Goal: Task Accomplishment & Management: Manage account settings

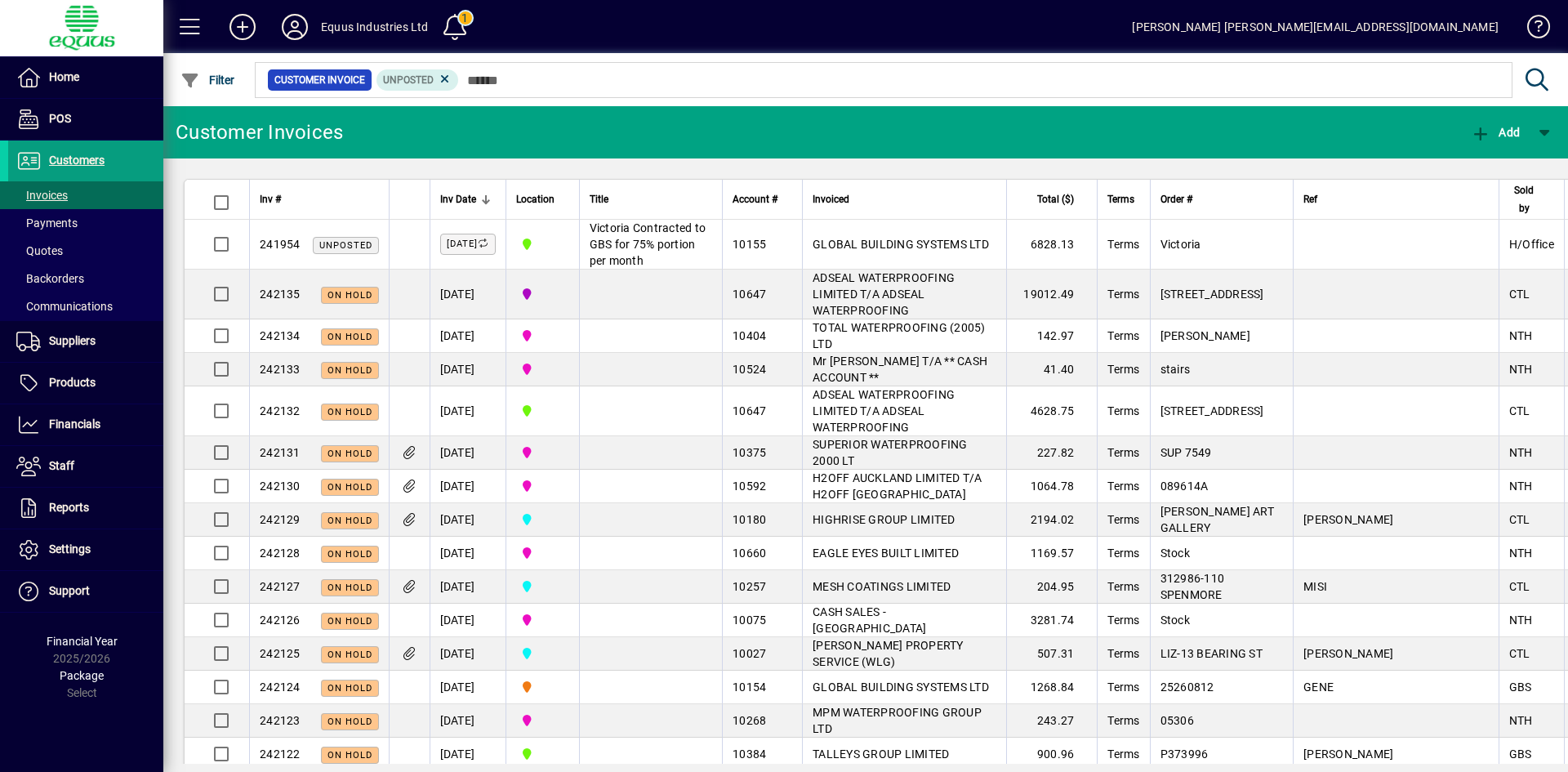
drag, startPoint x: 0, startPoint y: 0, endPoint x: 845, endPoint y: 320, distance: 903.6
click at [836, 317] on span "ADSEAL WATERPROOFING LIMITED T/A ADSEAL WATERPROOFING" at bounding box center [883, 294] width 142 height 46
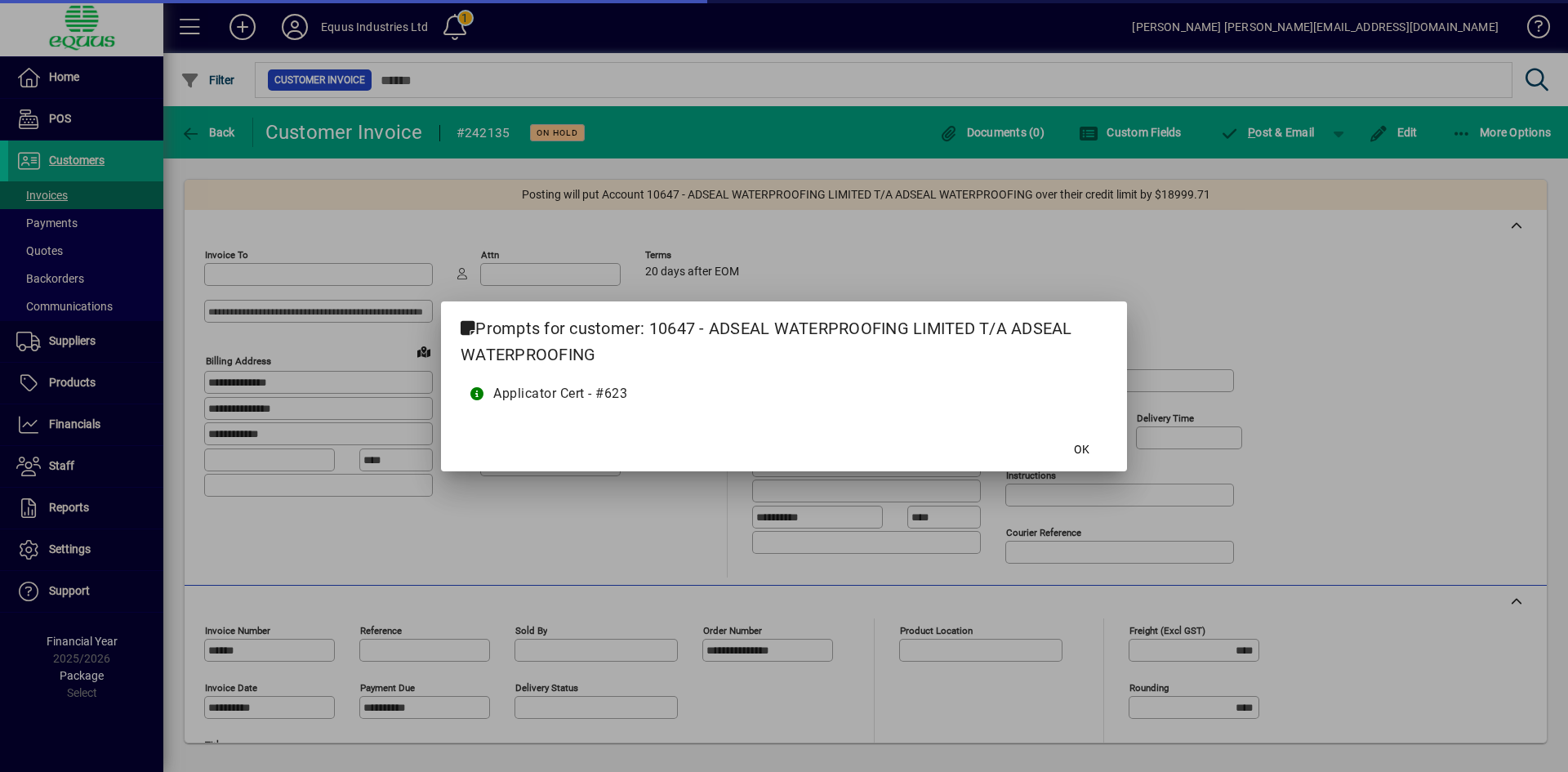
type input "**********"
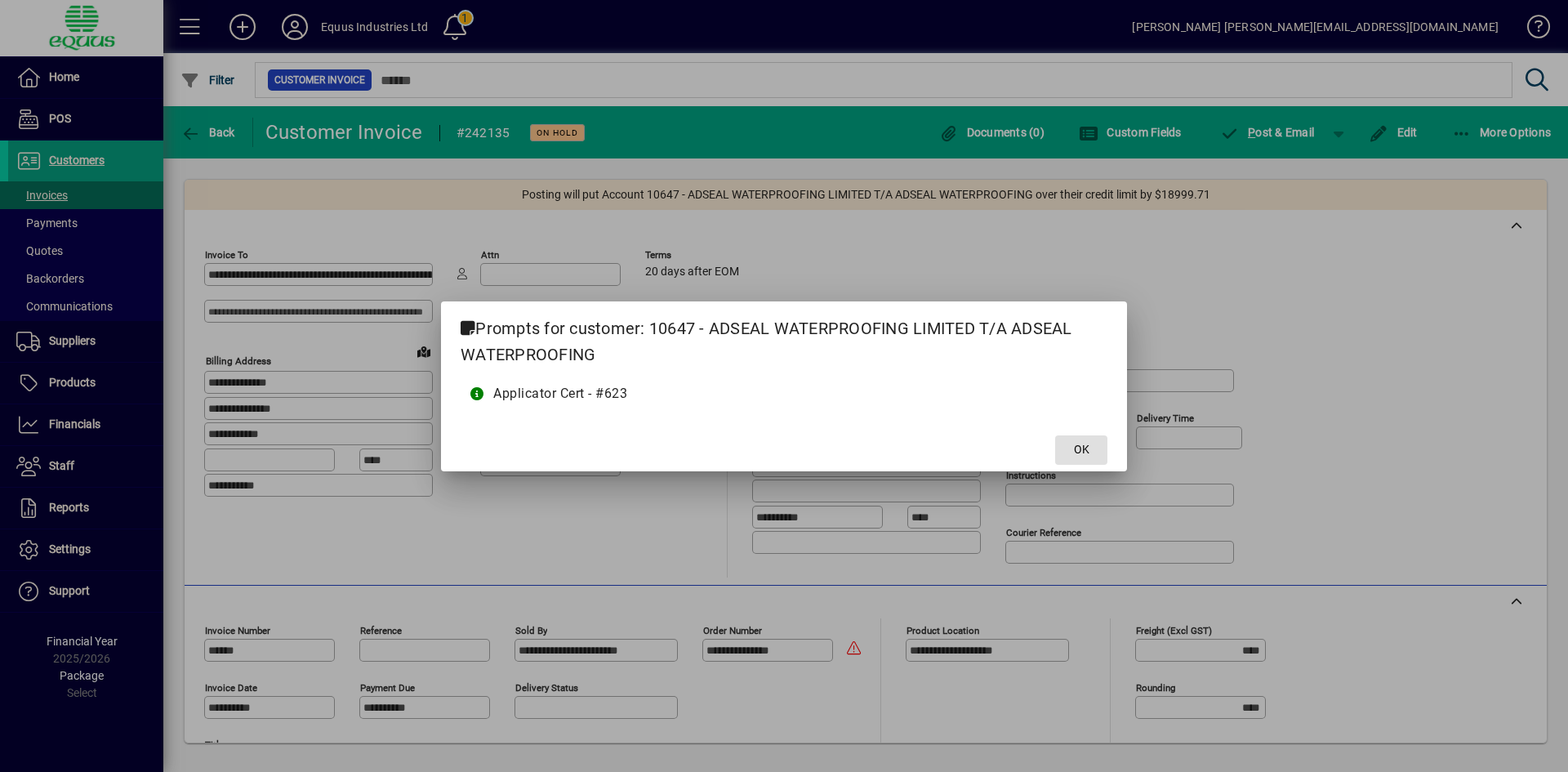
click at [1075, 447] on span "OK" at bounding box center [1082, 450] width 15 height 17
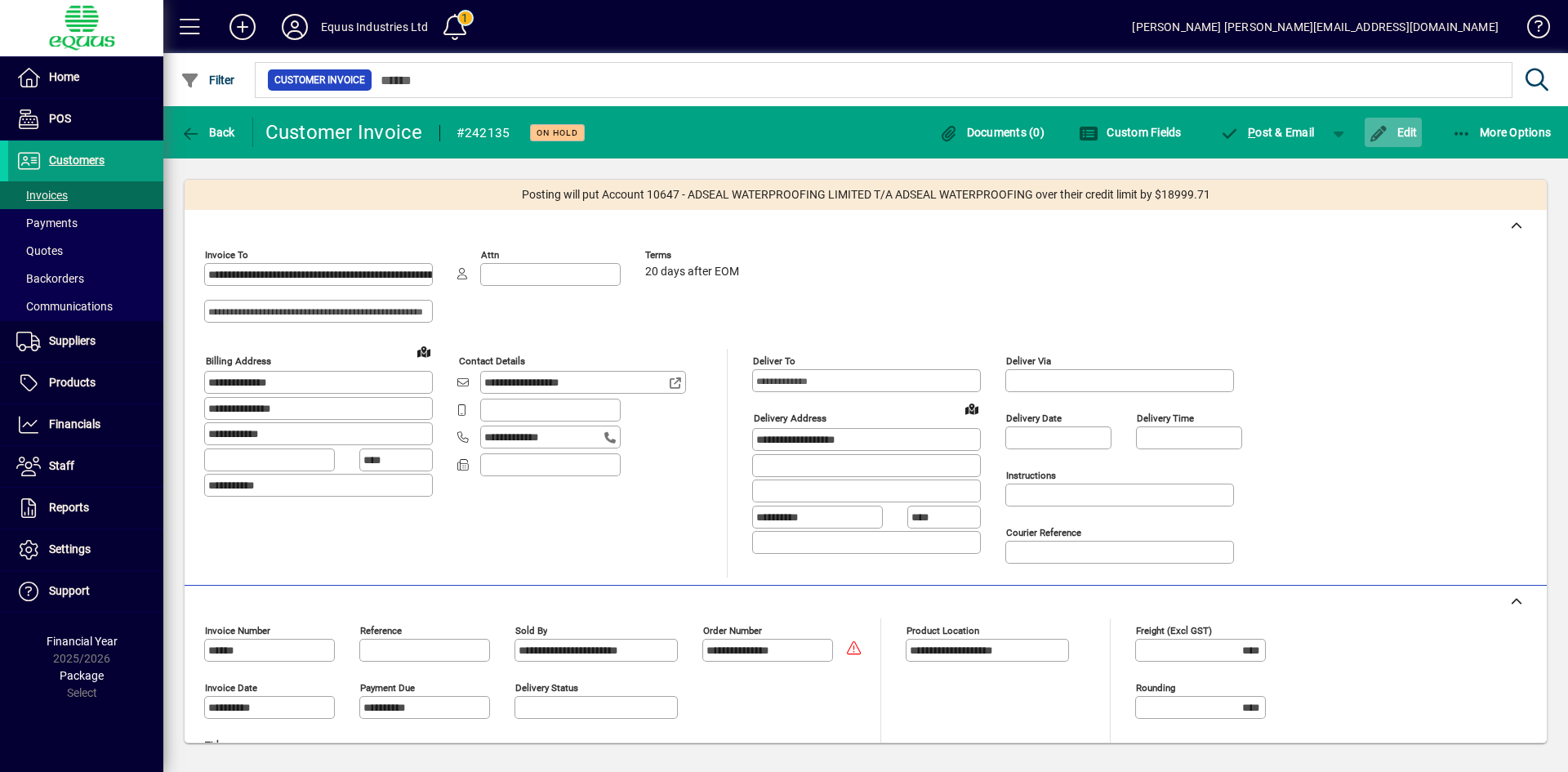
click at [1417, 128] on span "button" at bounding box center [1393, 132] width 58 height 40
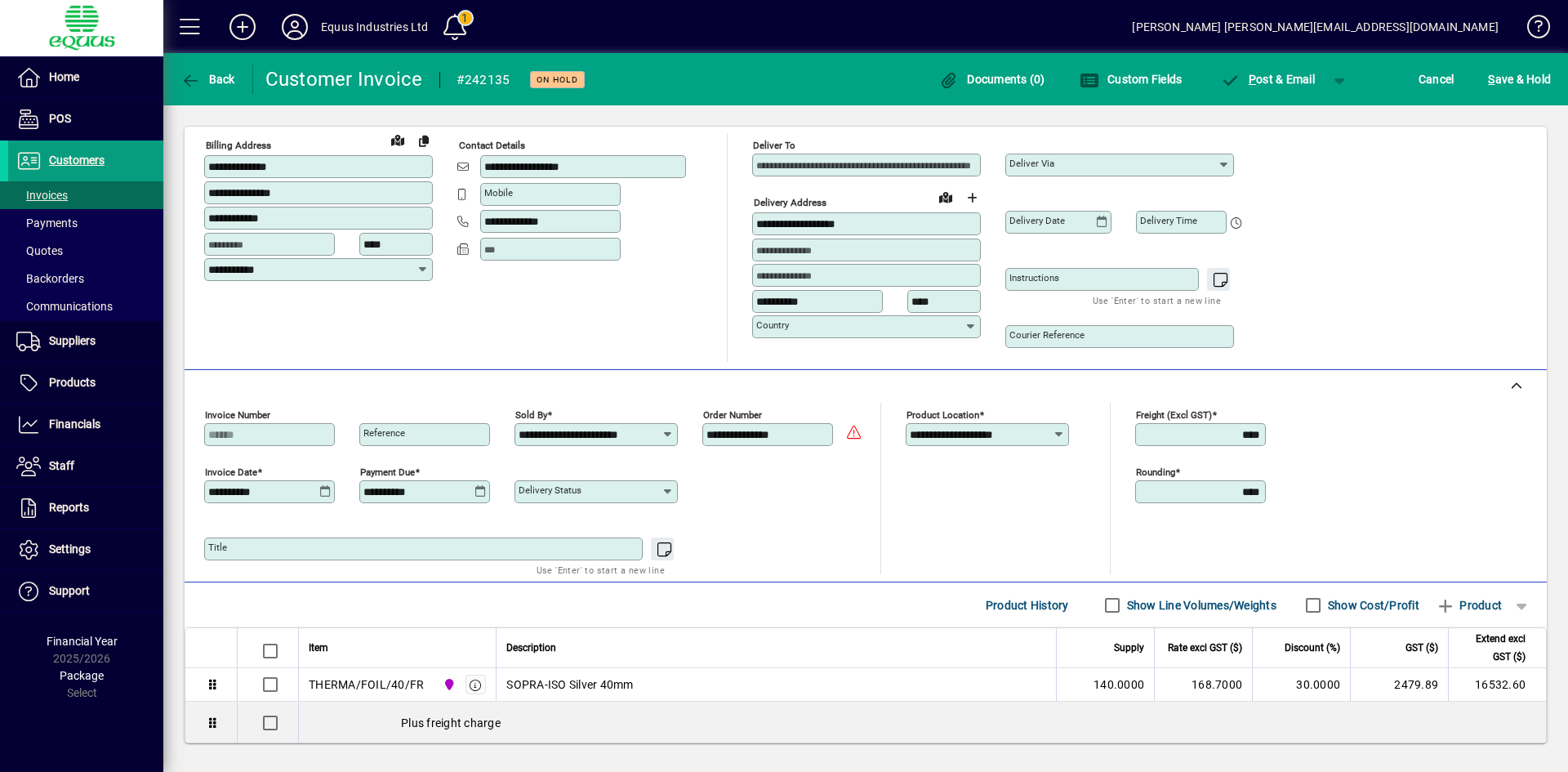
scroll to position [258, 0]
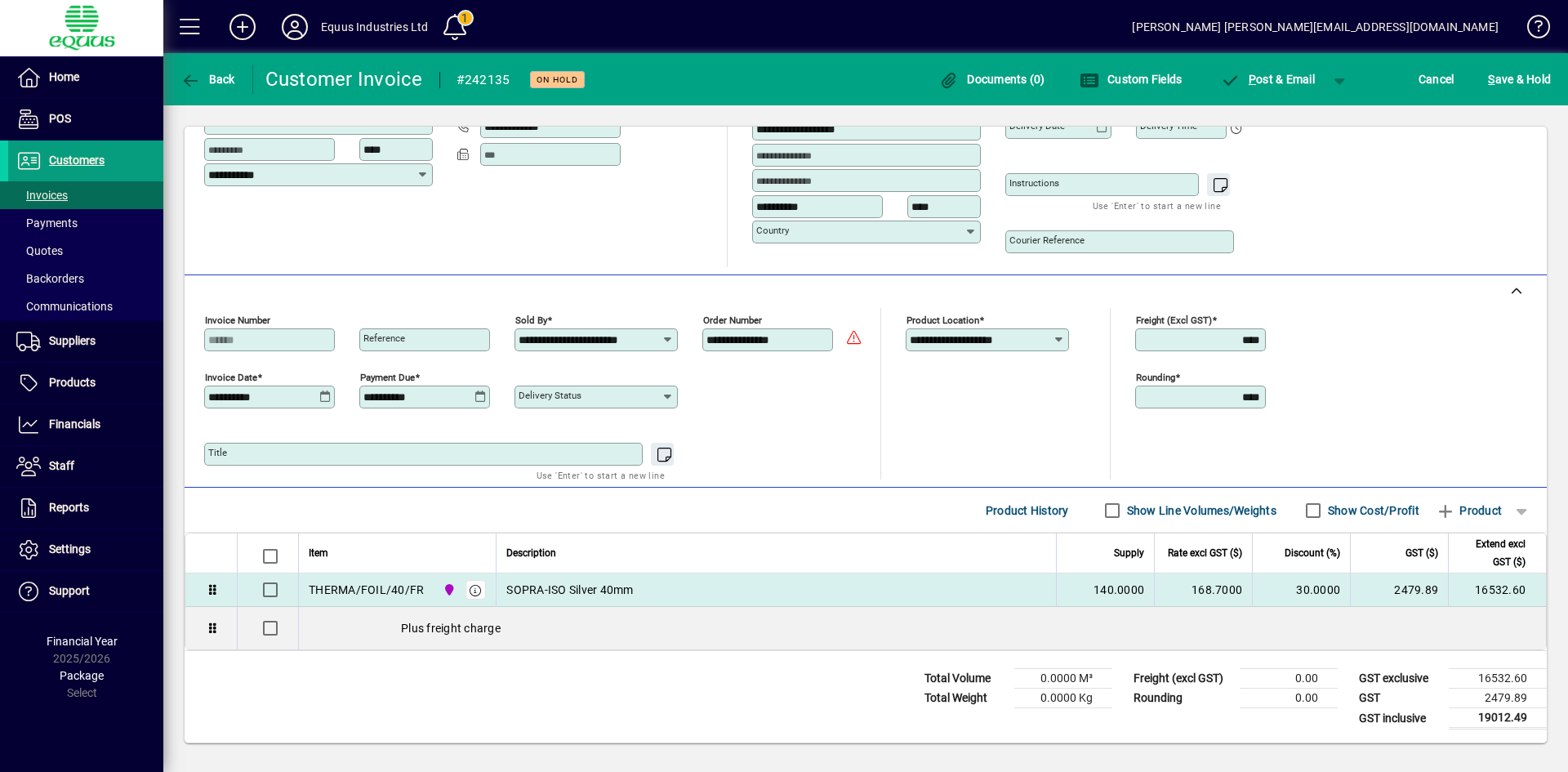
click at [605, 586] on span "SOPRA-ISO Silver 40mm" at bounding box center [569, 589] width 126 height 16
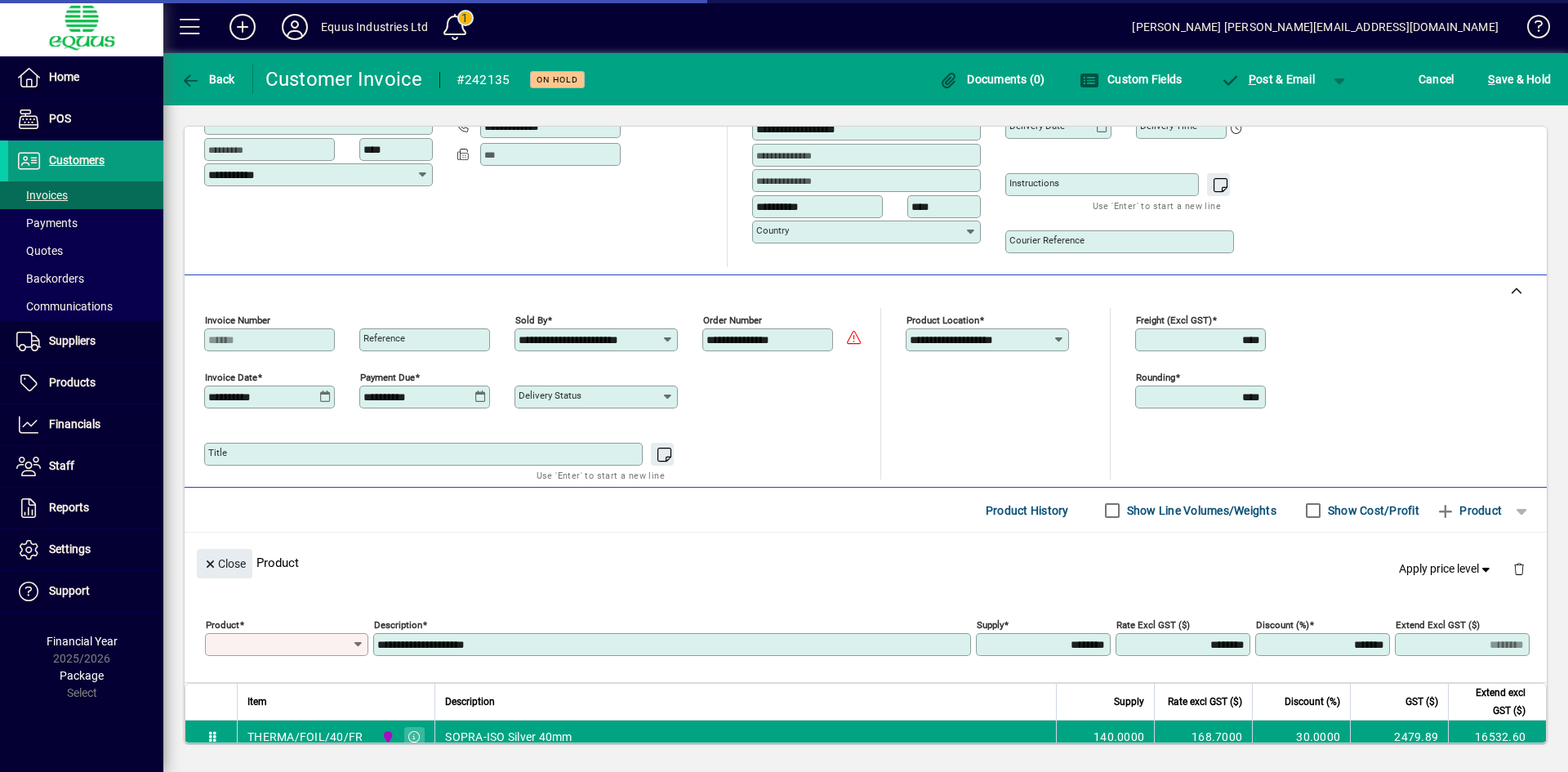
type input "**********"
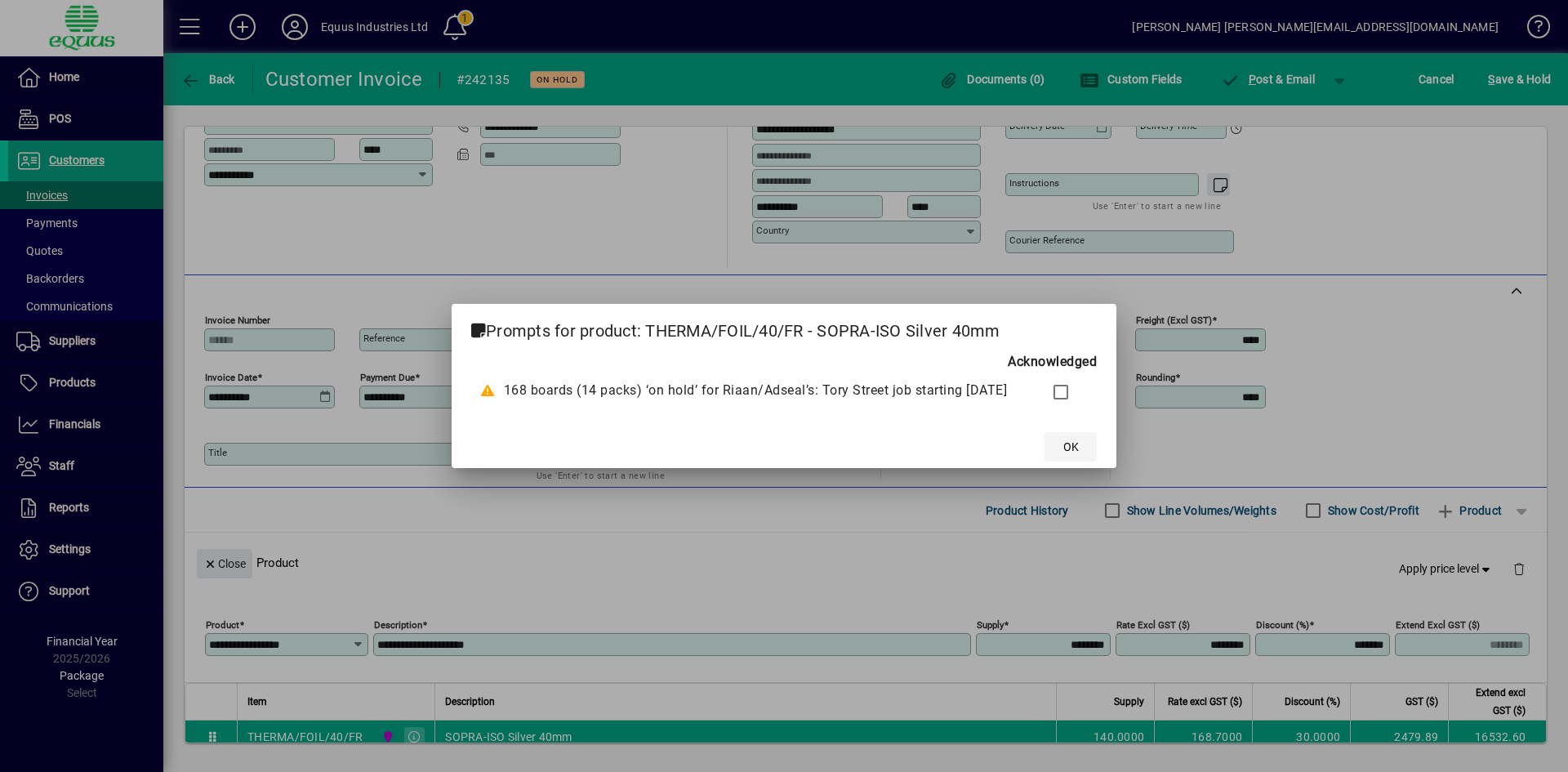
click at [1078, 449] on span "OK" at bounding box center [1071, 447] width 15 height 17
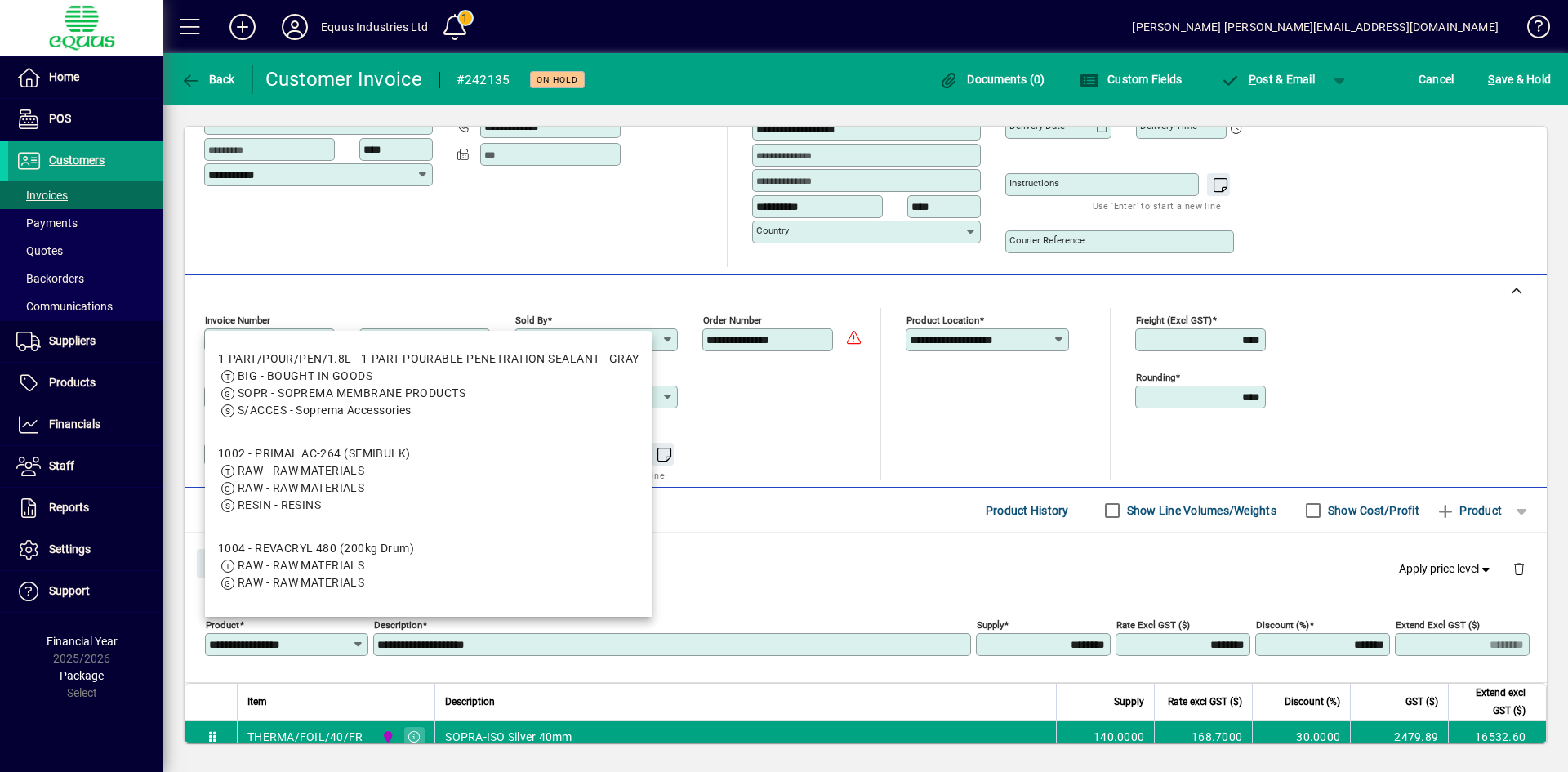
click at [1030, 642] on input "********" at bounding box center [1044, 644] width 130 height 13
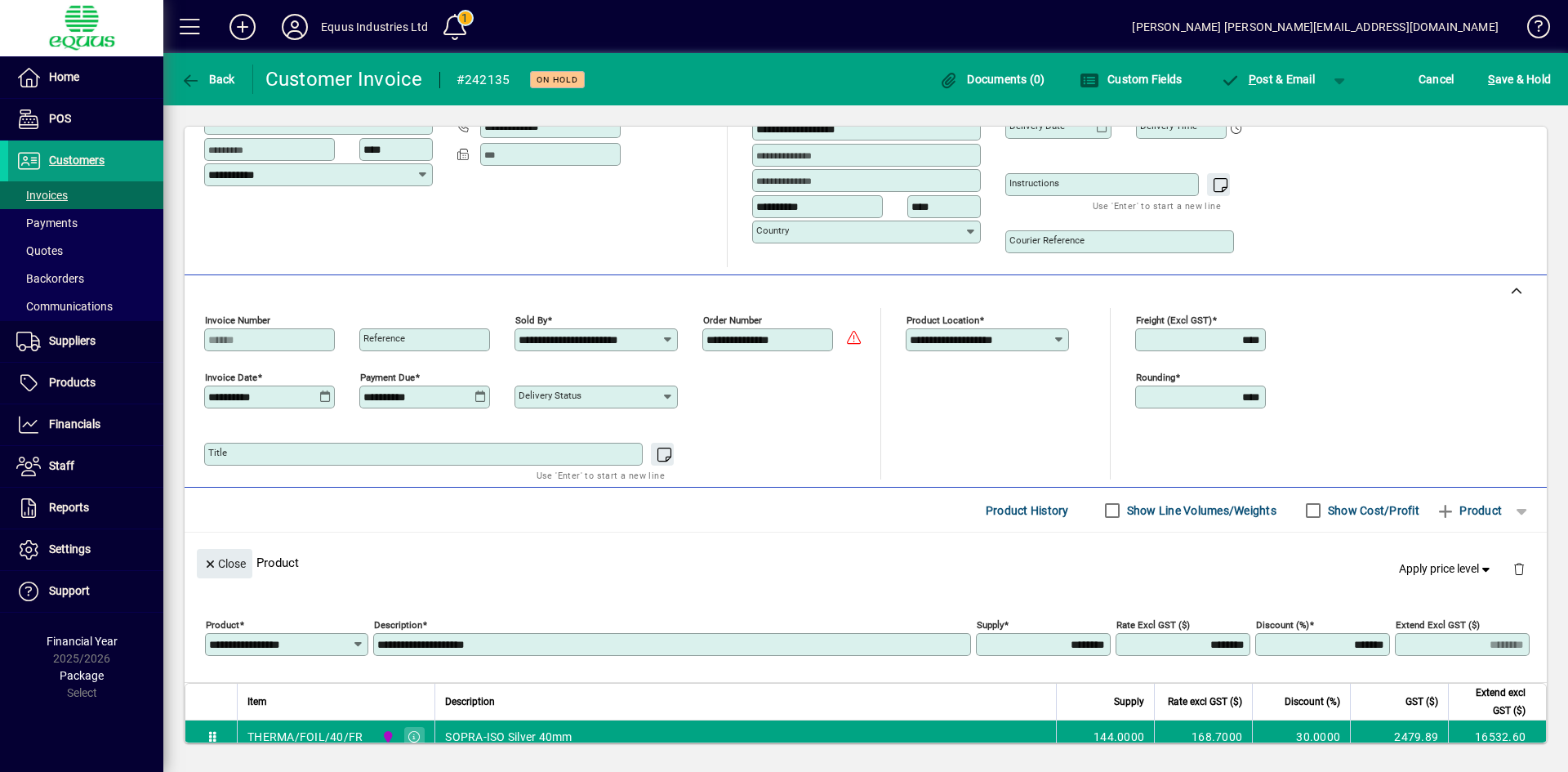
type input "********"
click at [1492, 84] on span "S" at bounding box center [1492, 79] width 7 height 13
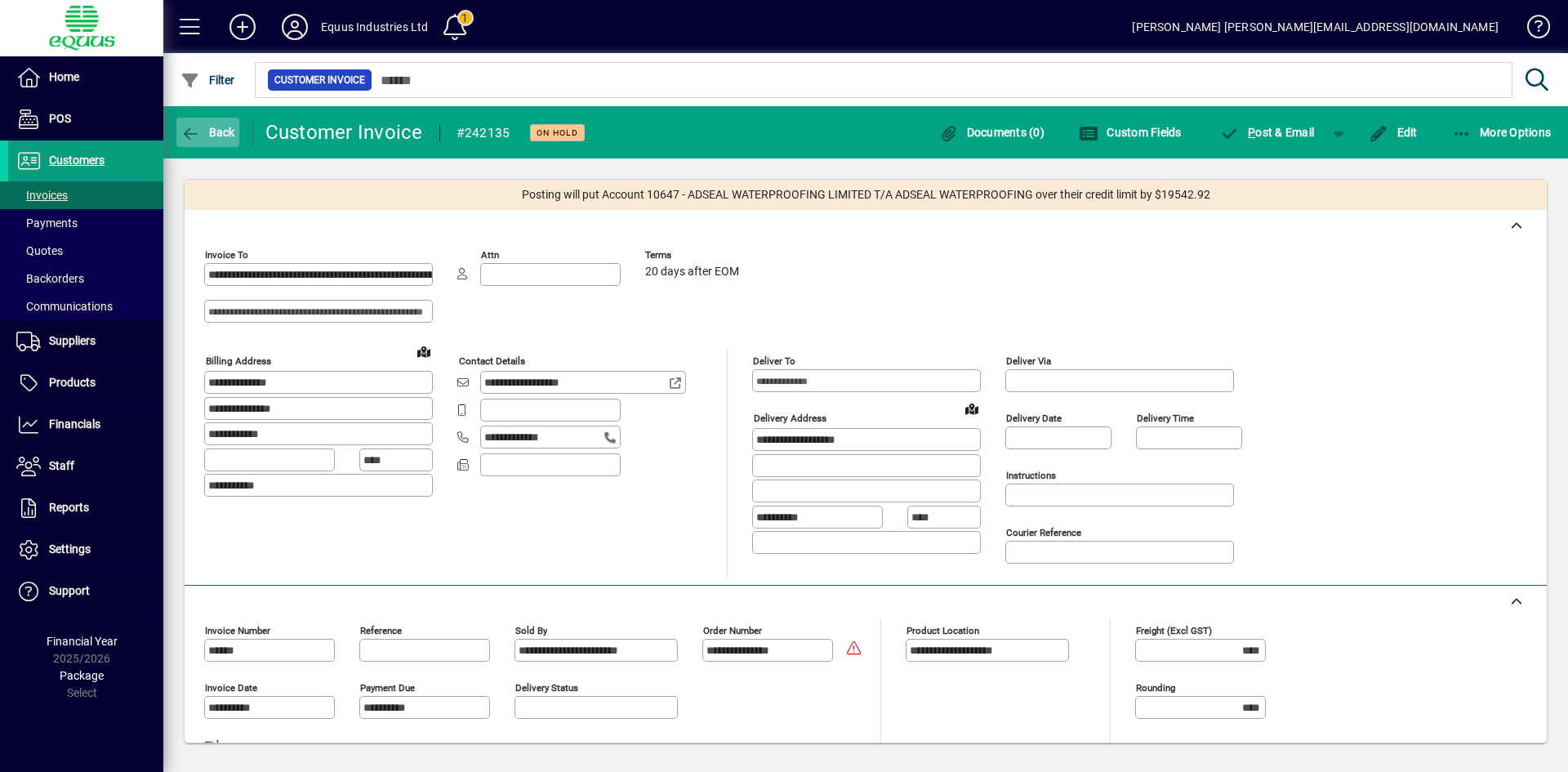
scroll to position [258, 0]
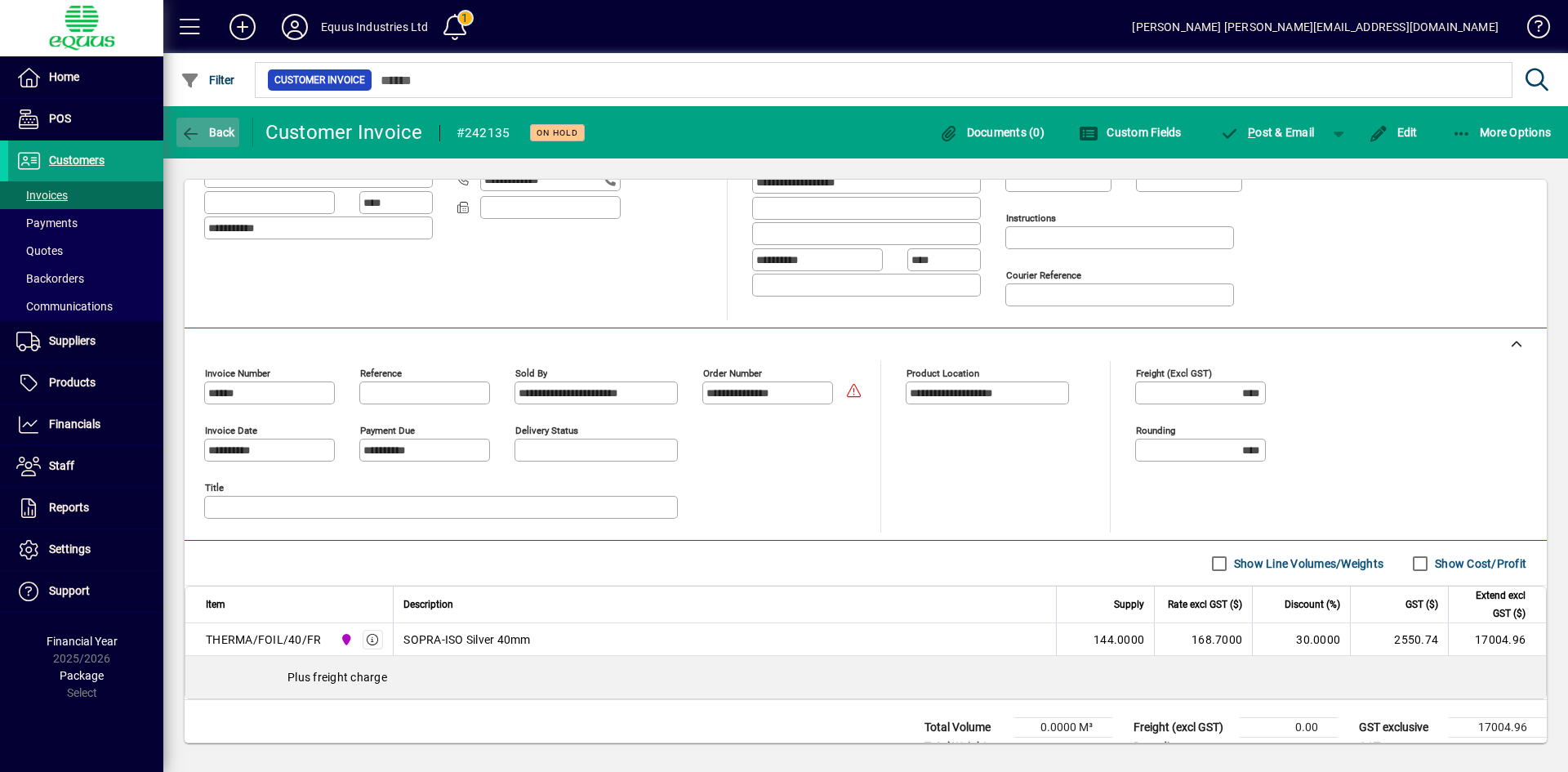
click at [210, 128] on span "Back" at bounding box center [208, 131] width 55 height 13
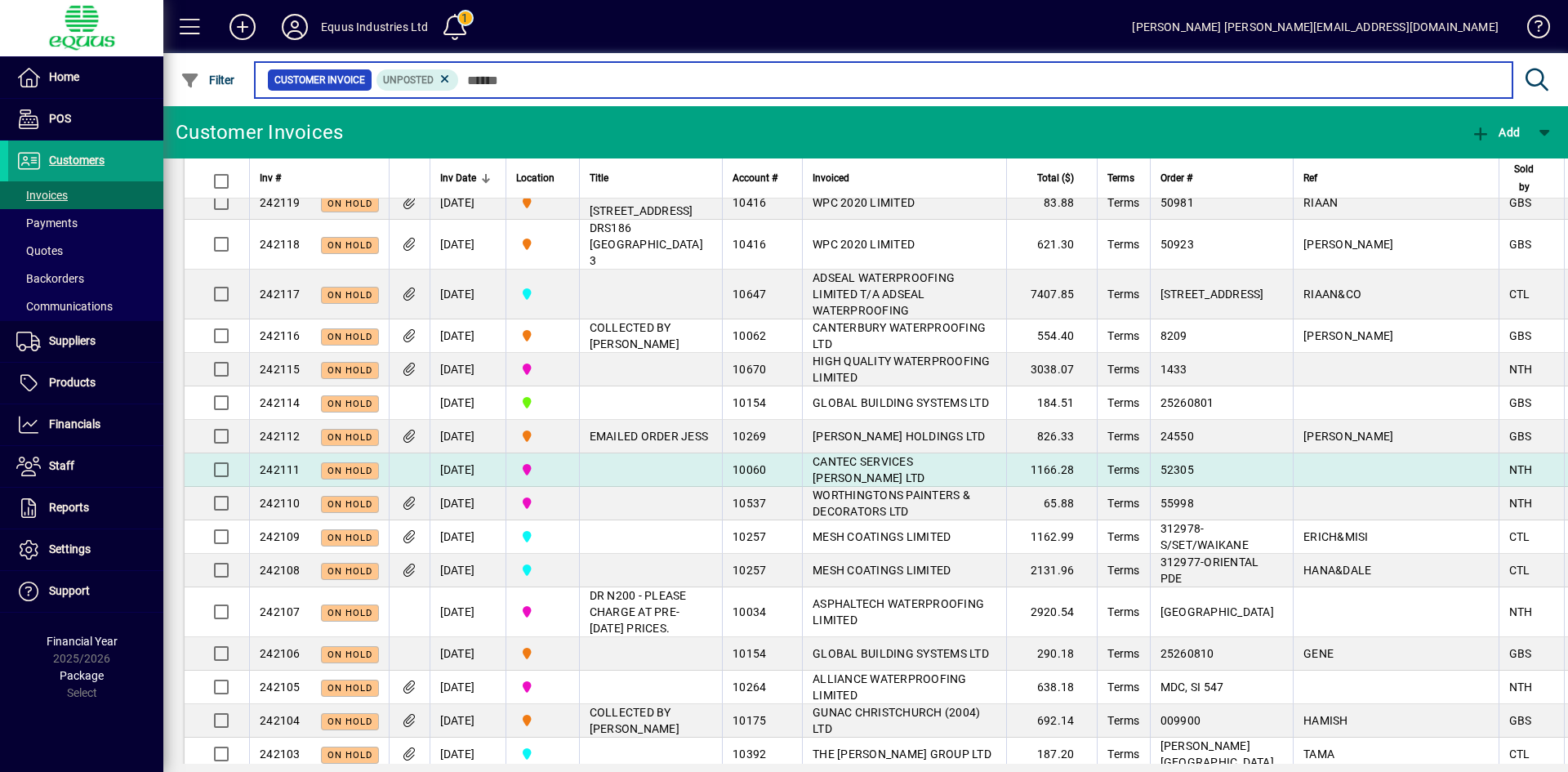
scroll to position [817, 0]
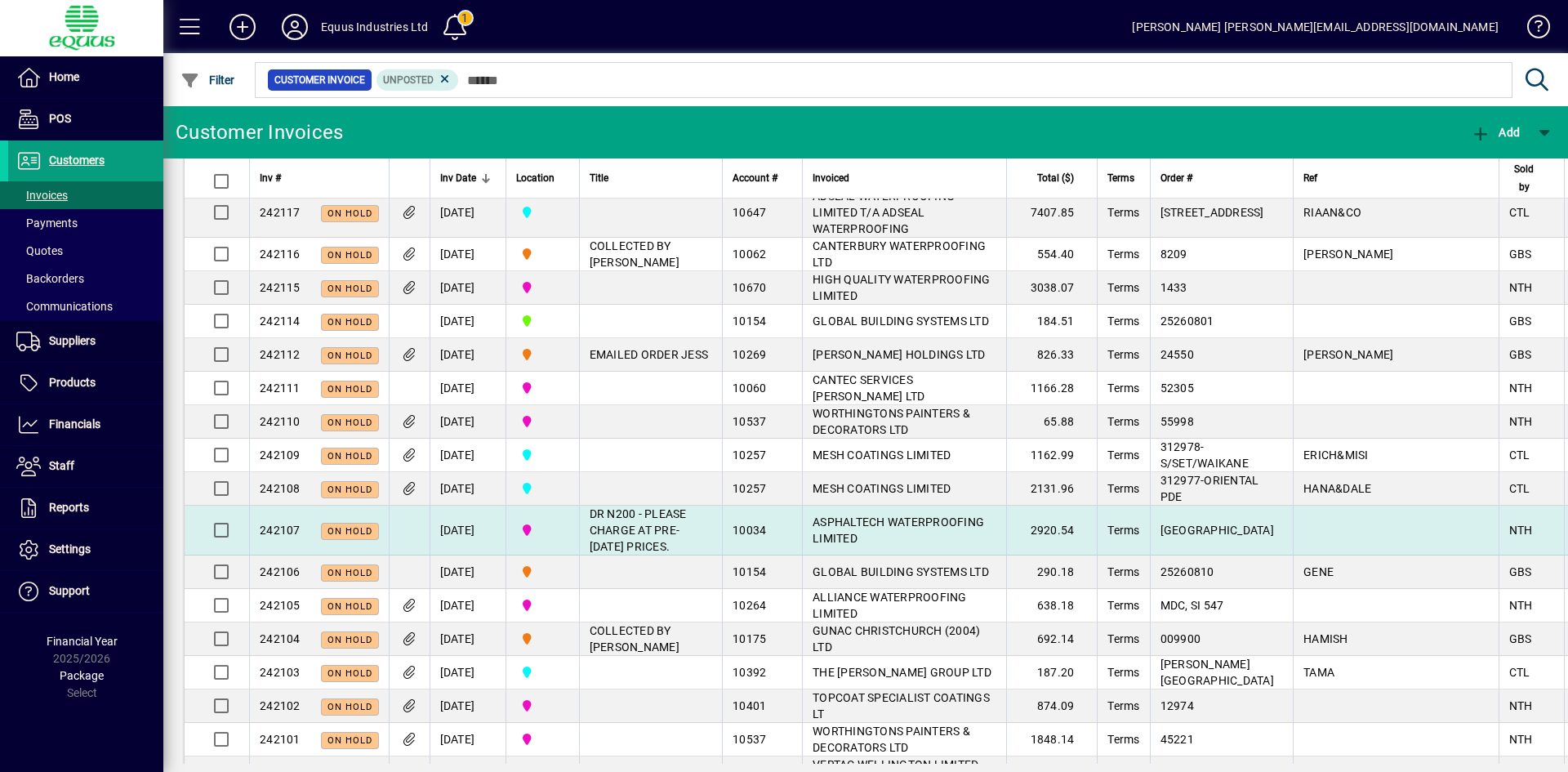
click at [854, 544] on span "ASPHALTECH WATERPROOFING LIMITED" at bounding box center [898, 530] width 172 height 29
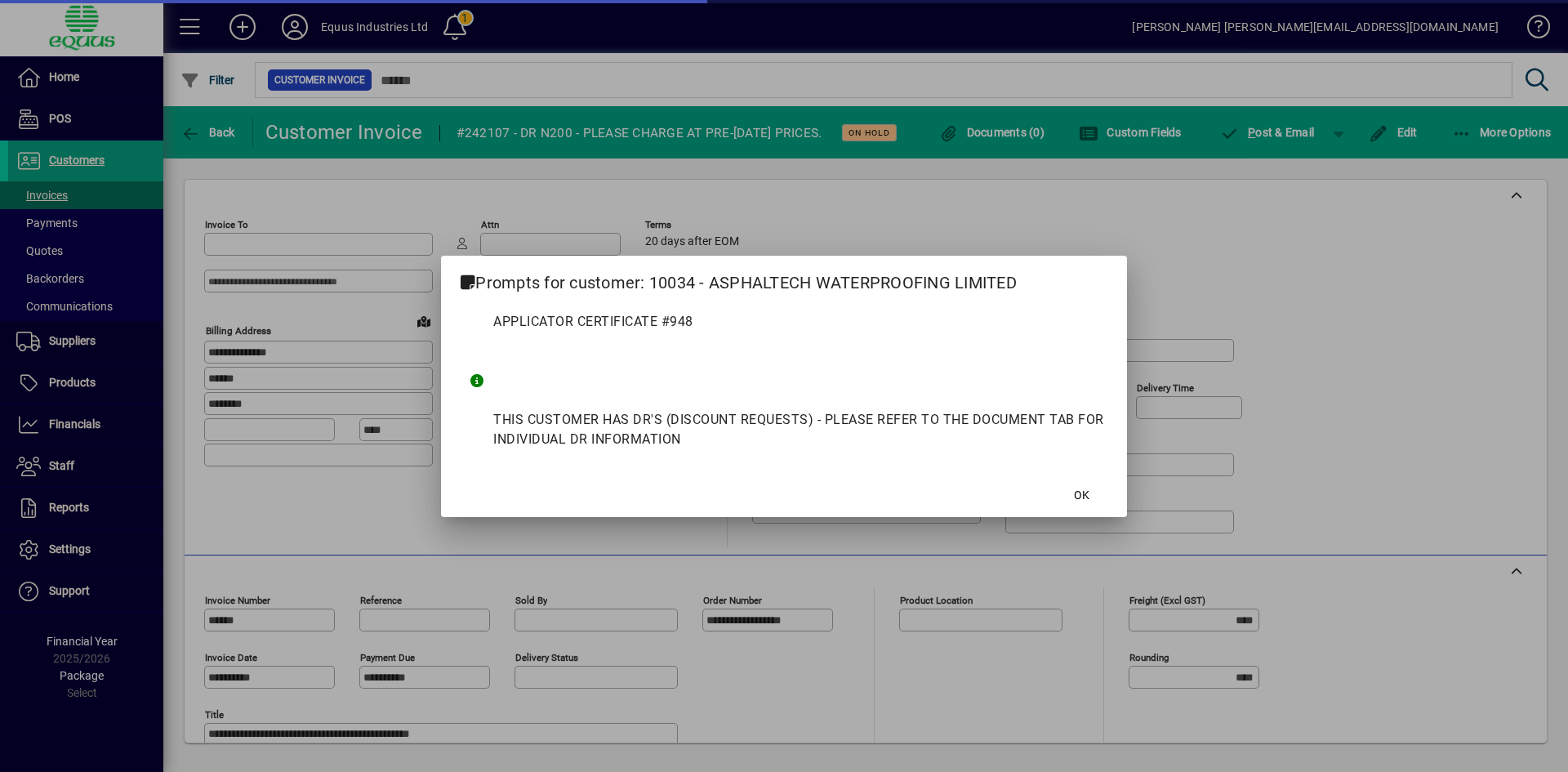
type input "**********"
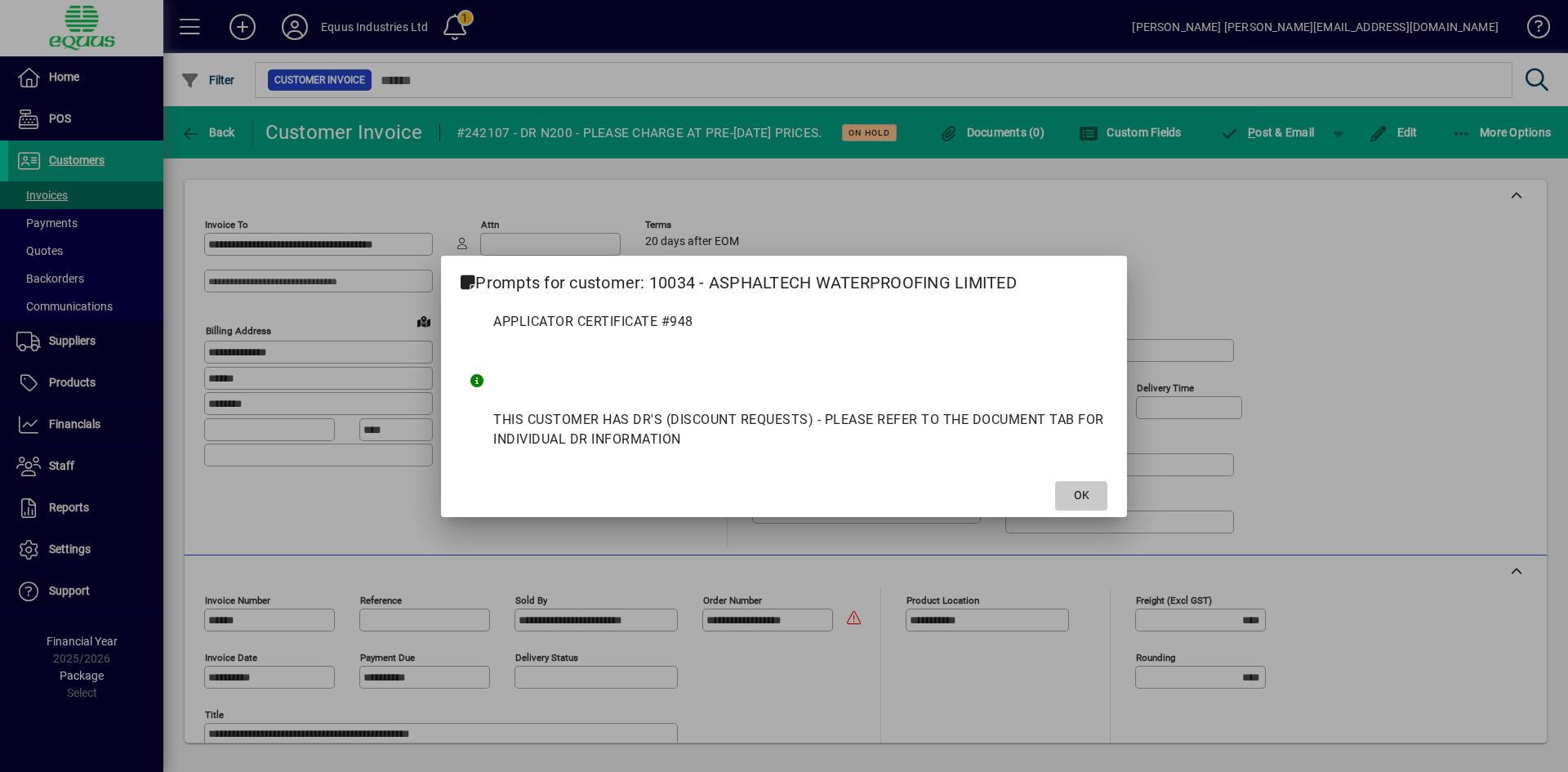
click at [1085, 495] on span "OK" at bounding box center [1082, 495] width 15 height 17
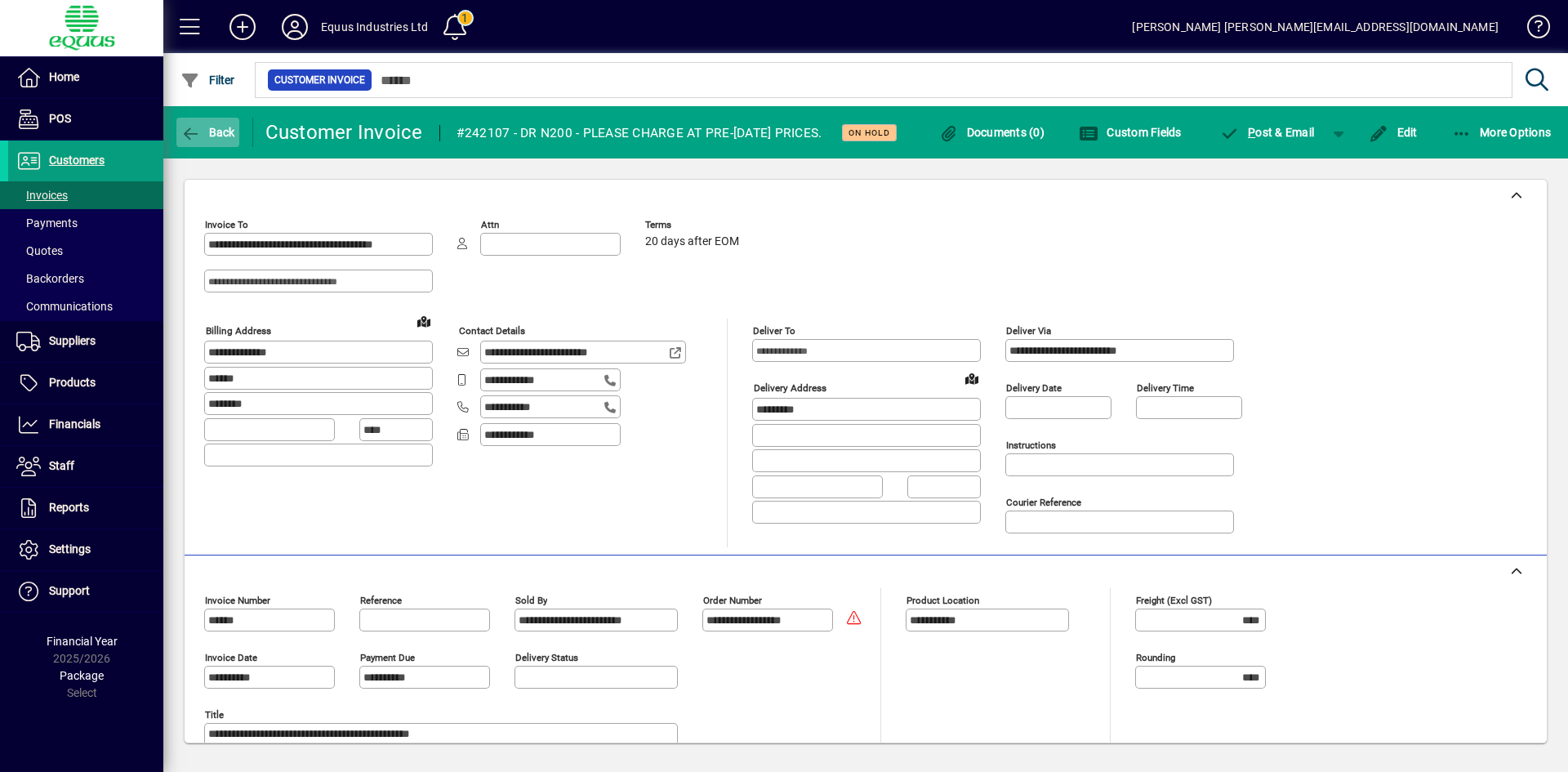
click at [194, 134] on icon "button" at bounding box center [191, 133] width 21 height 16
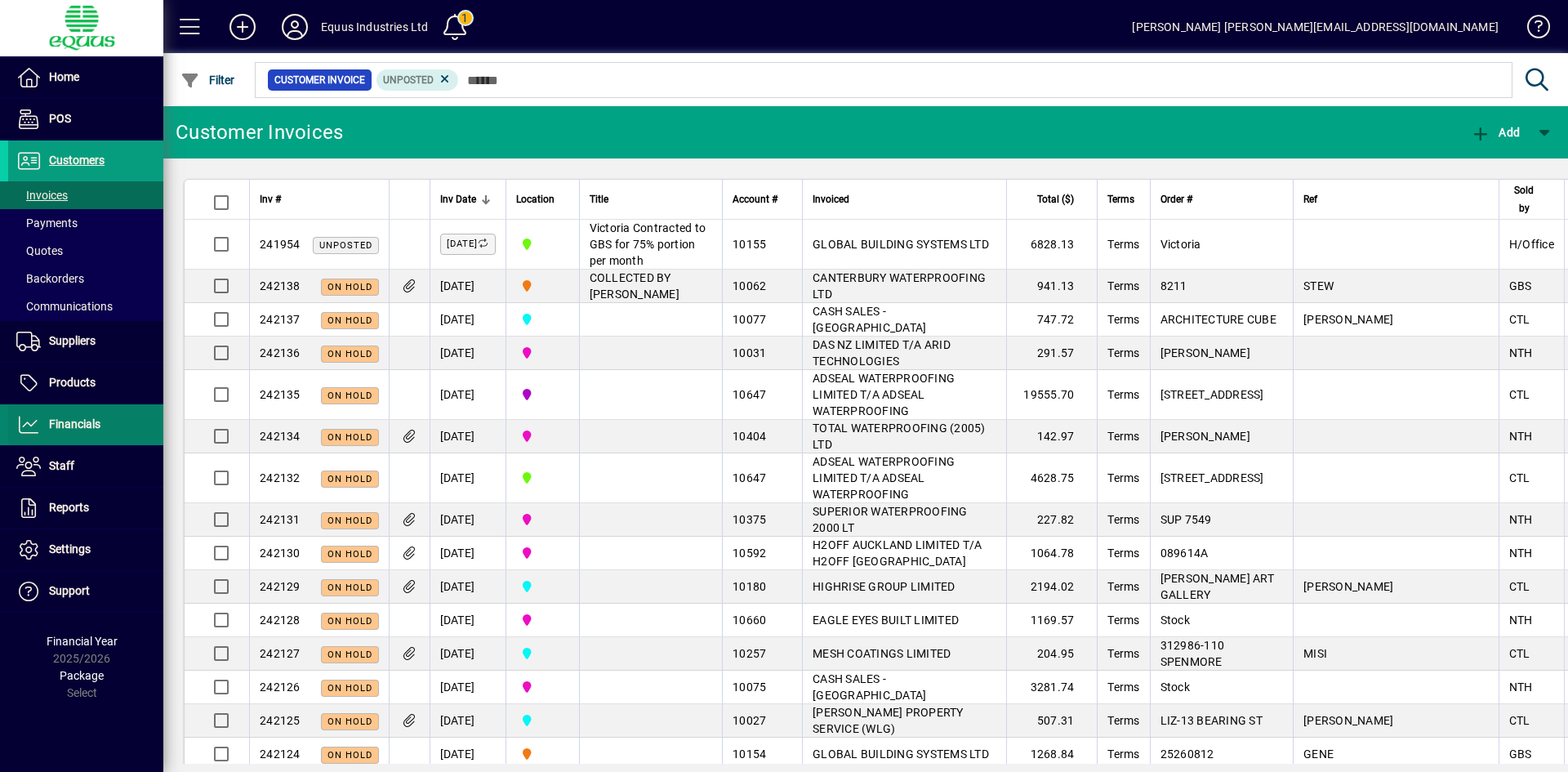
click at [79, 407] on span at bounding box center [86, 425] width 155 height 40
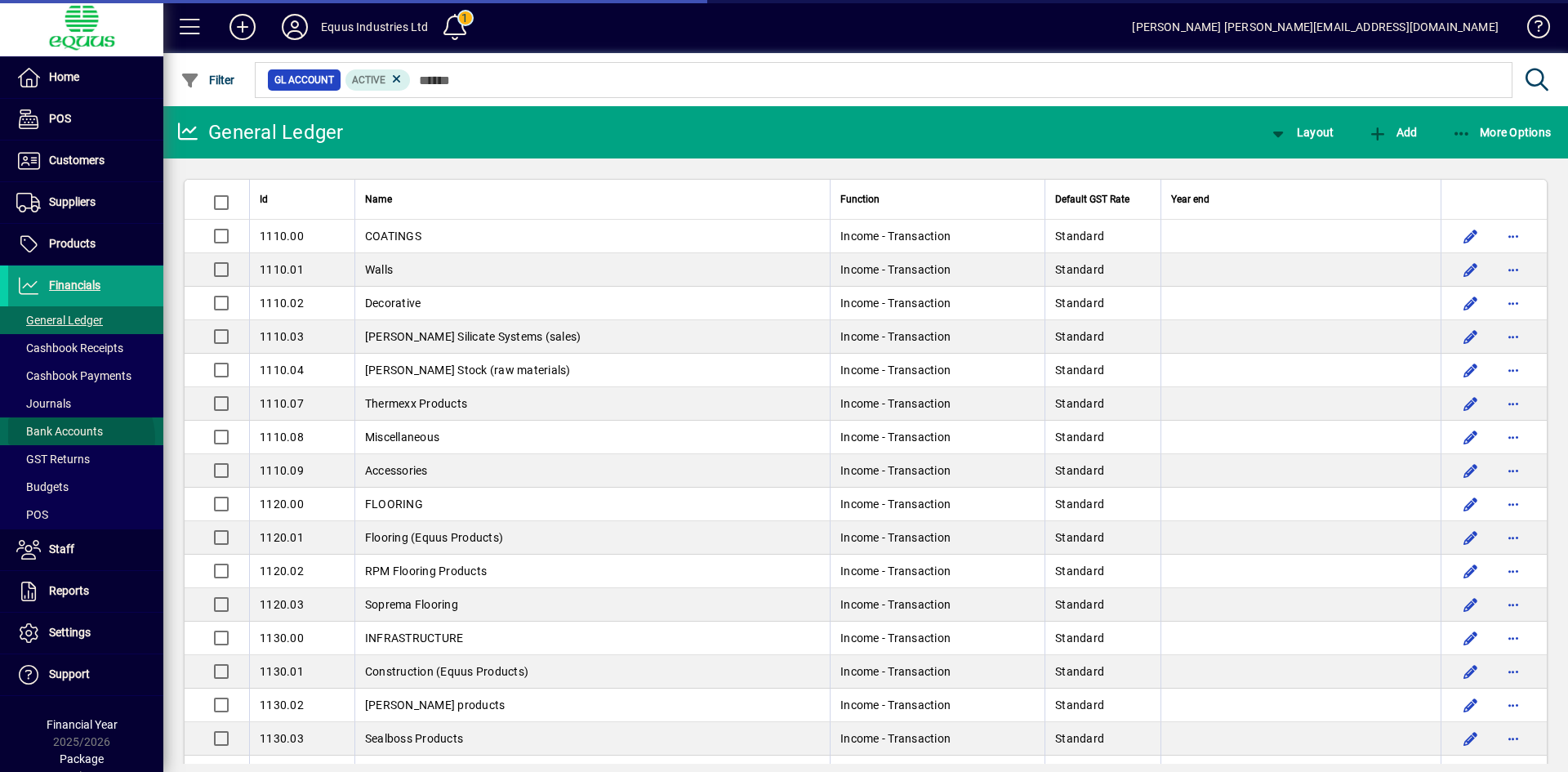
click at [80, 439] on span "Bank Accounts" at bounding box center [56, 432] width 94 height 17
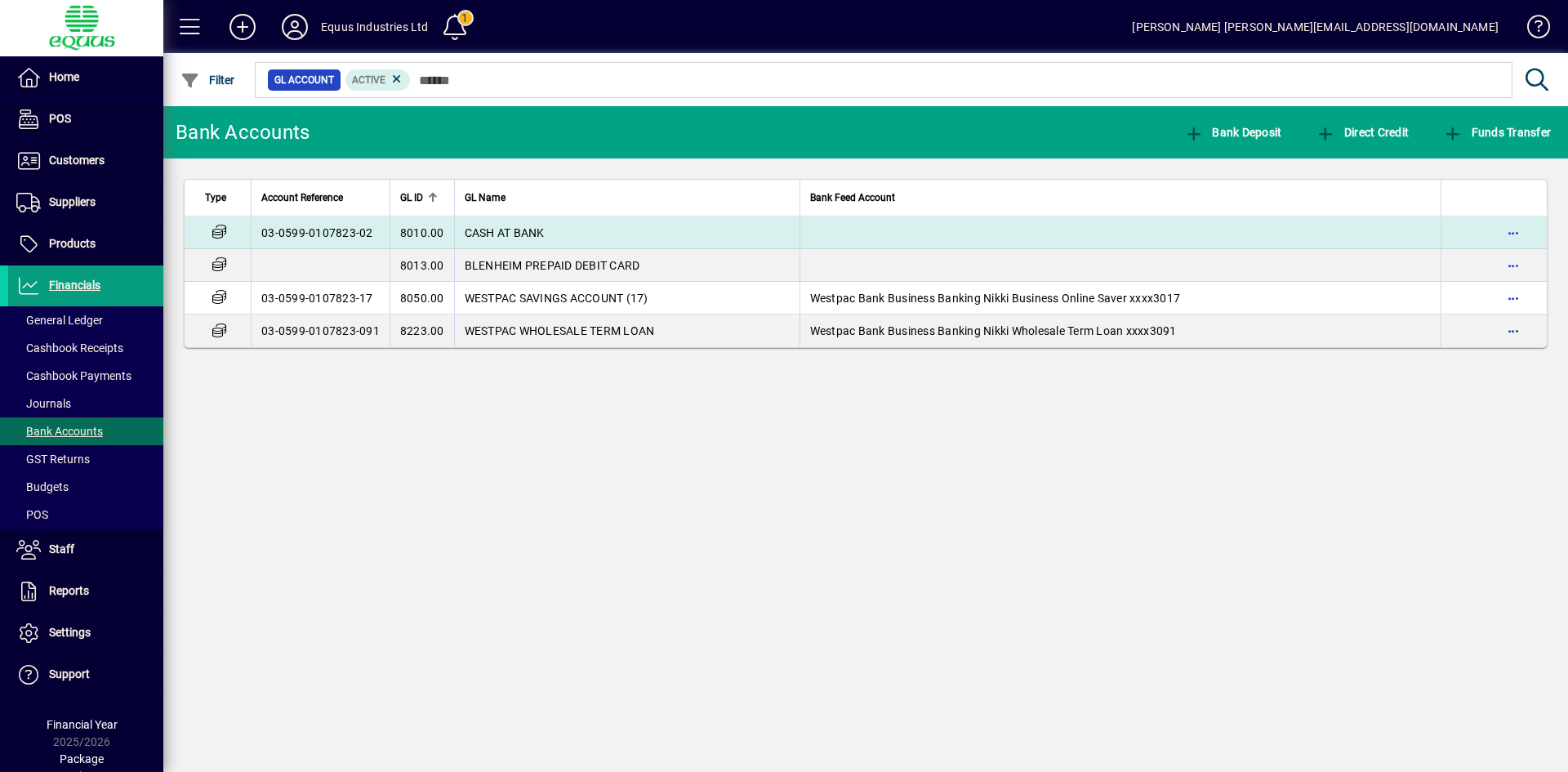
click at [497, 231] on span "CASH AT BANK" at bounding box center [504, 232] width 80 height 13
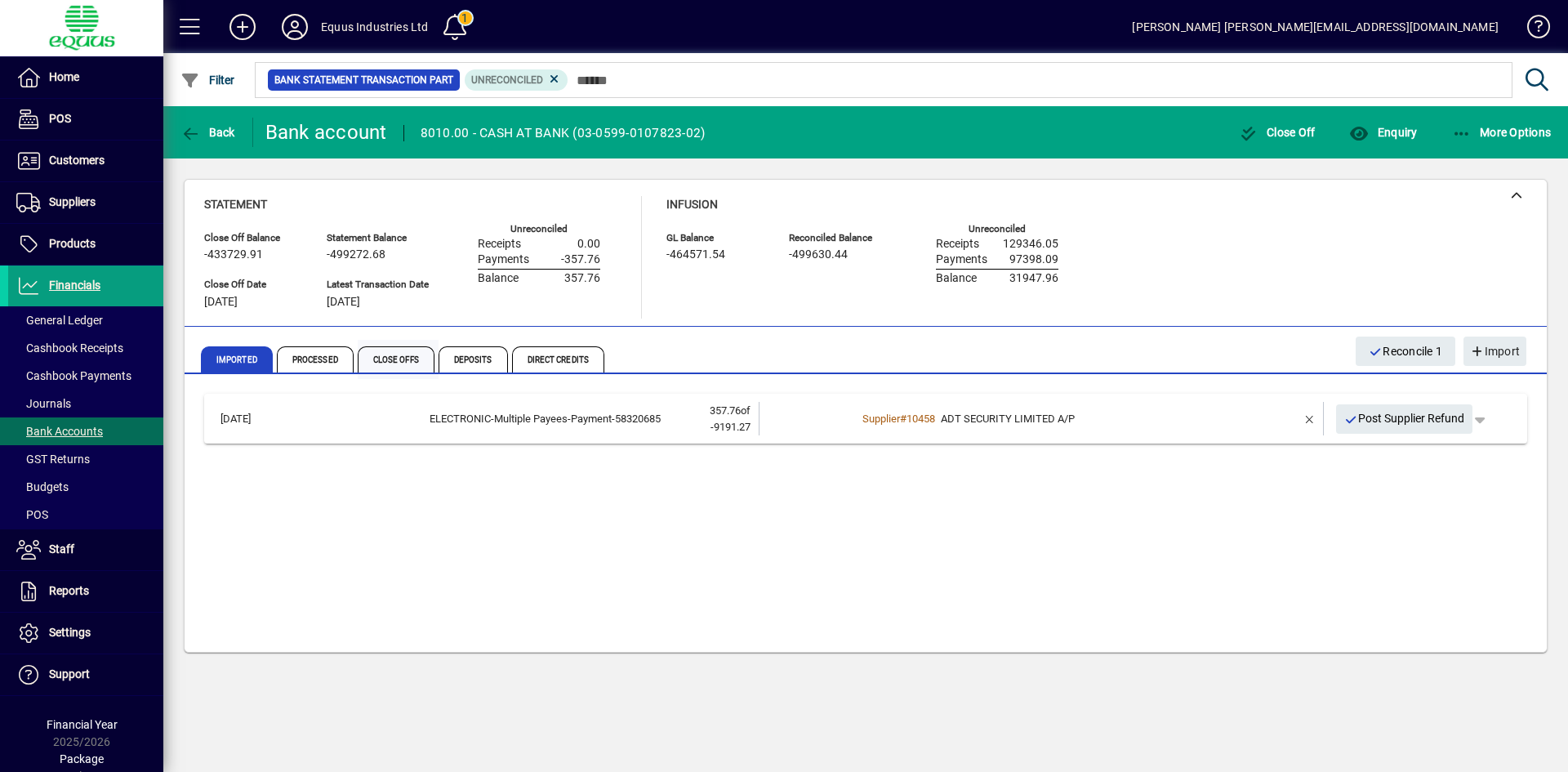
click at [396, 356] on span "Close Offs" at bounding box center [396, 359] width 76 height 26
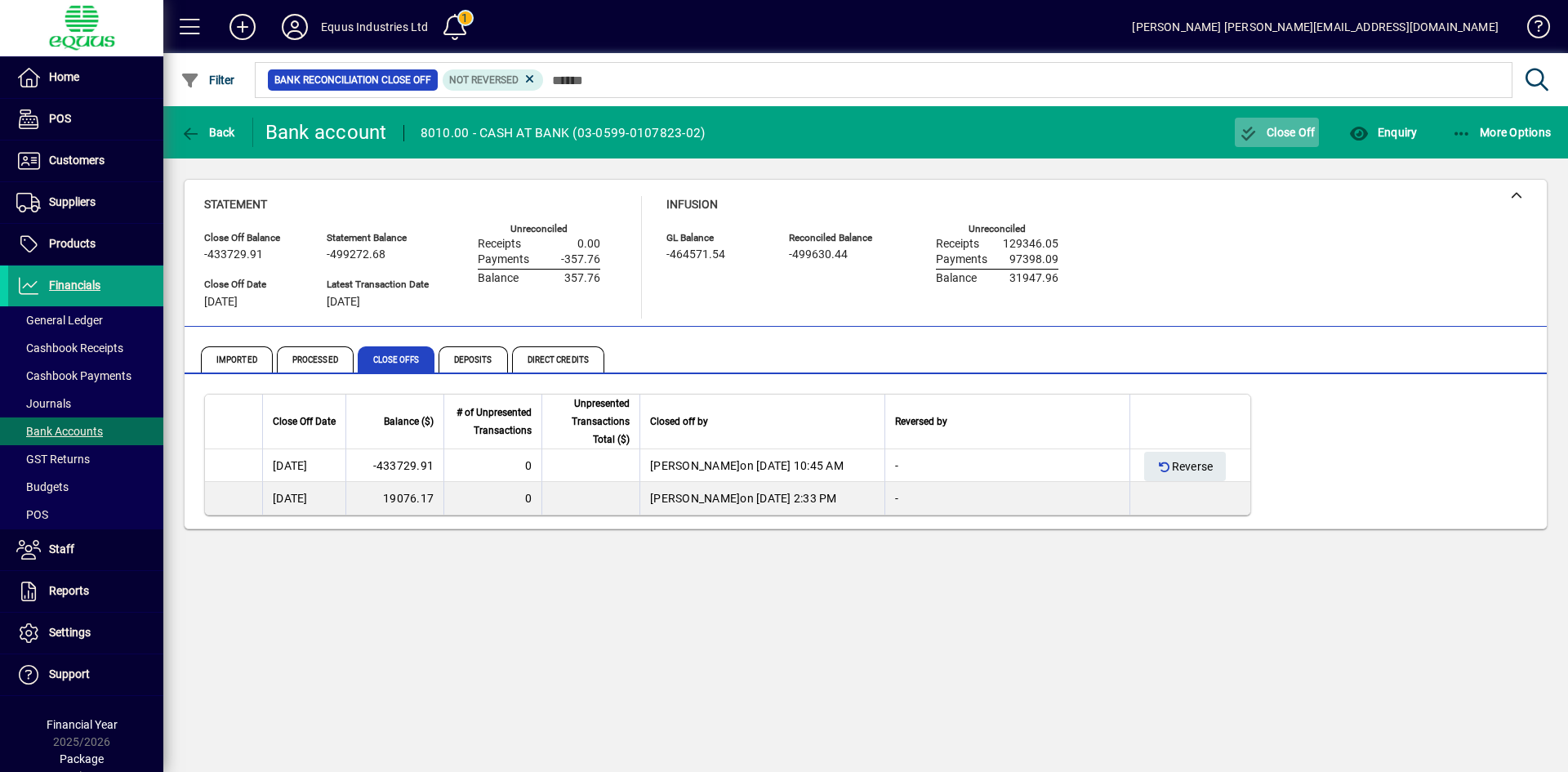
click at [1285, 126] on span "Close Off" at bounding box center [1277, 131] width 76 height 13
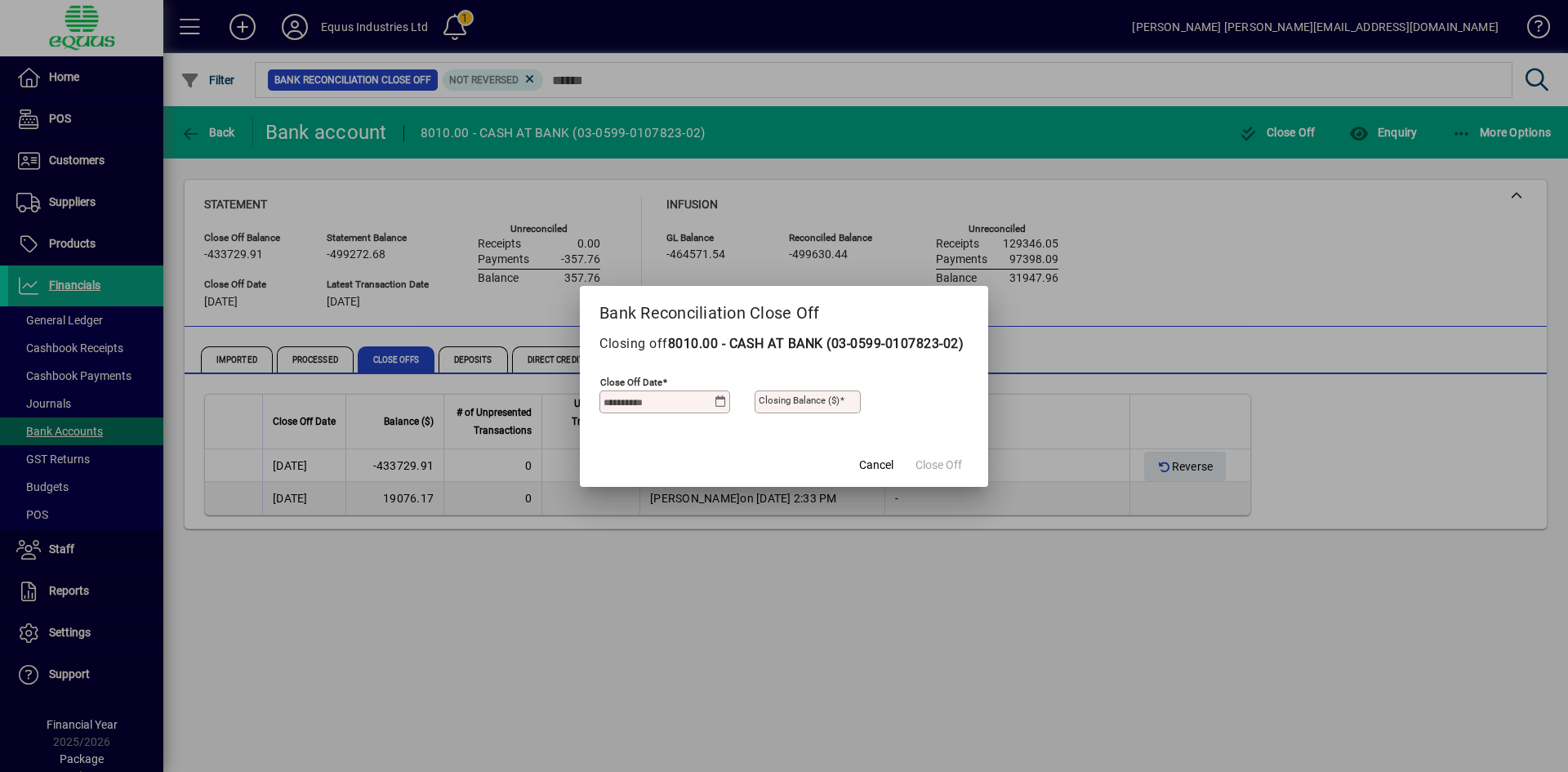
click at [716, 408] on icon at bounding box center [720, 401] width 12 height 13
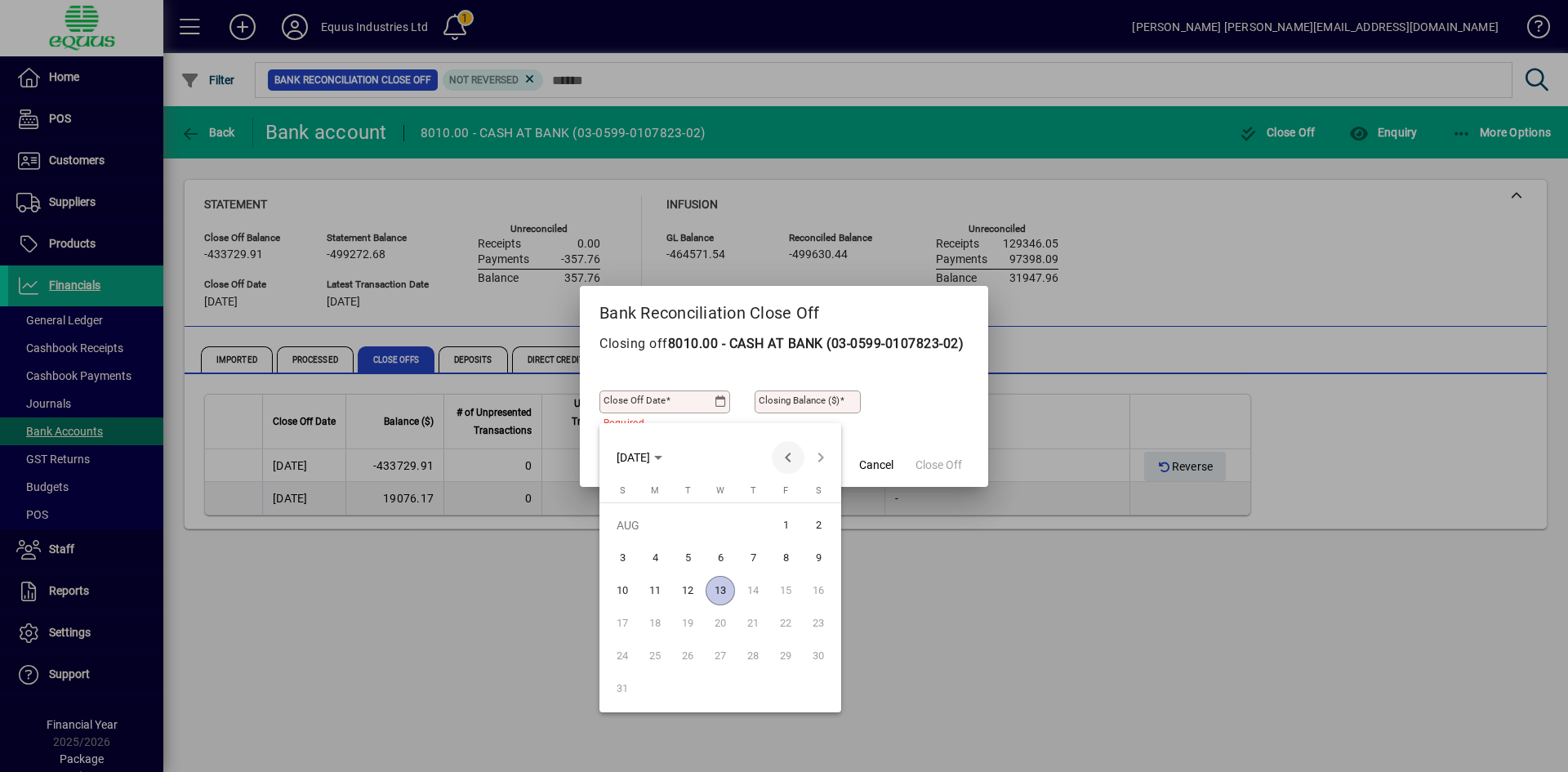
click at [791, 456] on span "Previous month" at bounding box center [788, 458] width 33 height 33
click at [822, 657] on span "31" at bounding box center [818, 656] width 29 height 29
type input "**********"
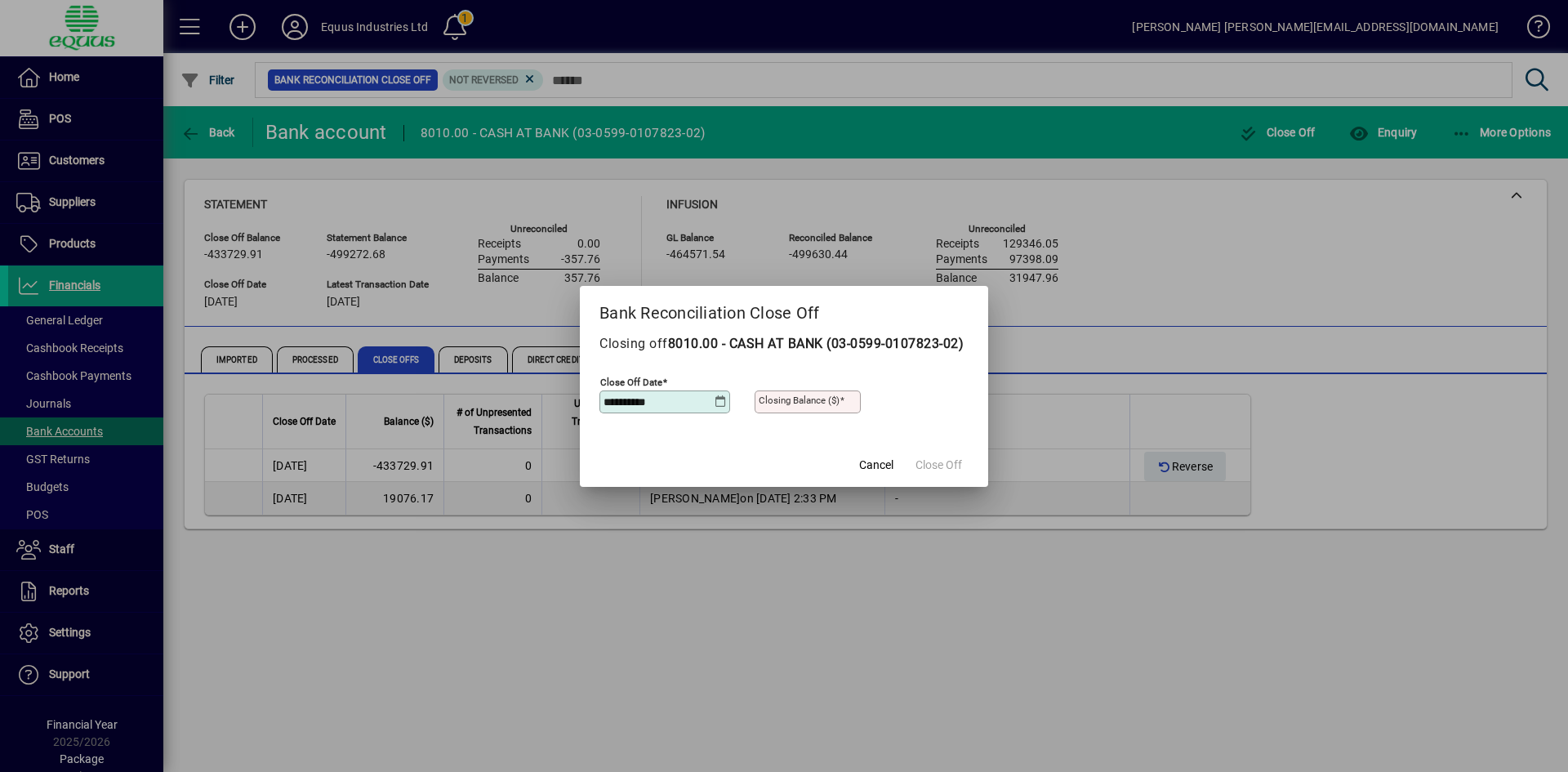
click at [760, 406] on mat-label "Closing Balance ($)" at bounding box center [799, 399] width 81 height 11
click at [760, 408] on input "Closing Balance ($)" at bounding box center [809, 401] width 101 height 13
type input "**********"
click at [945, 471] on span "Close Off" at bounding box center [939, 465] width 46 height 17
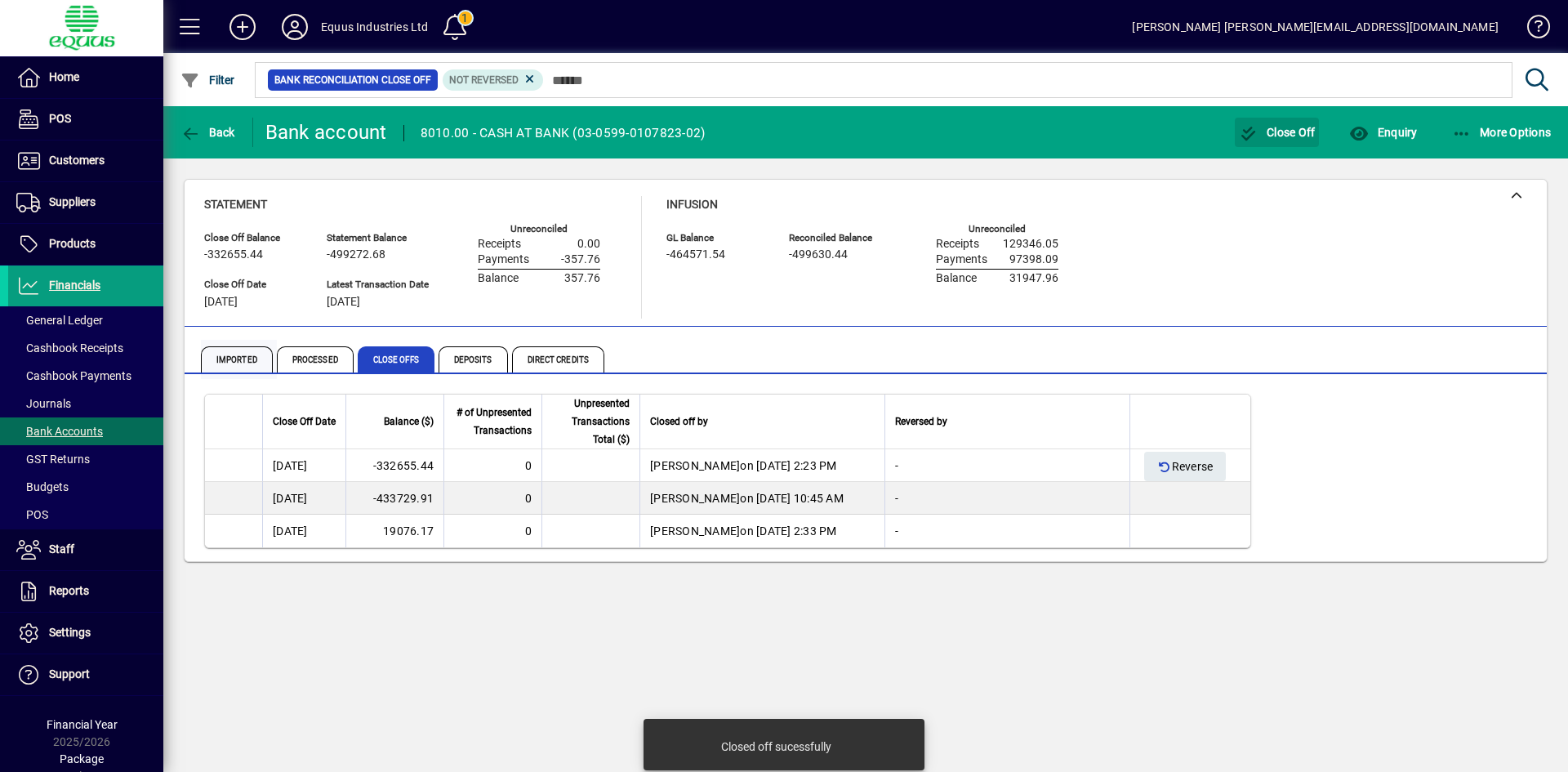
click at [233, 356] on span "Imported" at bounding box center [237, 359] width 72 height 26
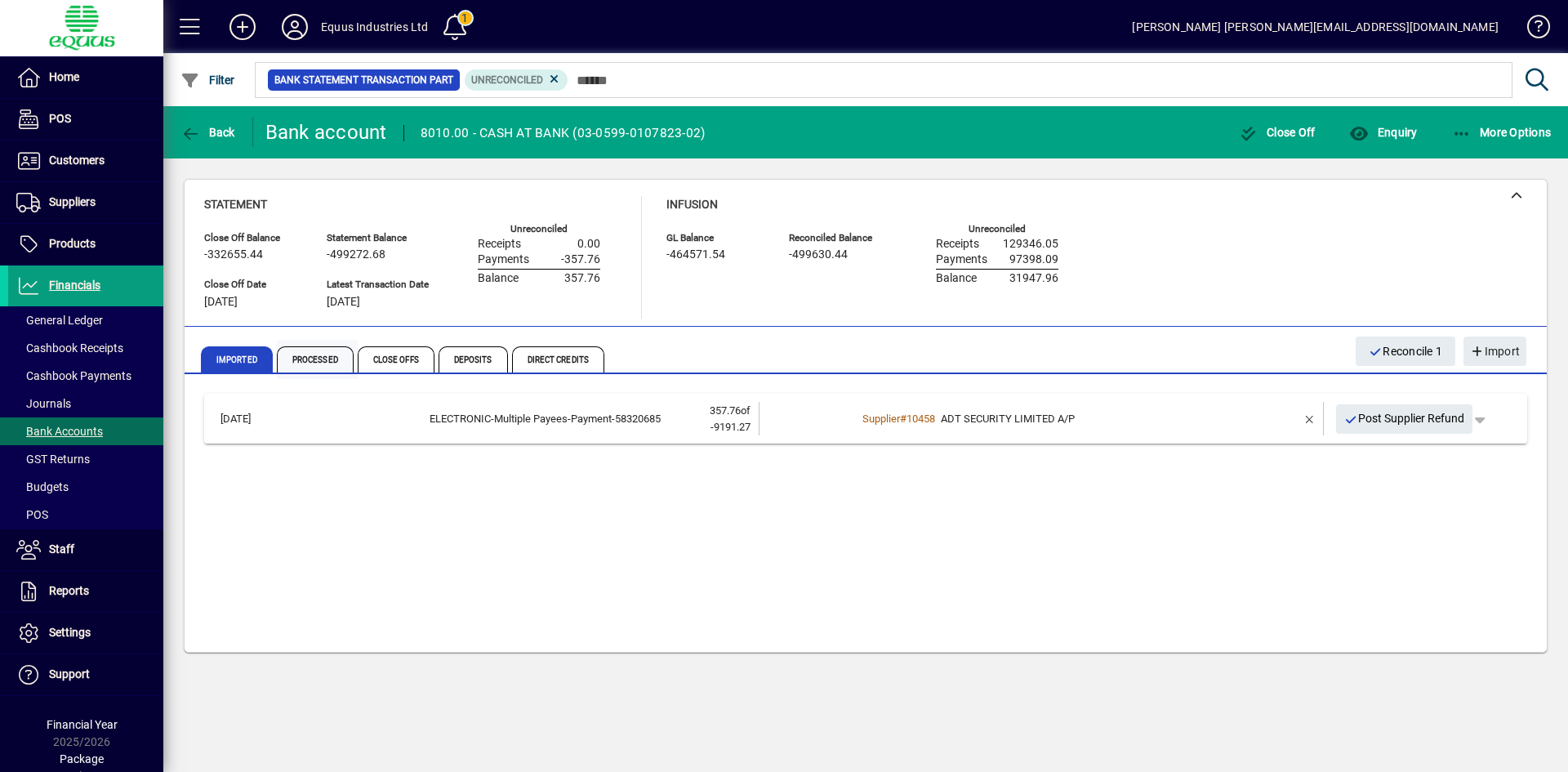
click at [319, 350] on span "Processed" at bounding box center [314, 359] width 76 height 26
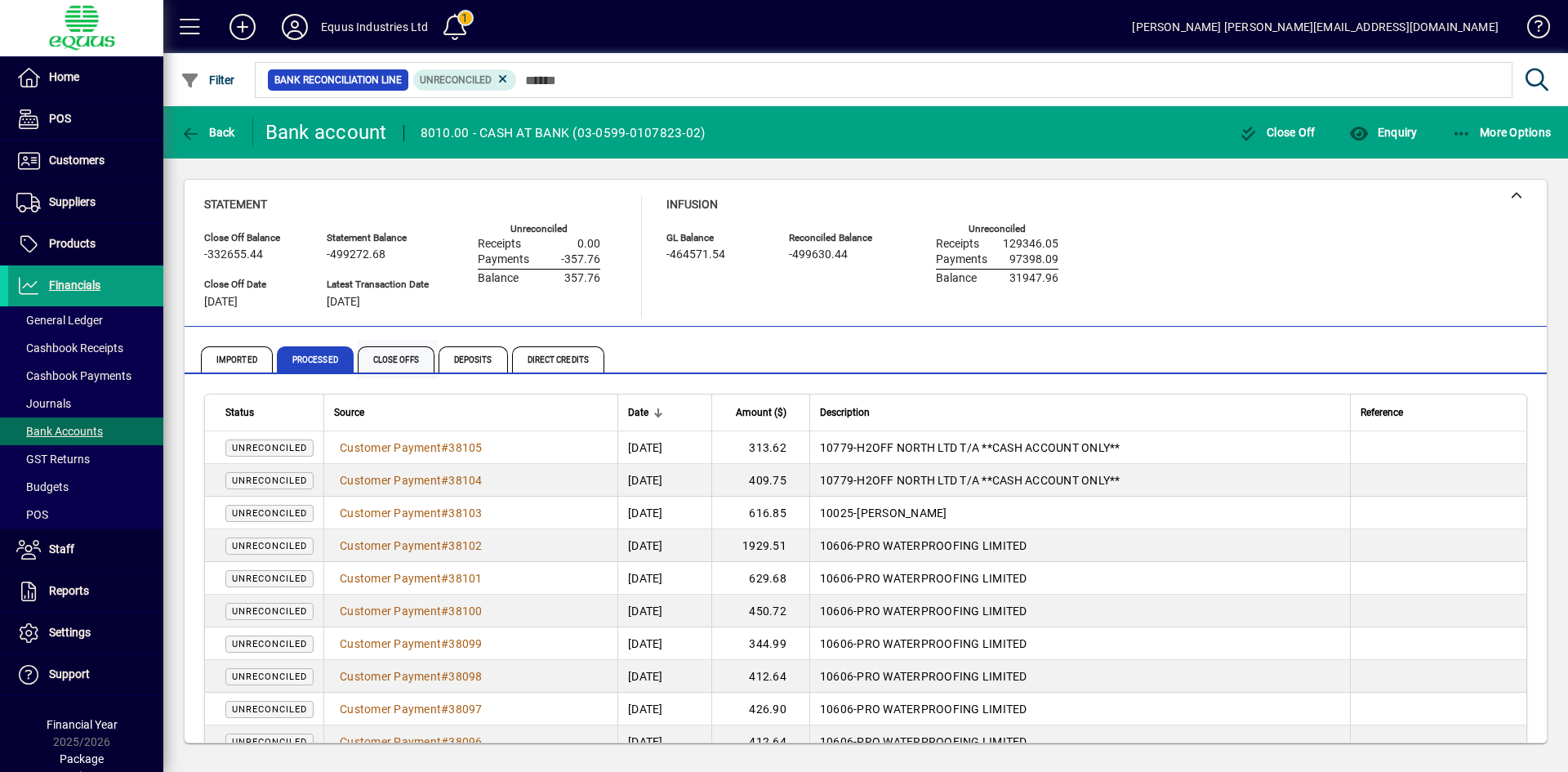
click at [386, 348] on span "Close Offs" at bounding box center [396, 359] width 76 height 26
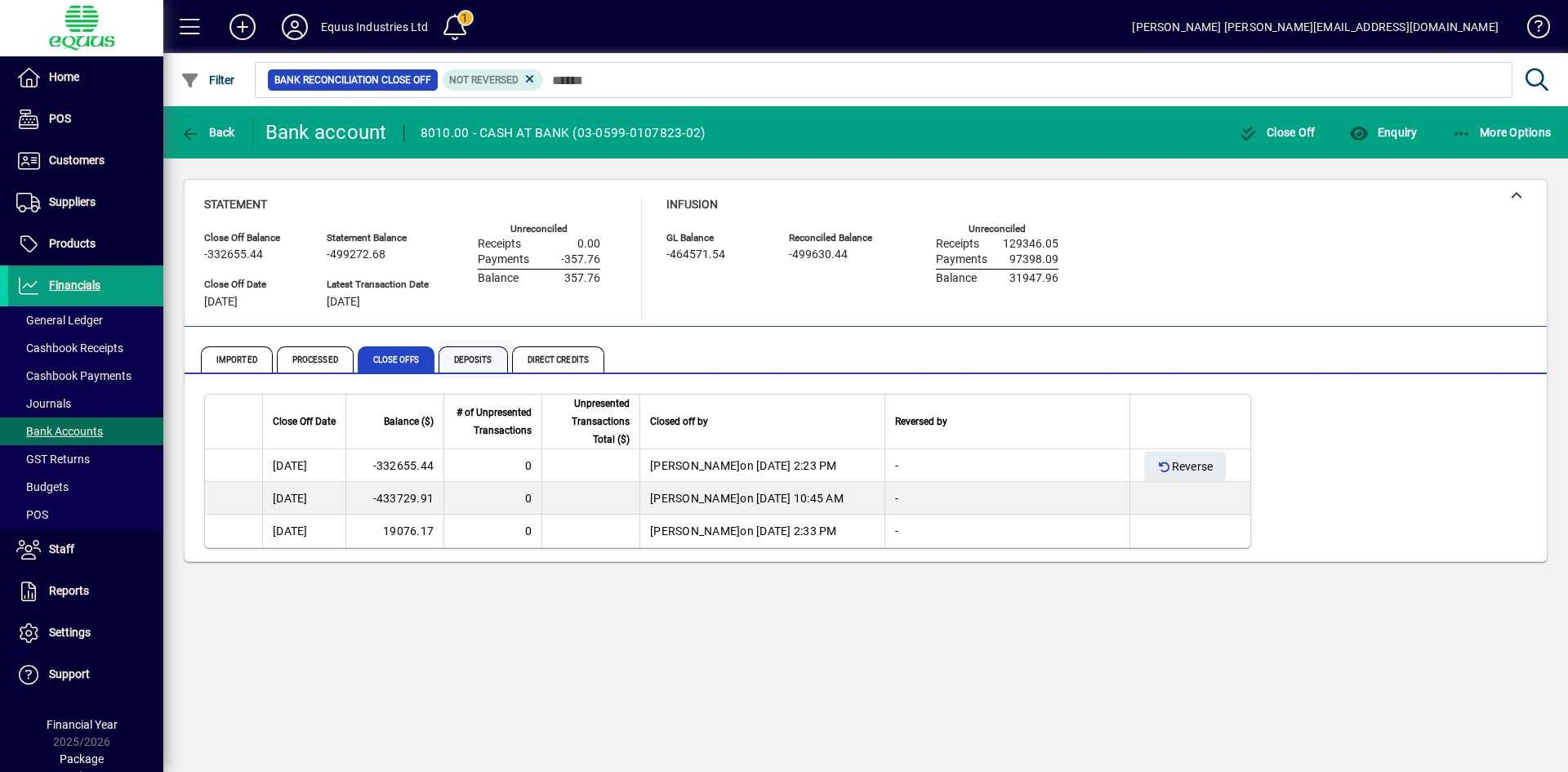
click at [454, 354] on span "Deposits" at bounding box center [473, 359] width 70 height 26
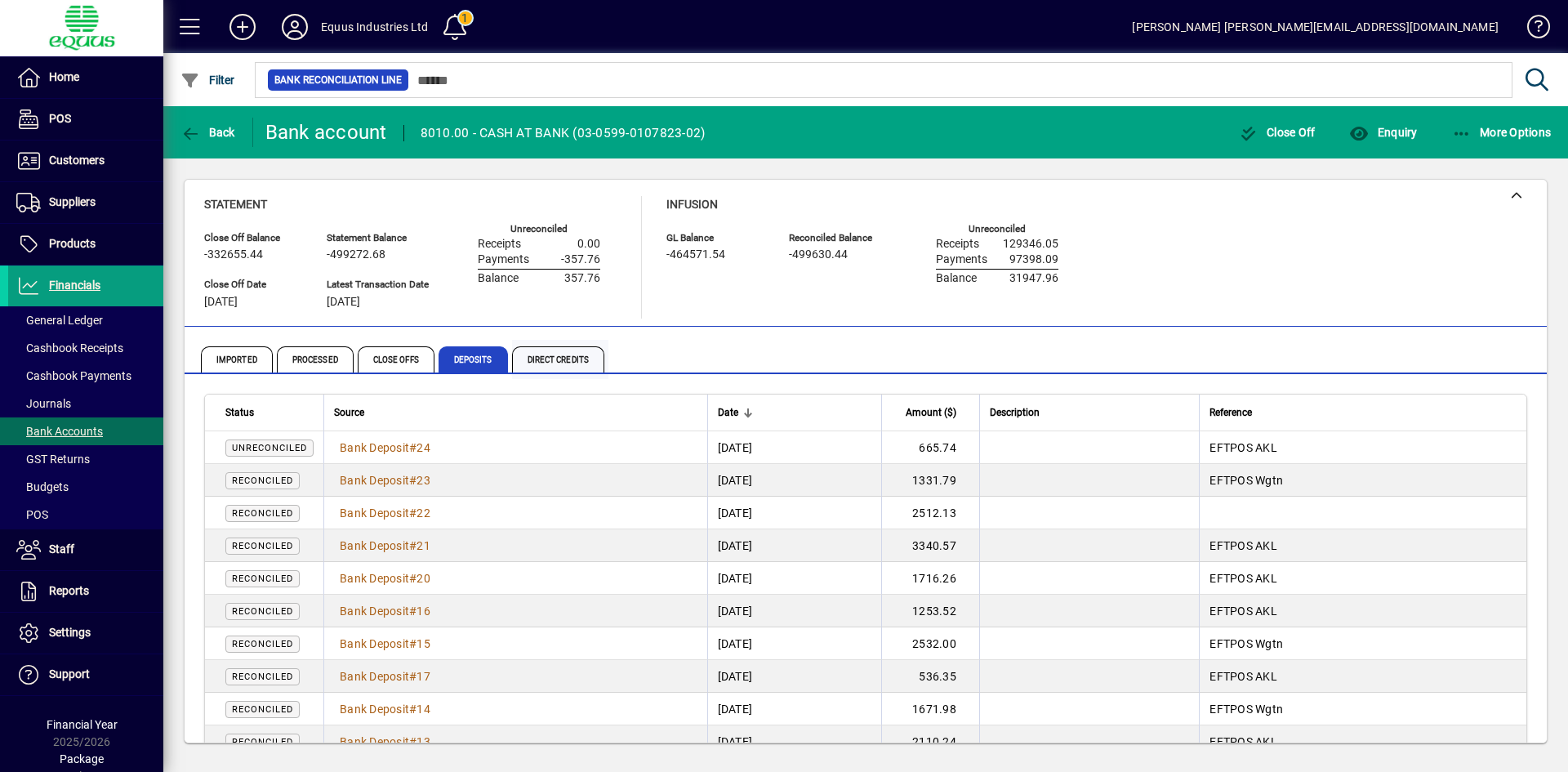
click at [544, 353] on span "Direct Credits" at bounding box center [557, 359] width 92 height 26
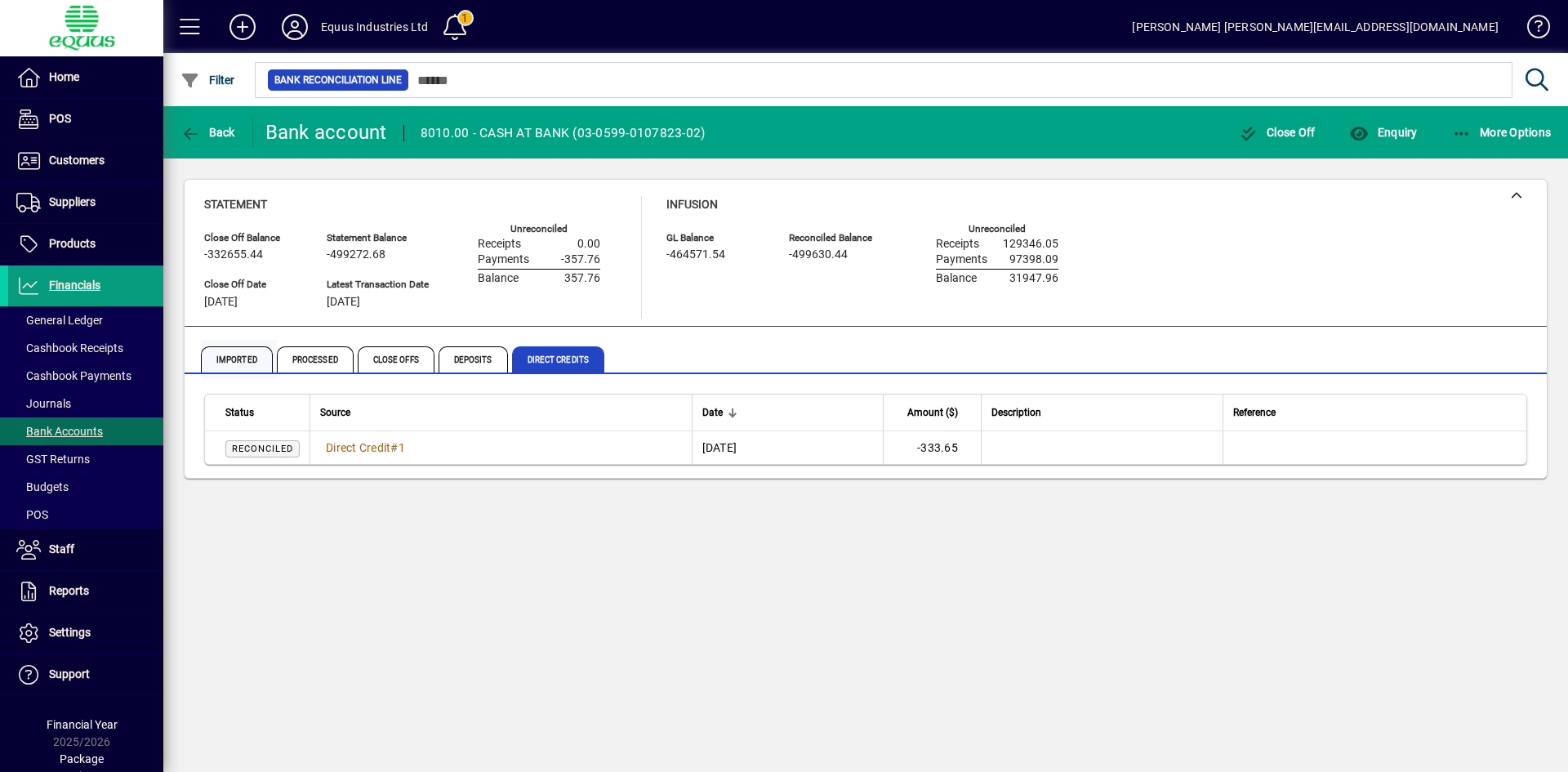
click at [231, 356] on span "Imported" at bounding box center [237, 359] width 72 height 26
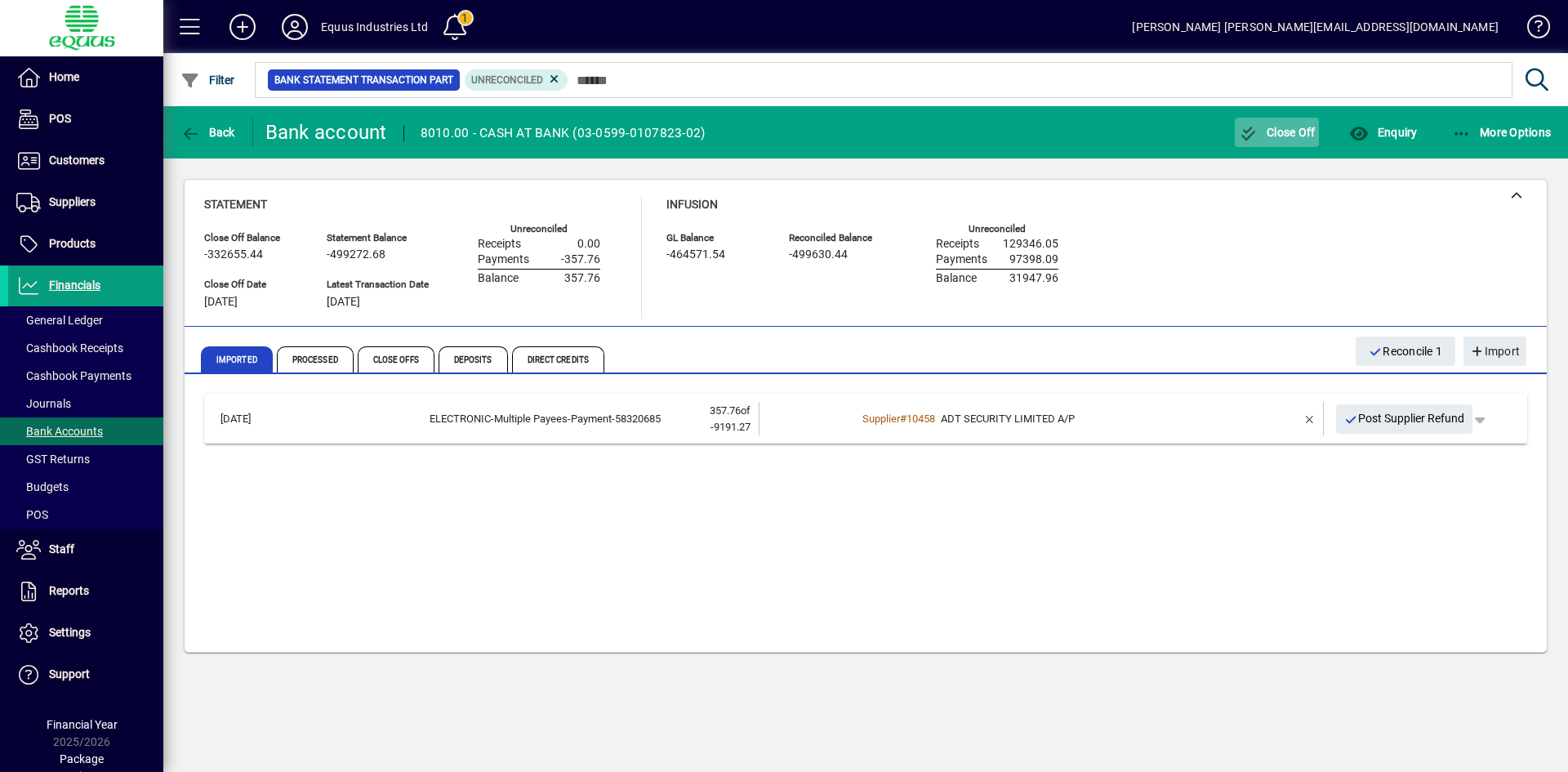
click at [1302, 131] on span "Close Off" at bounding box center [1277, 131] width 76 height 13
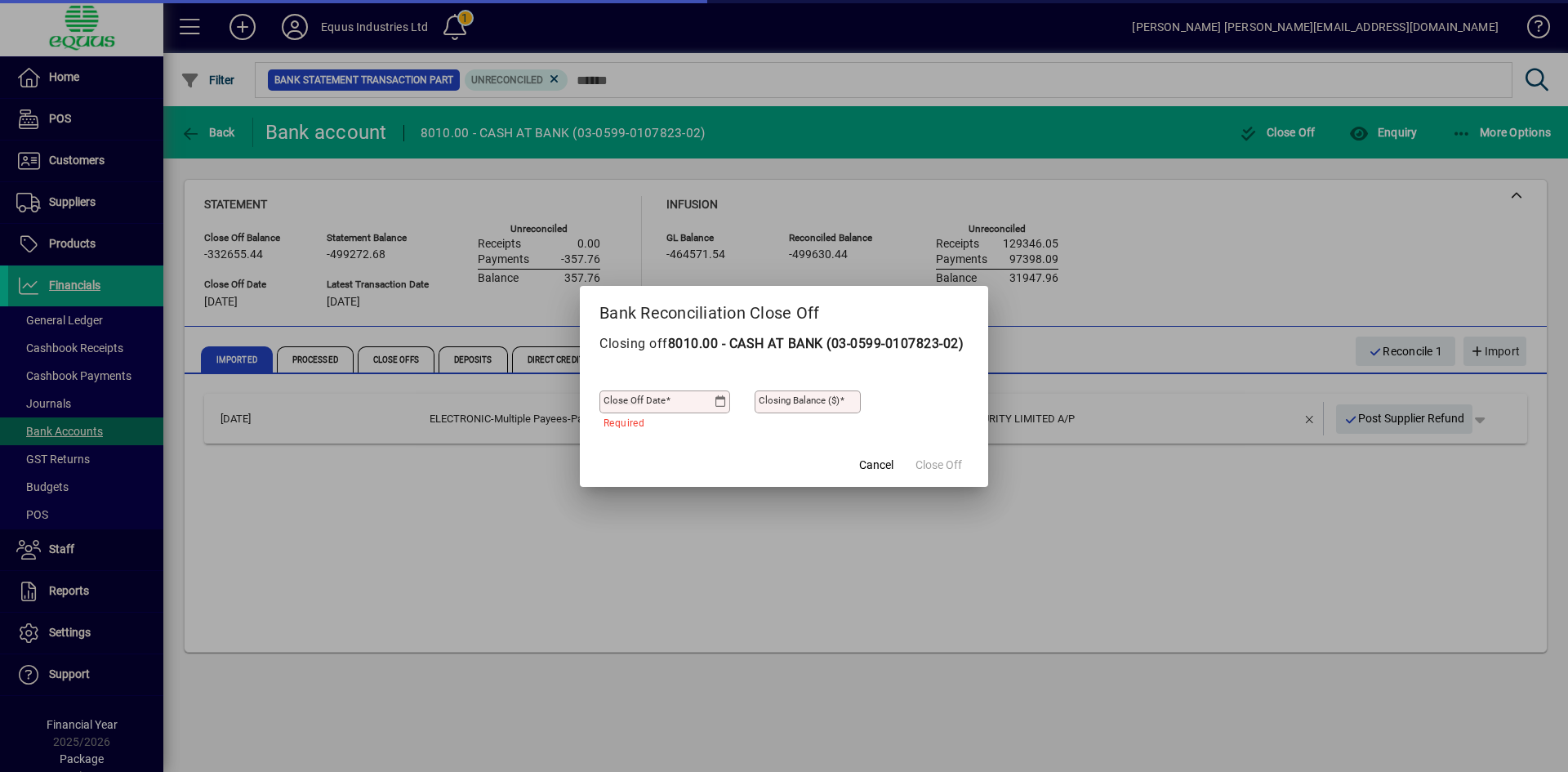
click at [717, 408] on icon at bounding box center [720, 401] width 12 height 13
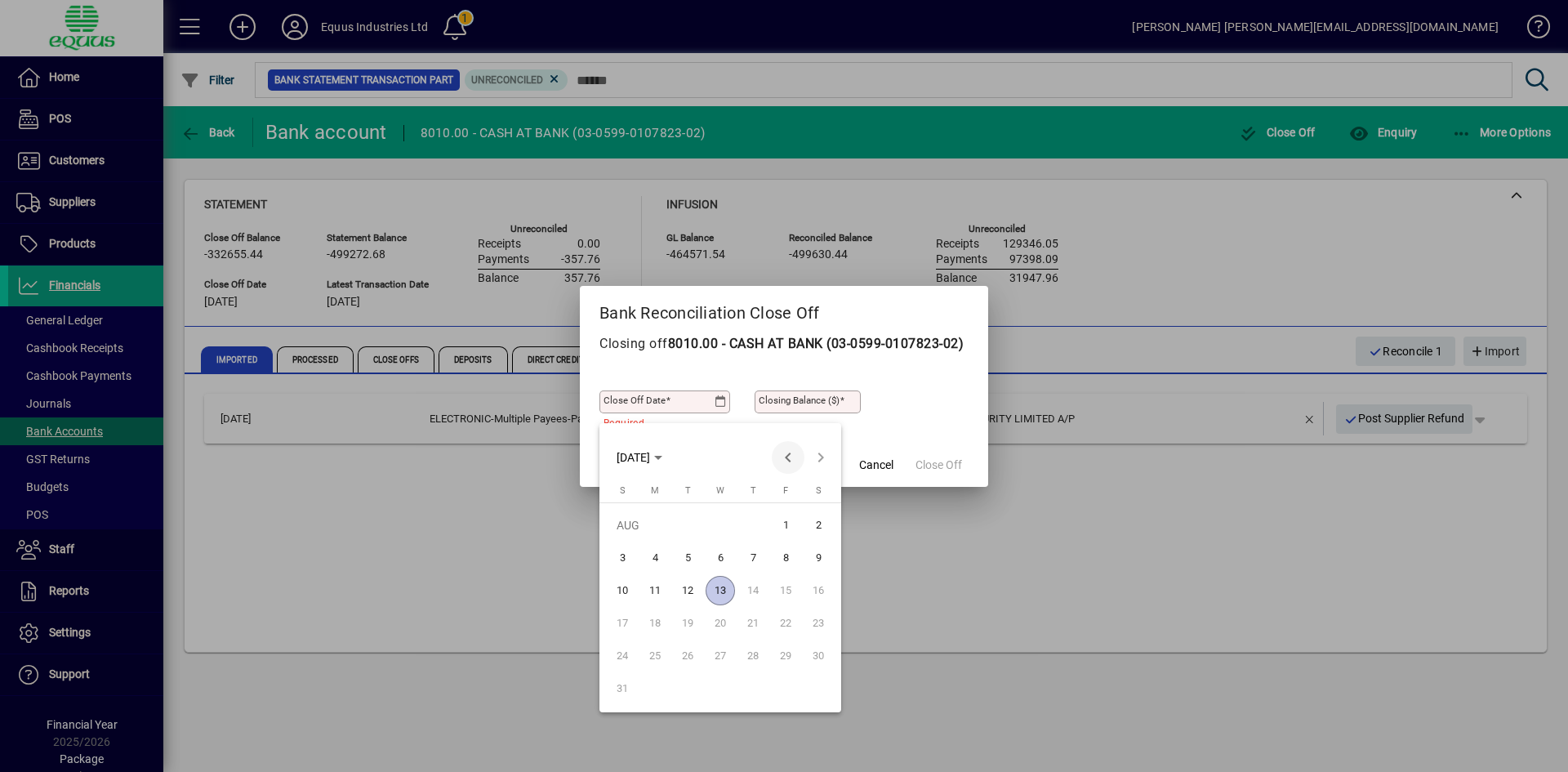
click at [791, 453] on span "Previous month" at bounding box center [788, 458] width 33 height 33
click at [650, 690] on span "30" at bounding box center [655, 689] width 29 height 29
type input "**********"
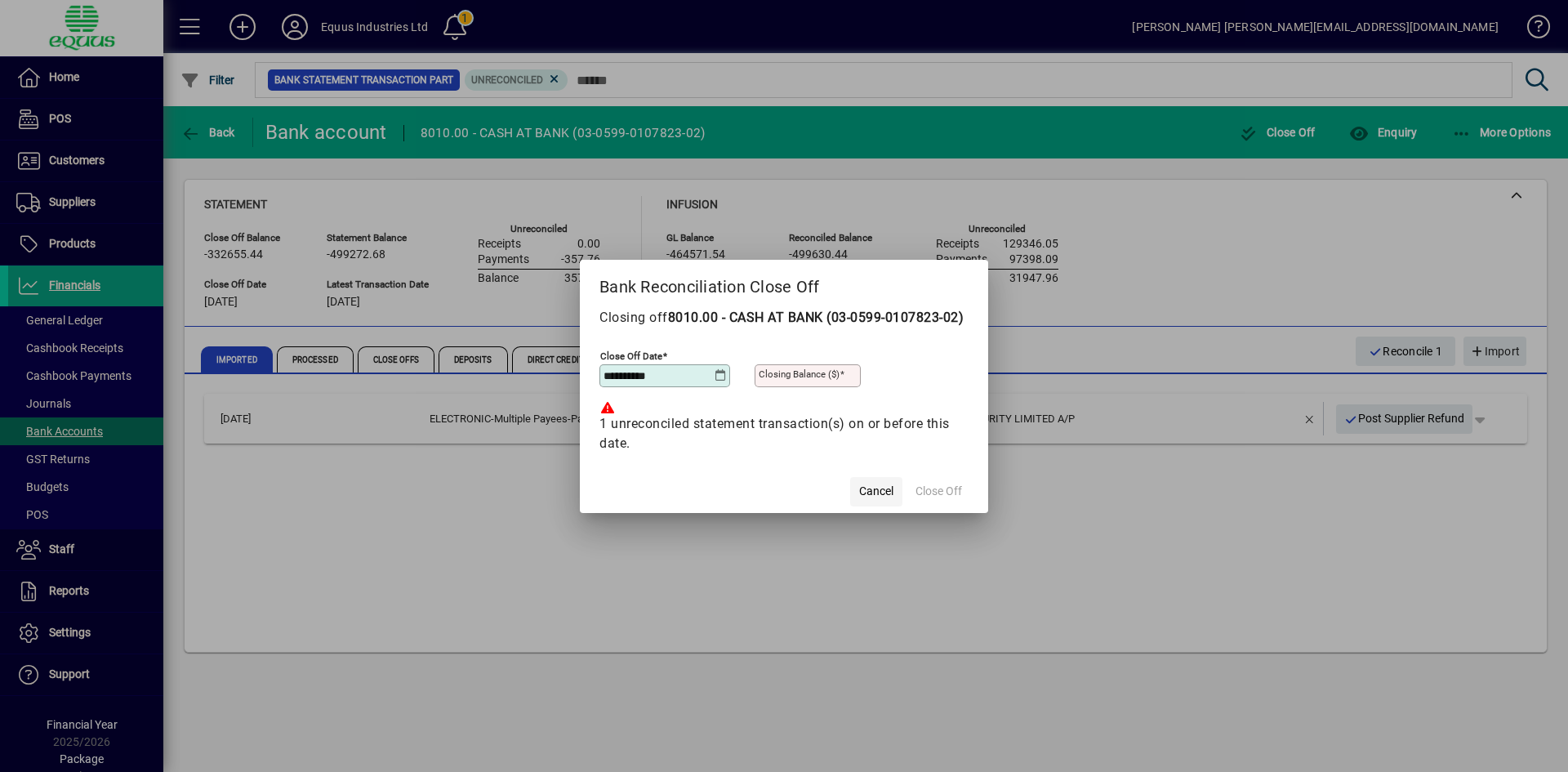
click at [866, 498] on span "Cancel" at bounding box center [876, 491] width 34 height 17
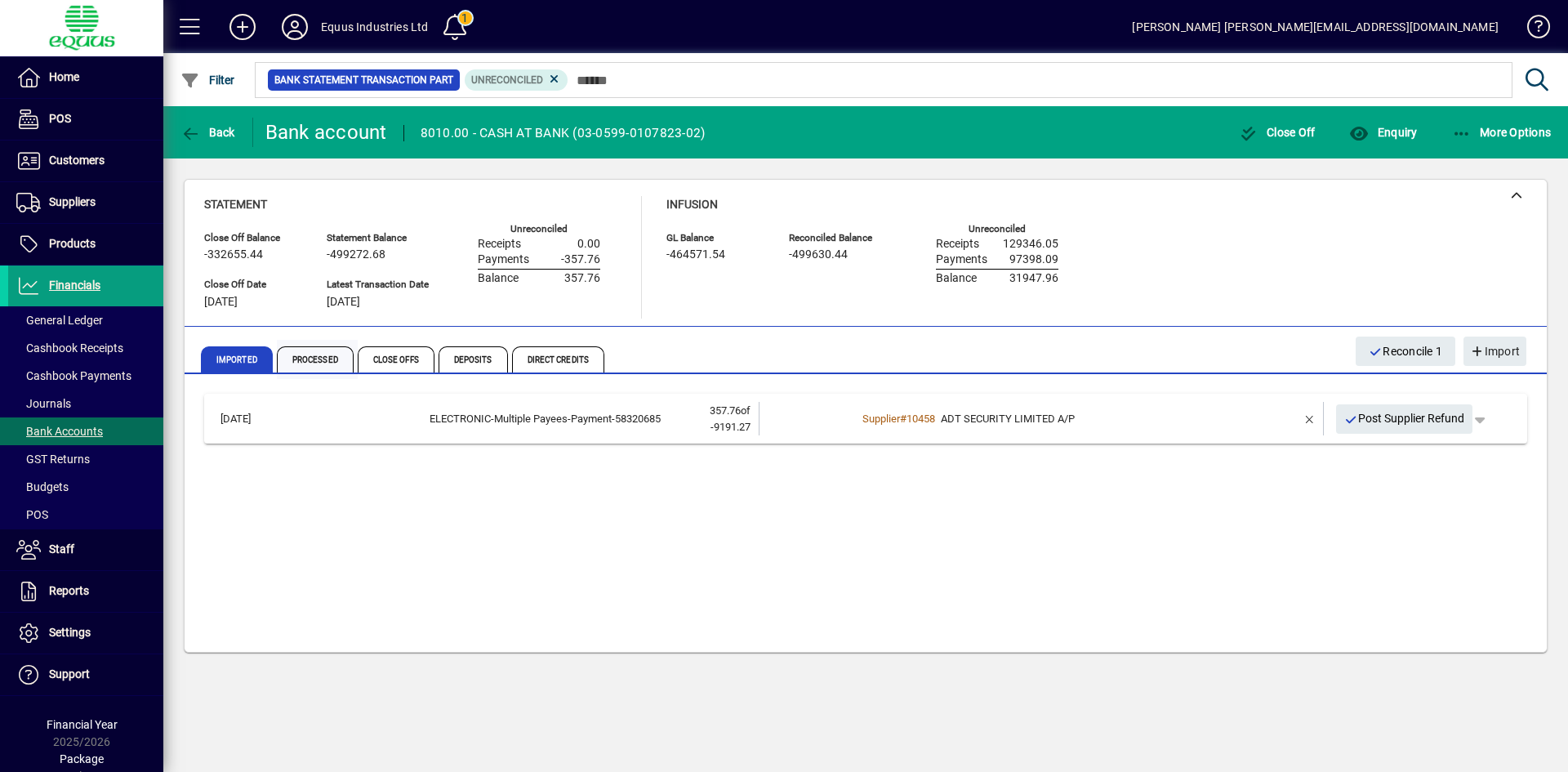
click at [307, 362] on span "Processed" at bounding box center [314, 359] width 76 height 26
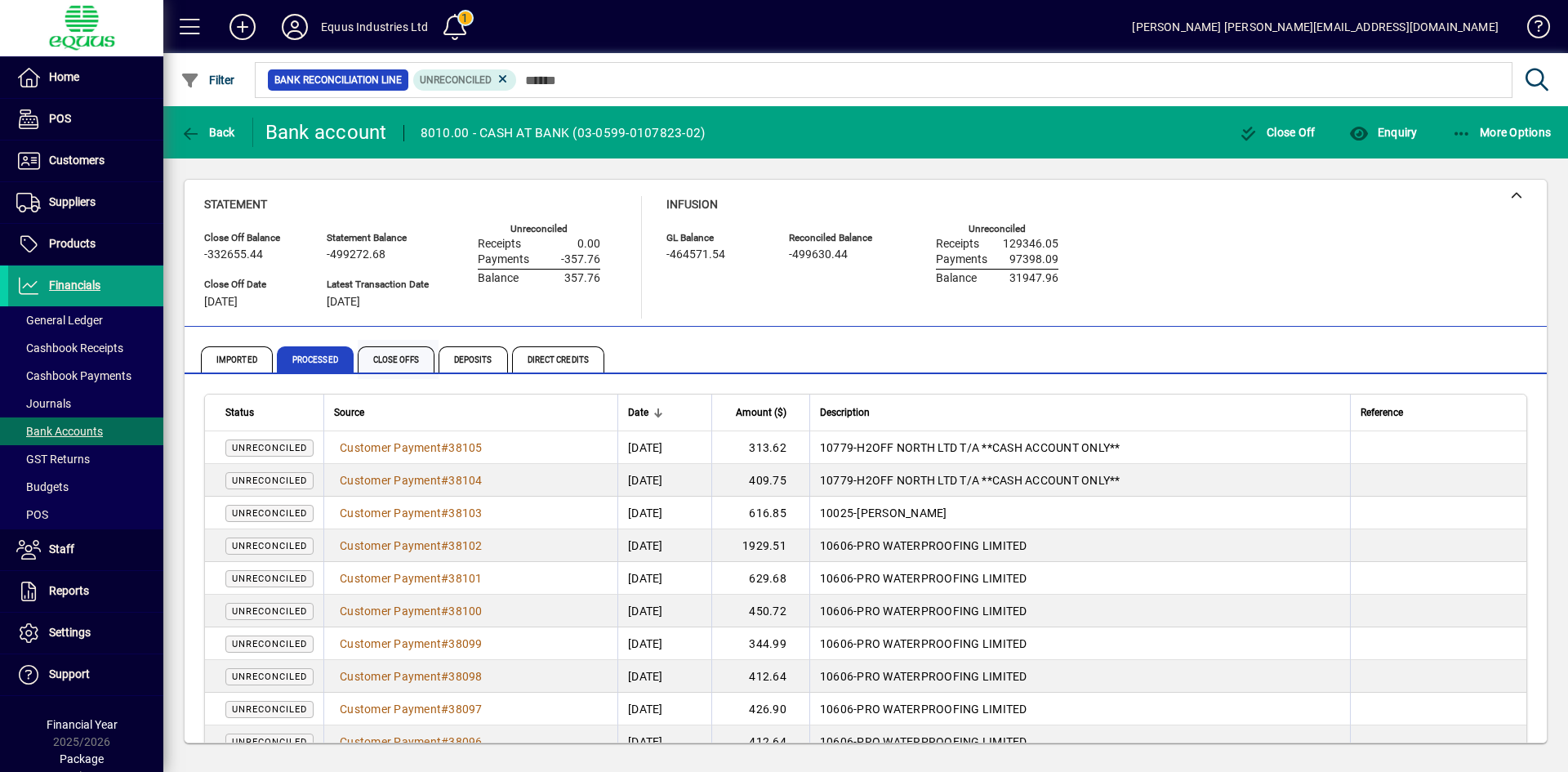
click at [379, 353] on span "Close Offs" at bounding box center [396, 359] width 76 height 26
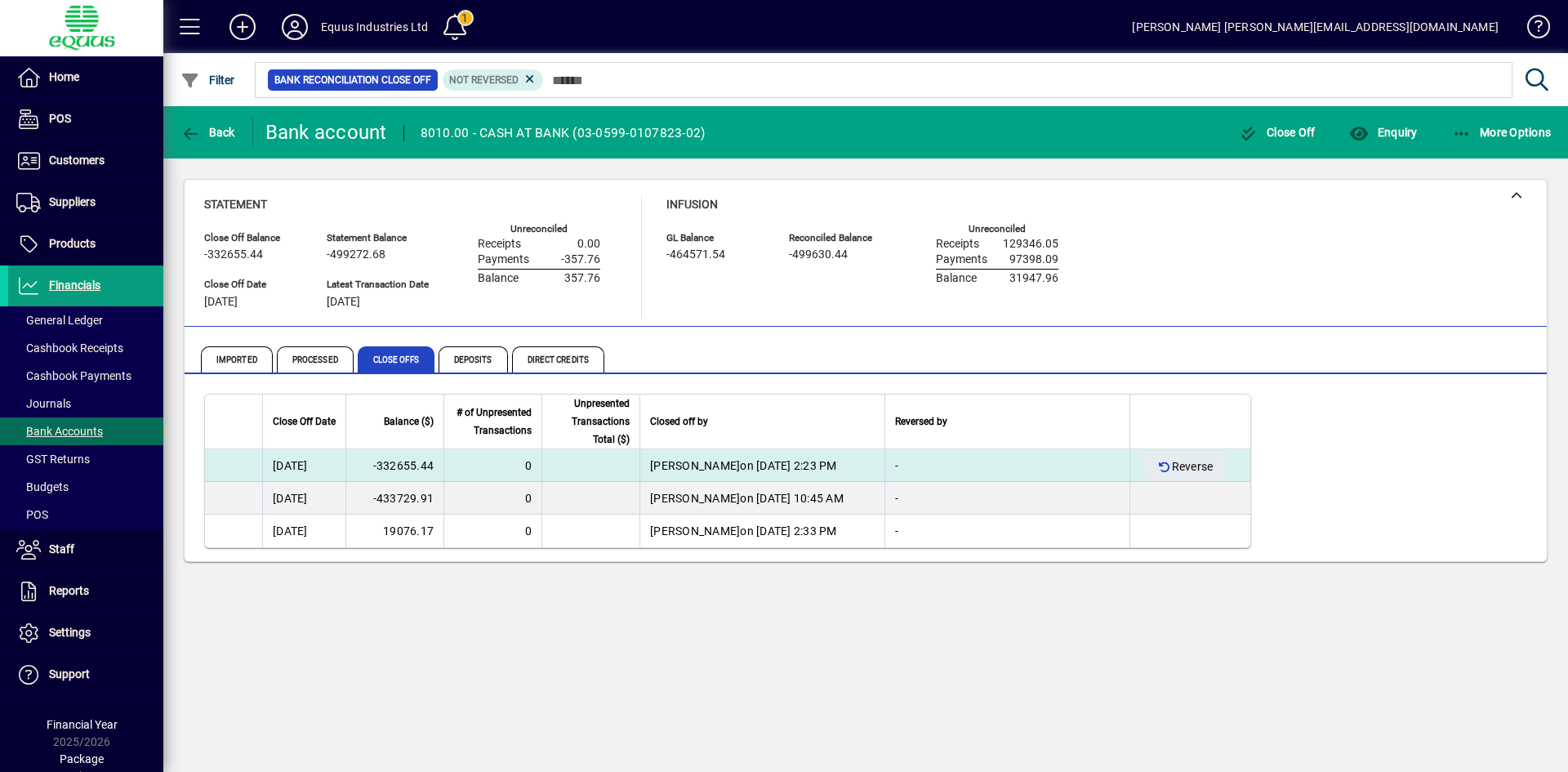
click at [505, 463] on td "0" at bounding box center [492, 465] width 98 height 33
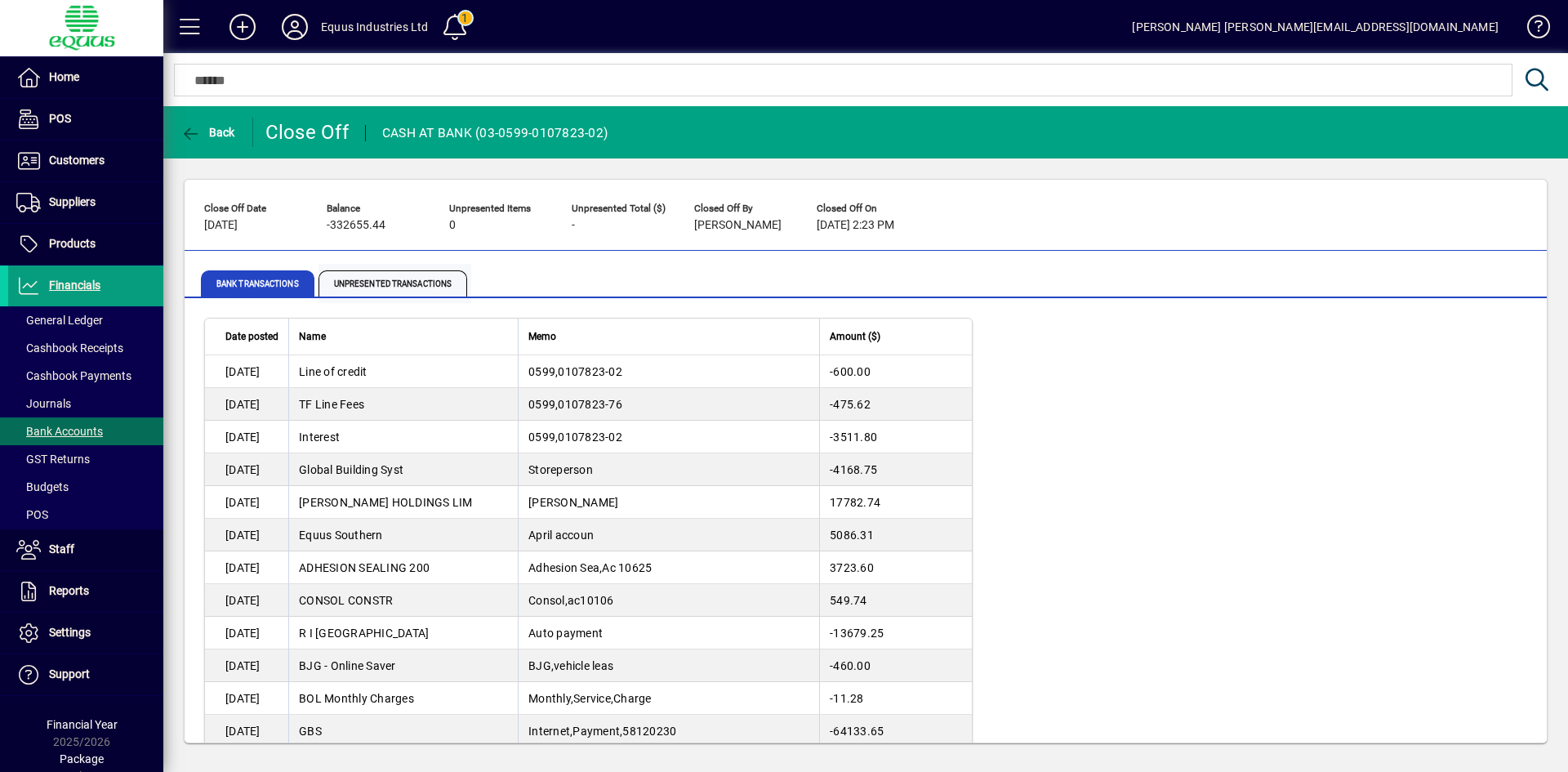
click at [433, 277] on span "Unpresented Transactions" at bounding box center [392, 283] width 149 height 26
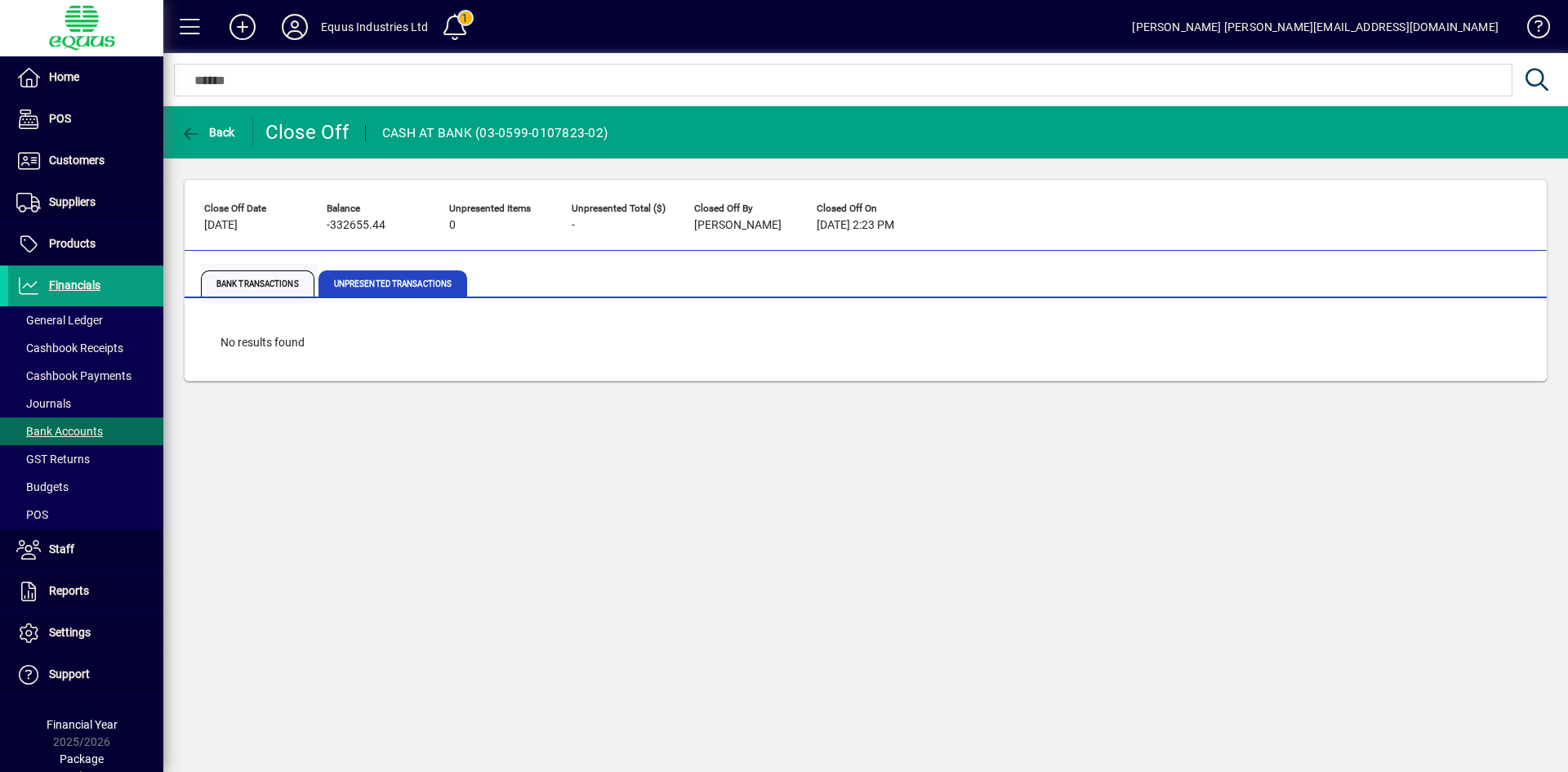
click at [295, 273] on span "Bank Transactions" at bounding box center [258, 283] width 113 height 26
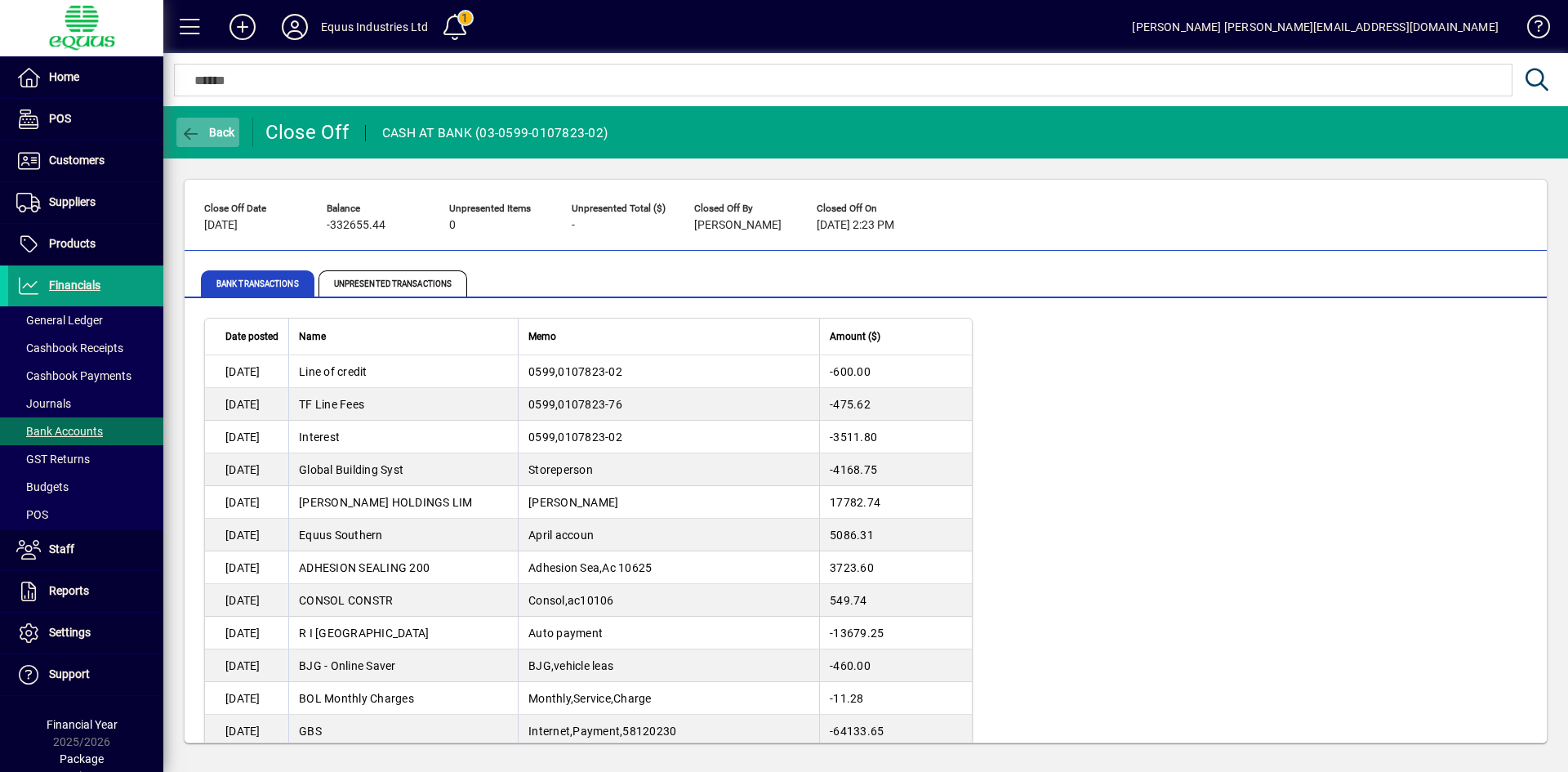
click at [207, 122] on span "button" at bounding box center [207, 132] width 63 height 40
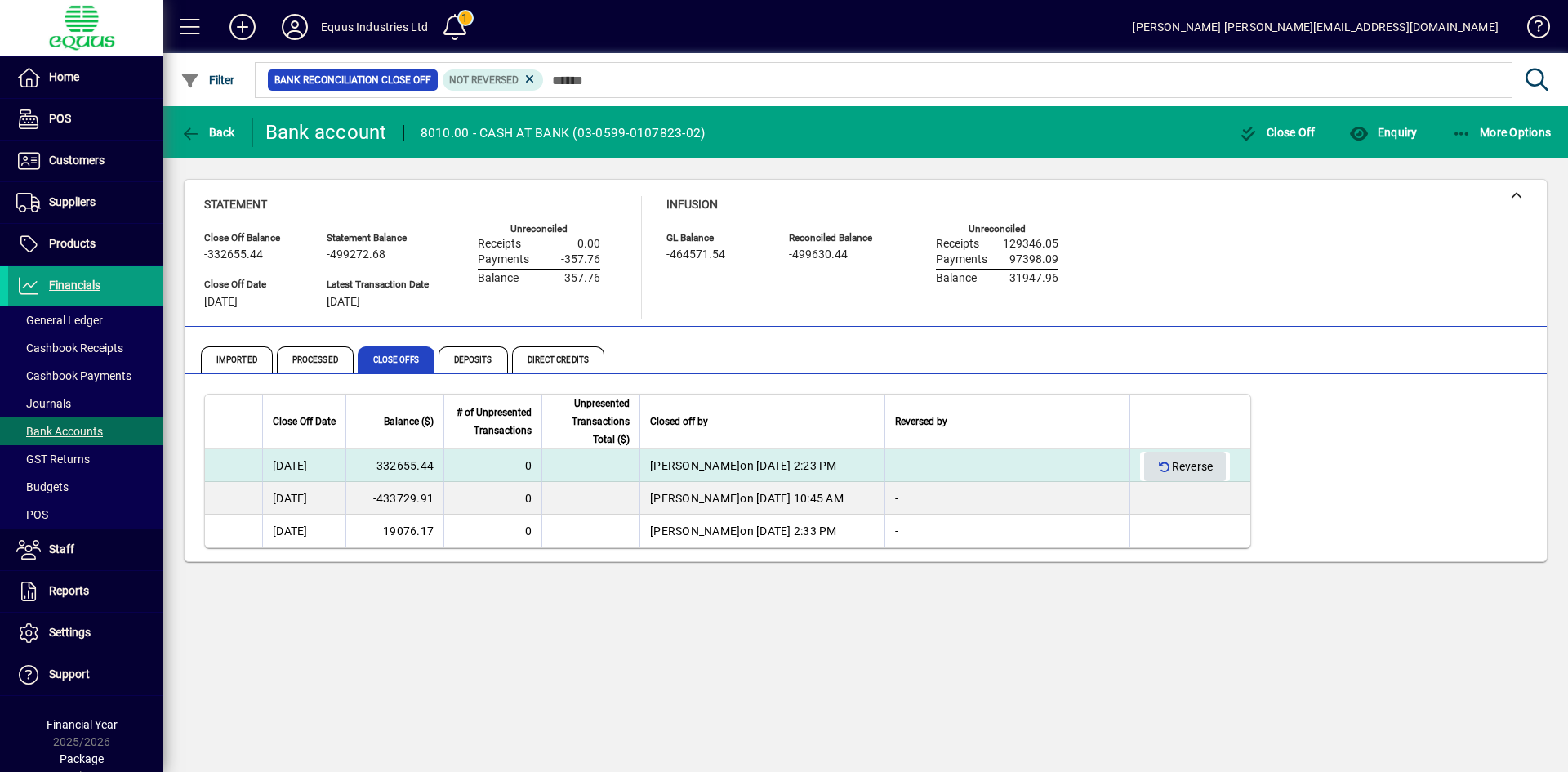
click at [1190, 464] on span "Reverse" at bounding box center [1185, 466] width 56 height 27
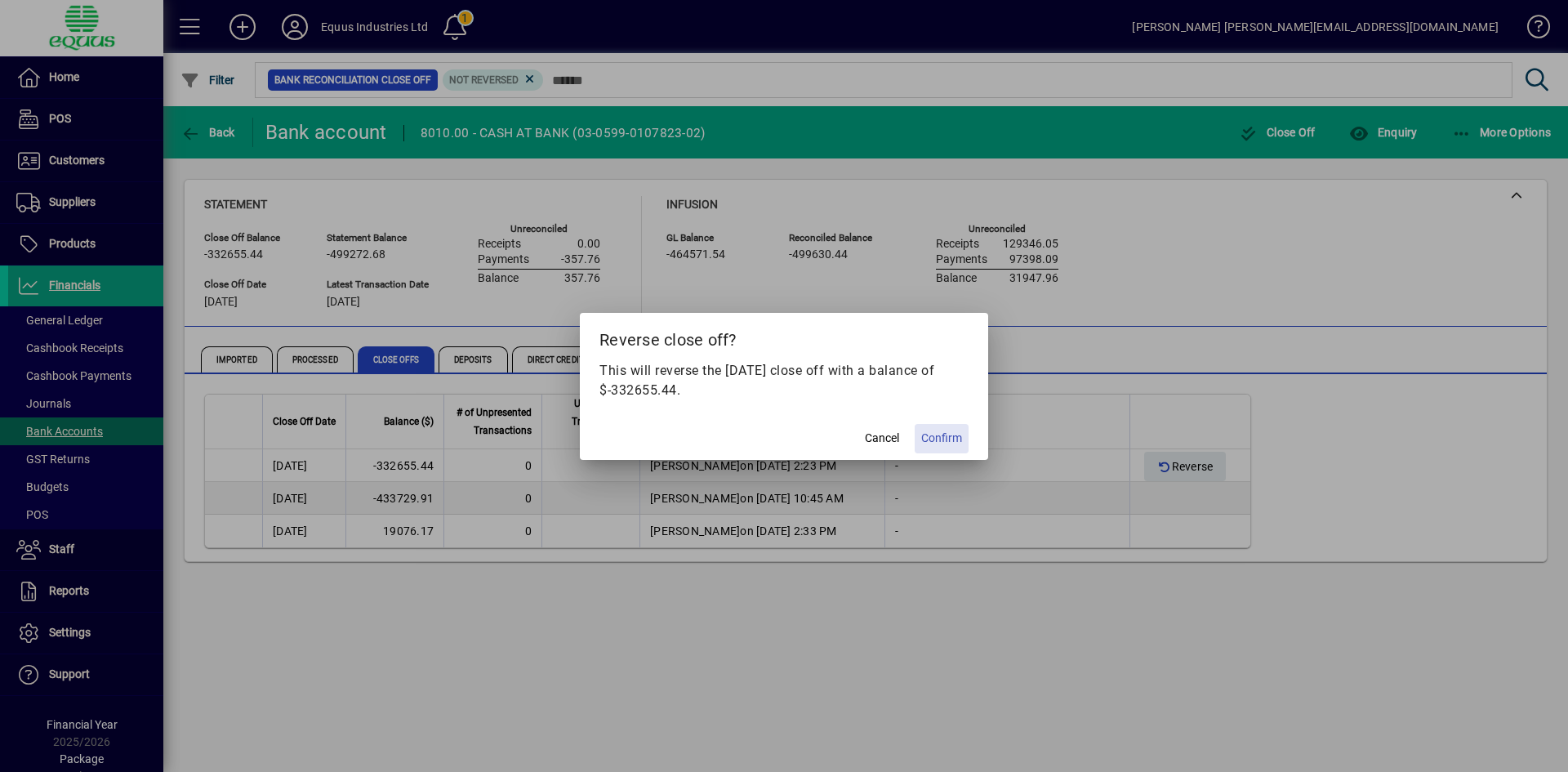
click at [956, 436] on span "Confirm" at bounding box center [942, 438] width 41 height 17
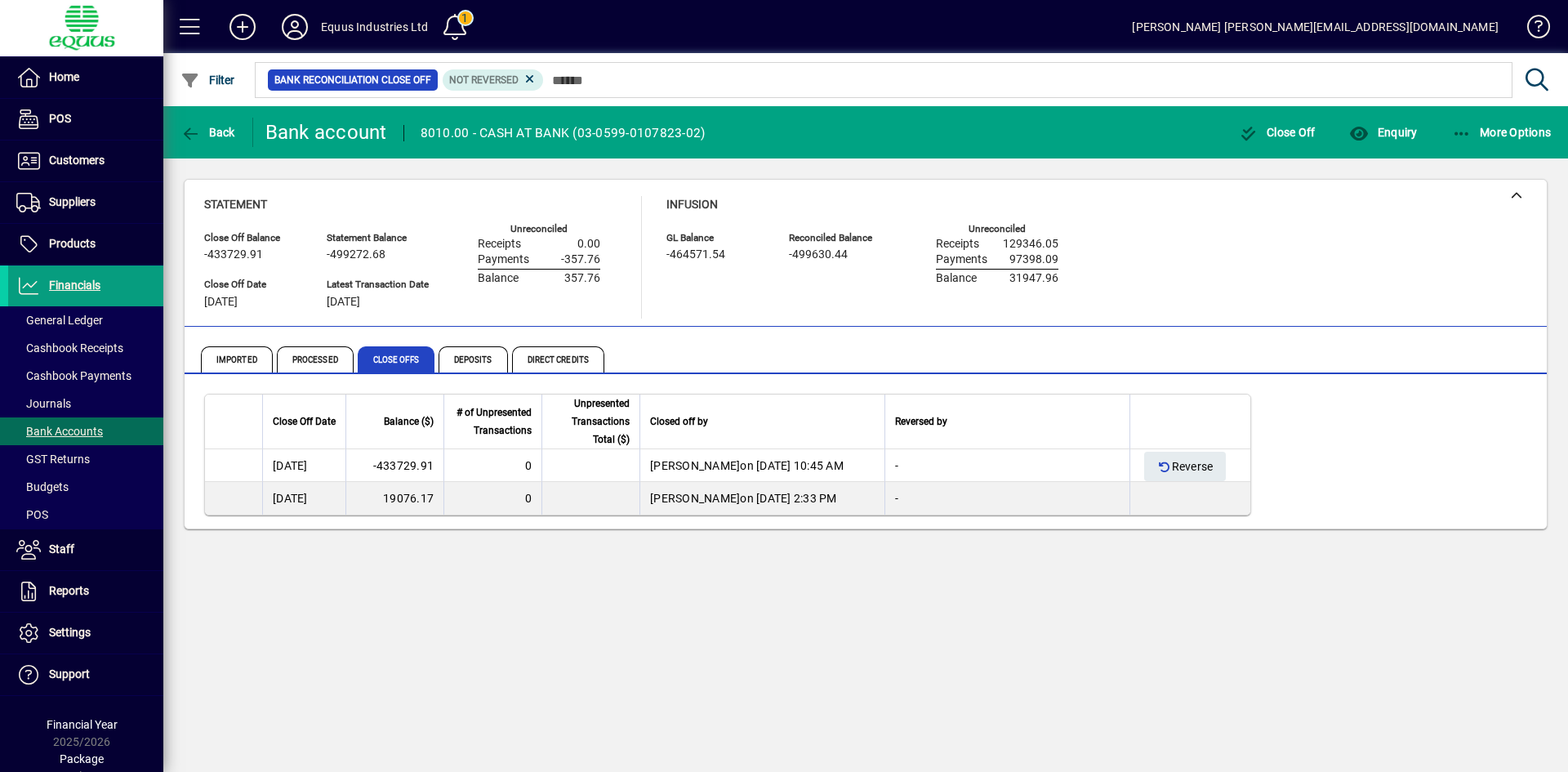
click at [518, 571] on div "Back Bank account 8010.00 - CASH AT BANK (03-0599-0107823-02) Close Off Enquiry…" at bounding box center [866, 439] width 1405 height 666
click at [250, 365] on span "Imported" at bounding box center [237, 359] width 72 height 26
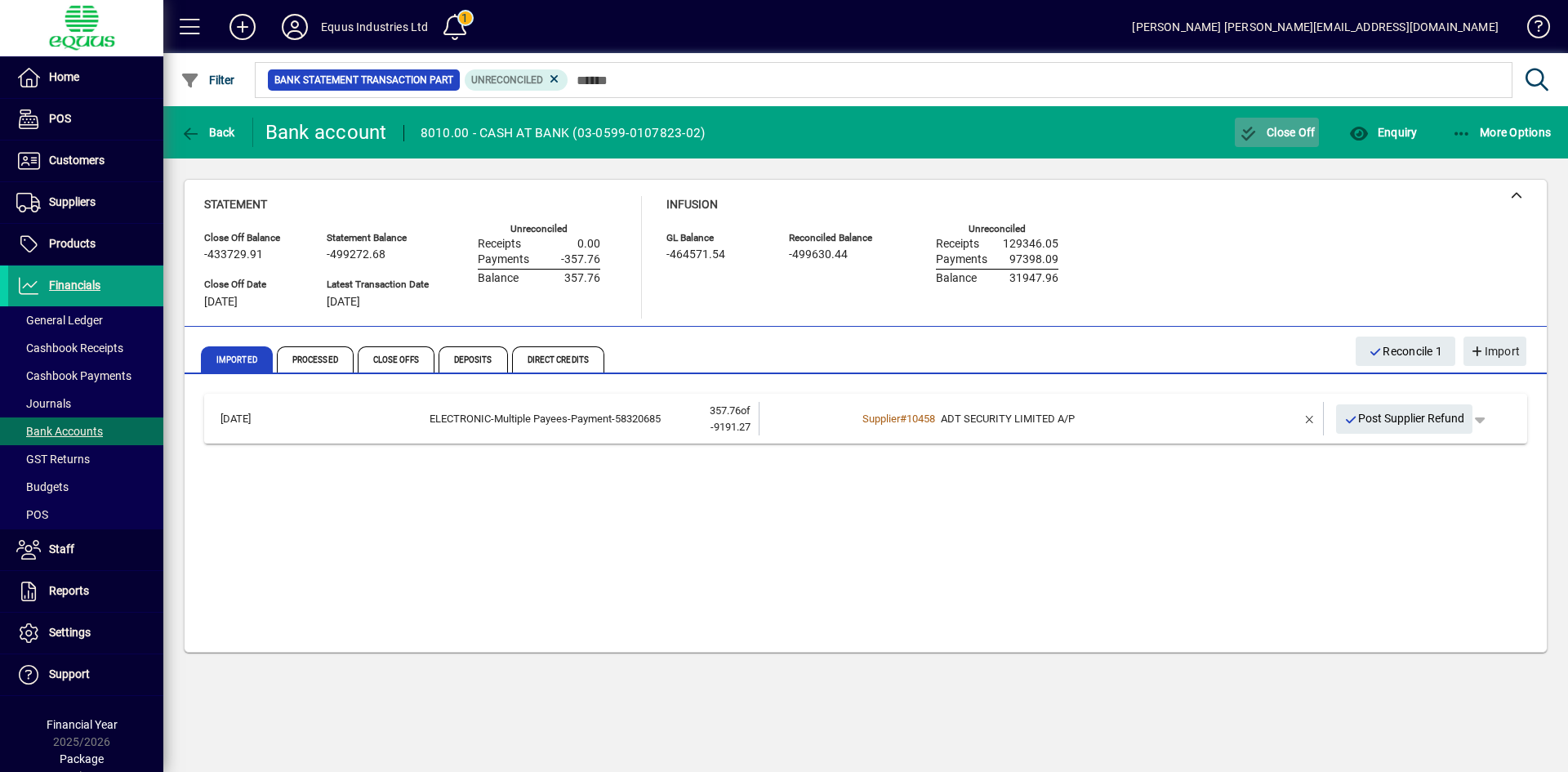
click at [1284, 132] on span "Close Off" at bounding box center [1277, 131] width 76 height 13
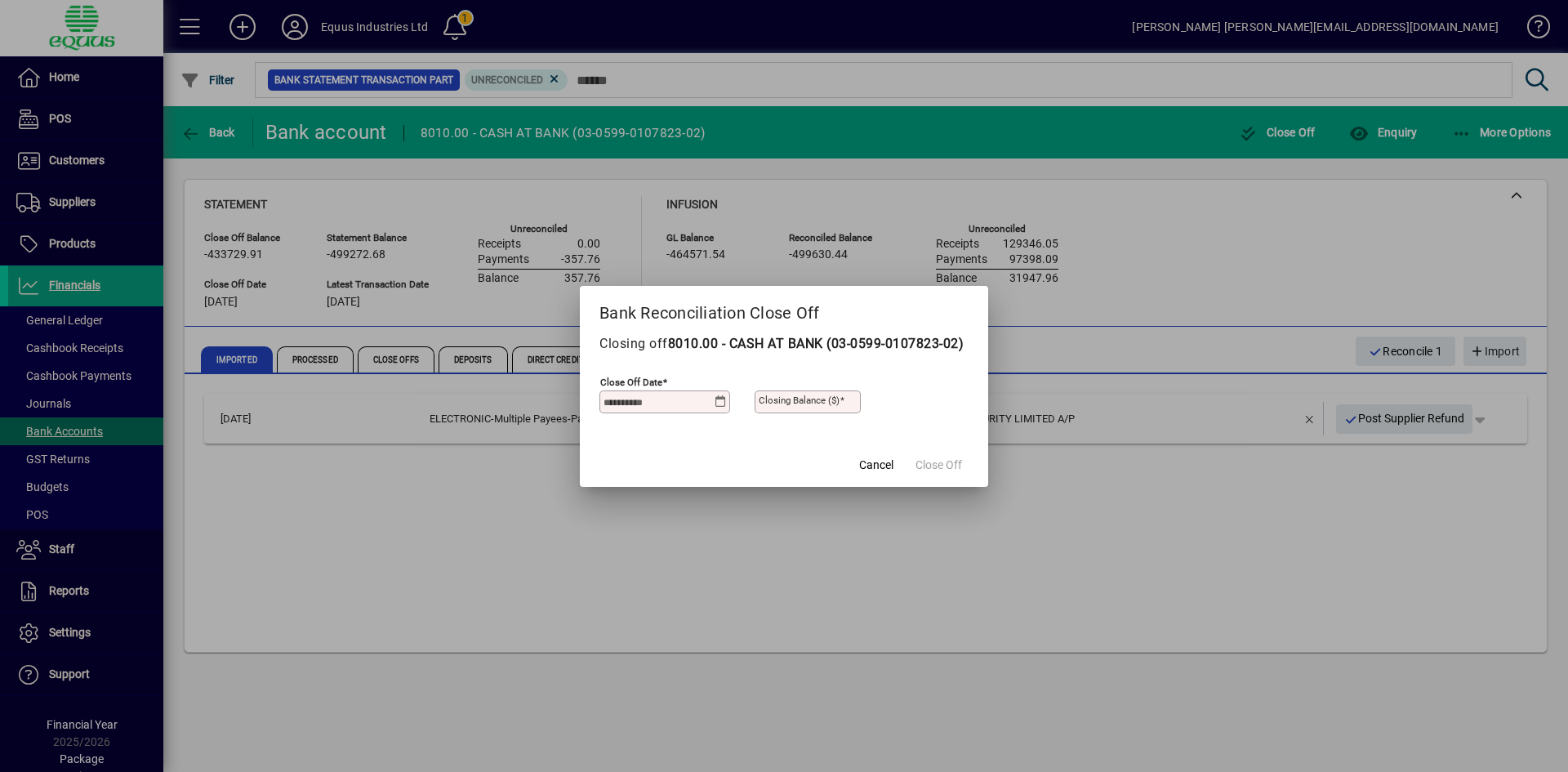
click at [714, 408] on icon at bounding box center [720, 401] width 12 height 13
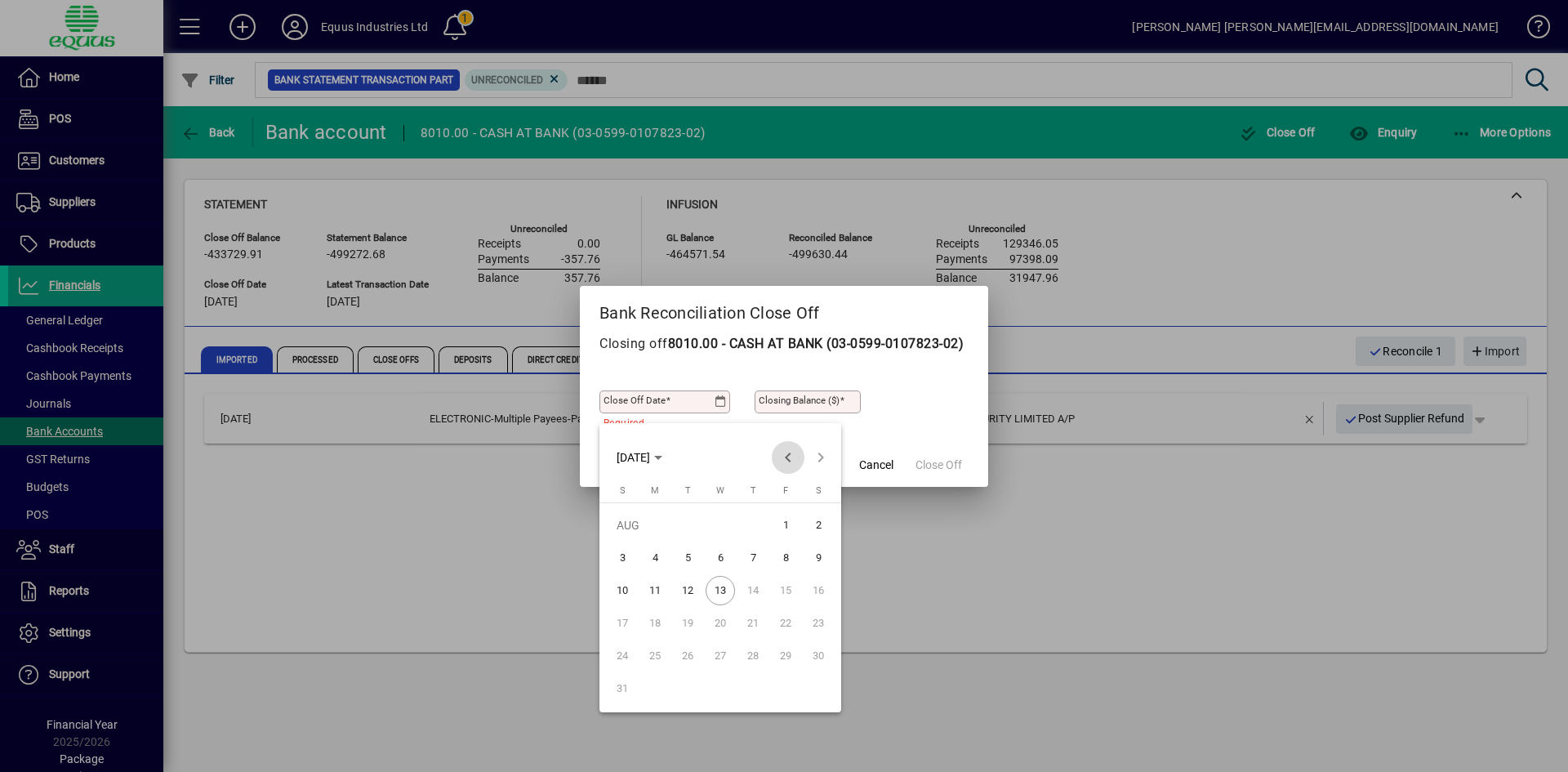
click at [784, 457] on span "Previous month" at bounding box center [788, 458] width 33 height 33
click at [715, 683] on span "30" at bounding box center [720, 689] width 29 height 29
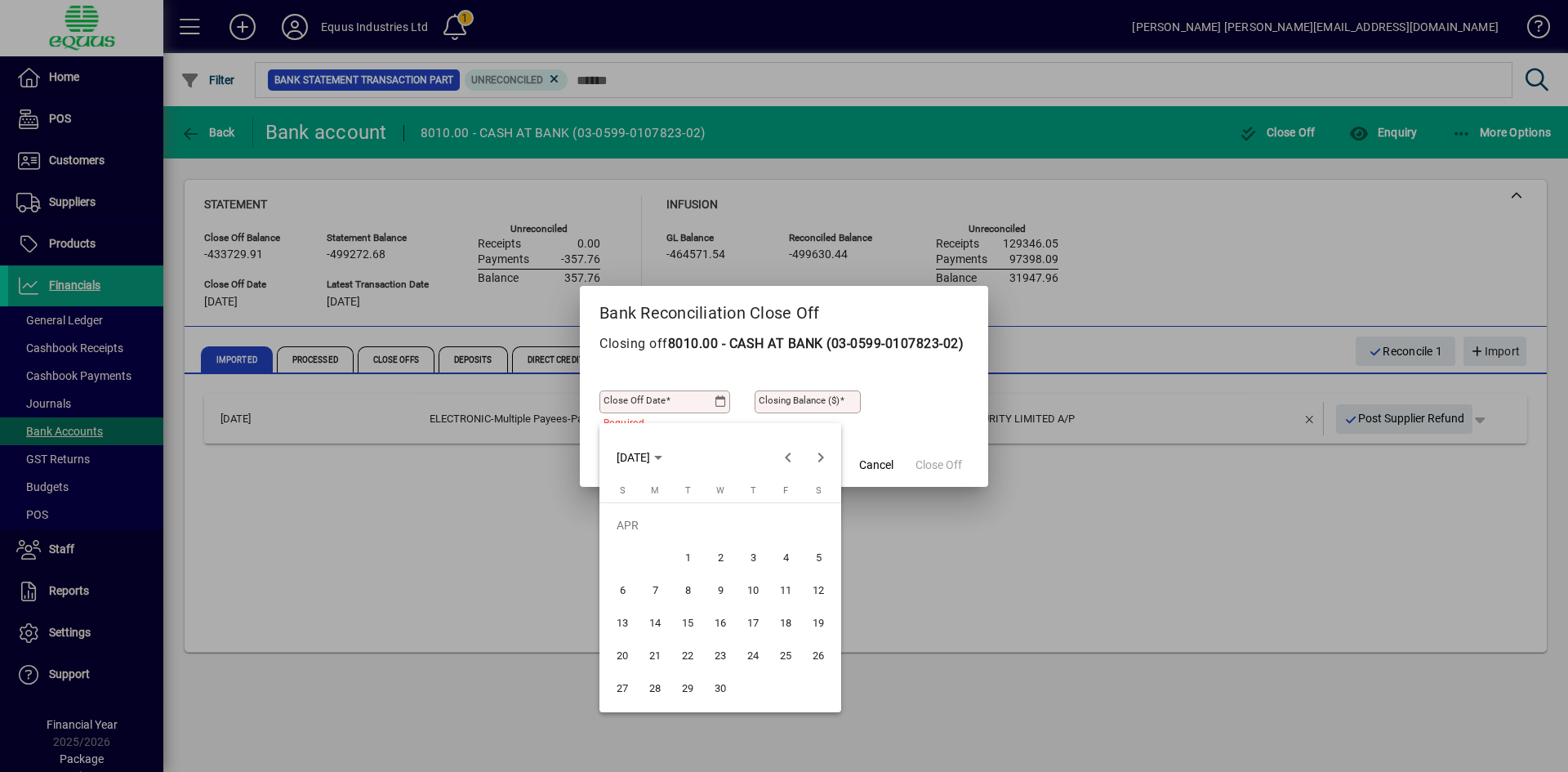
type input "**********"
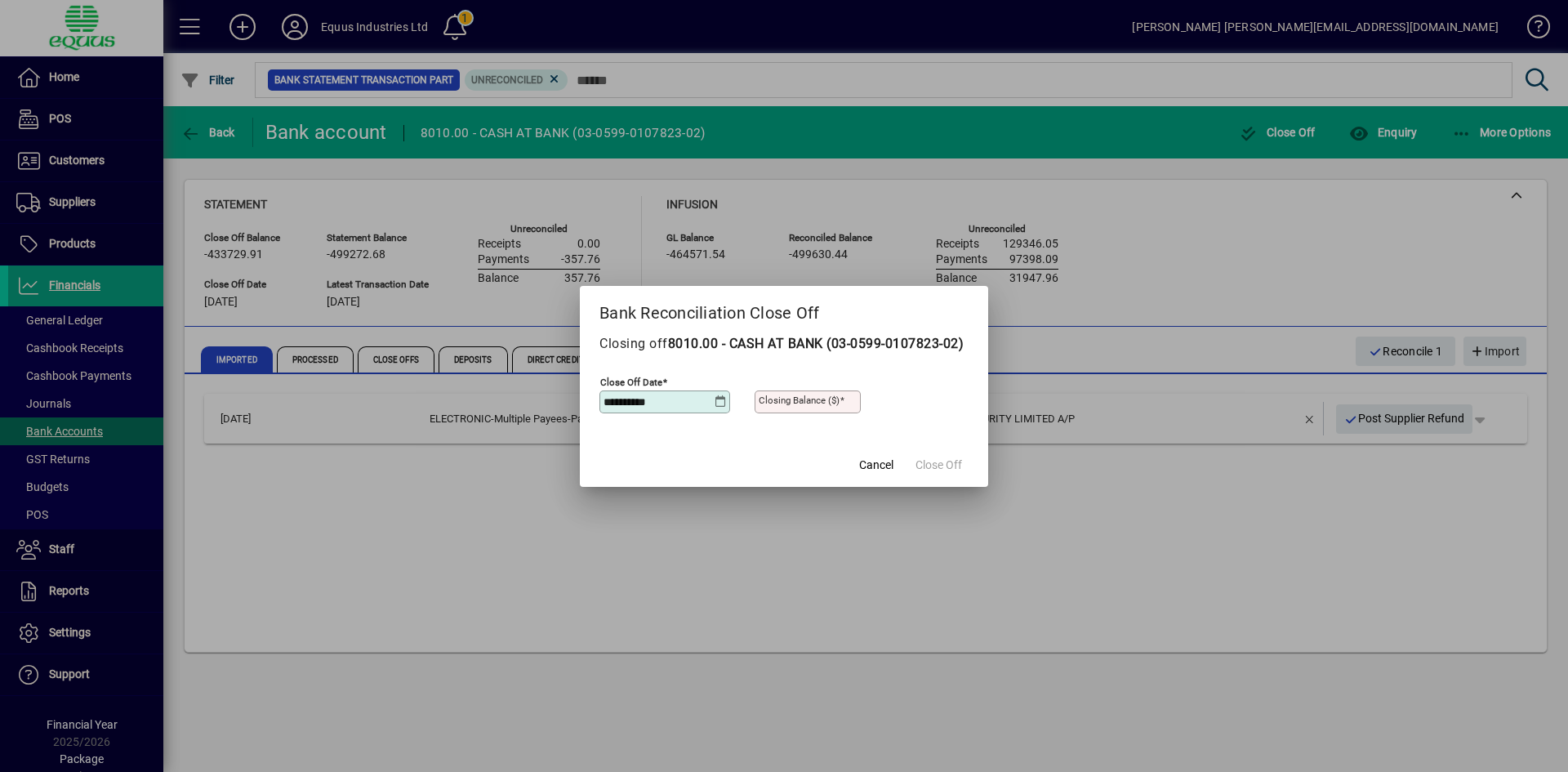
click at [763, 406] on mat-label "Closing Balance ($)" at bounding box center [799, 399] width 81 height 11
click at [763, 408] on input "Closing Balance ($)" at bounding box center [809, 401] width 101 height 13
type input "********"
click at [921, 469] on span "Close Off" at bounding box center [939, 465] width 46 height 17
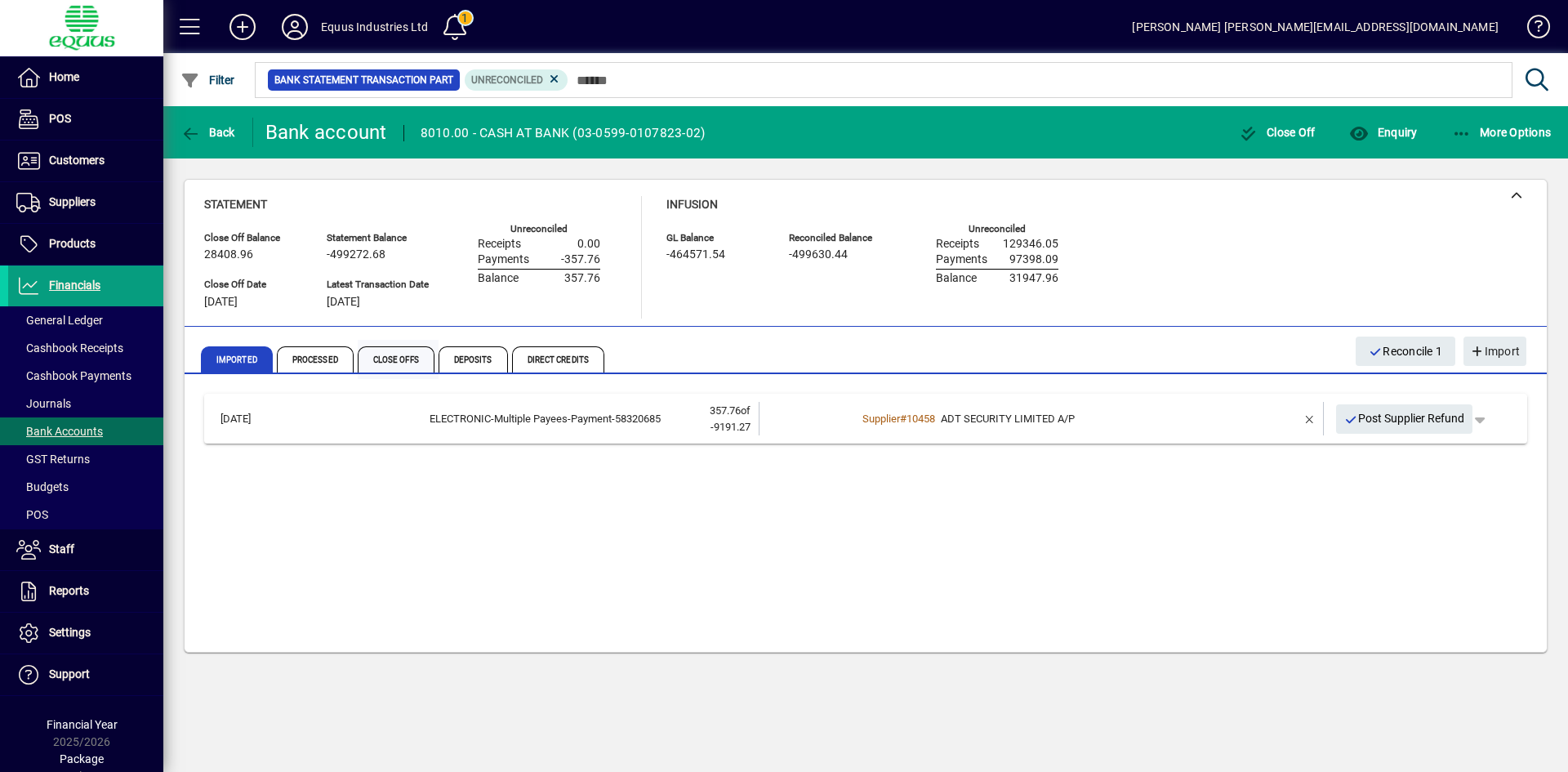
click at [389, 358] on span "Close Offs" at bounding box center [396, 359] width 76 height 26
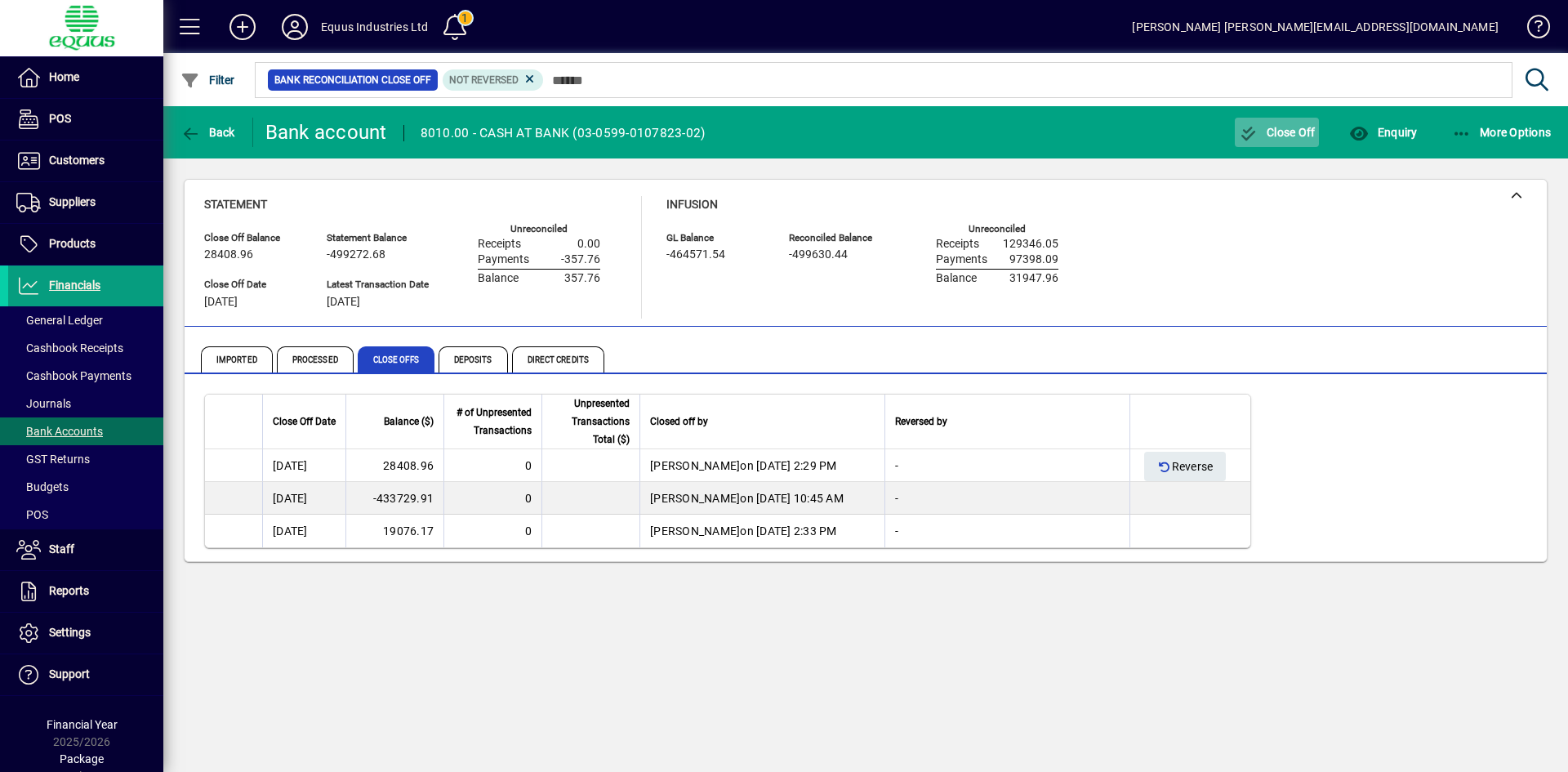
click at [1291, 133] on span "Close Off" at bounding box center [1277, 131] width 76 height 13
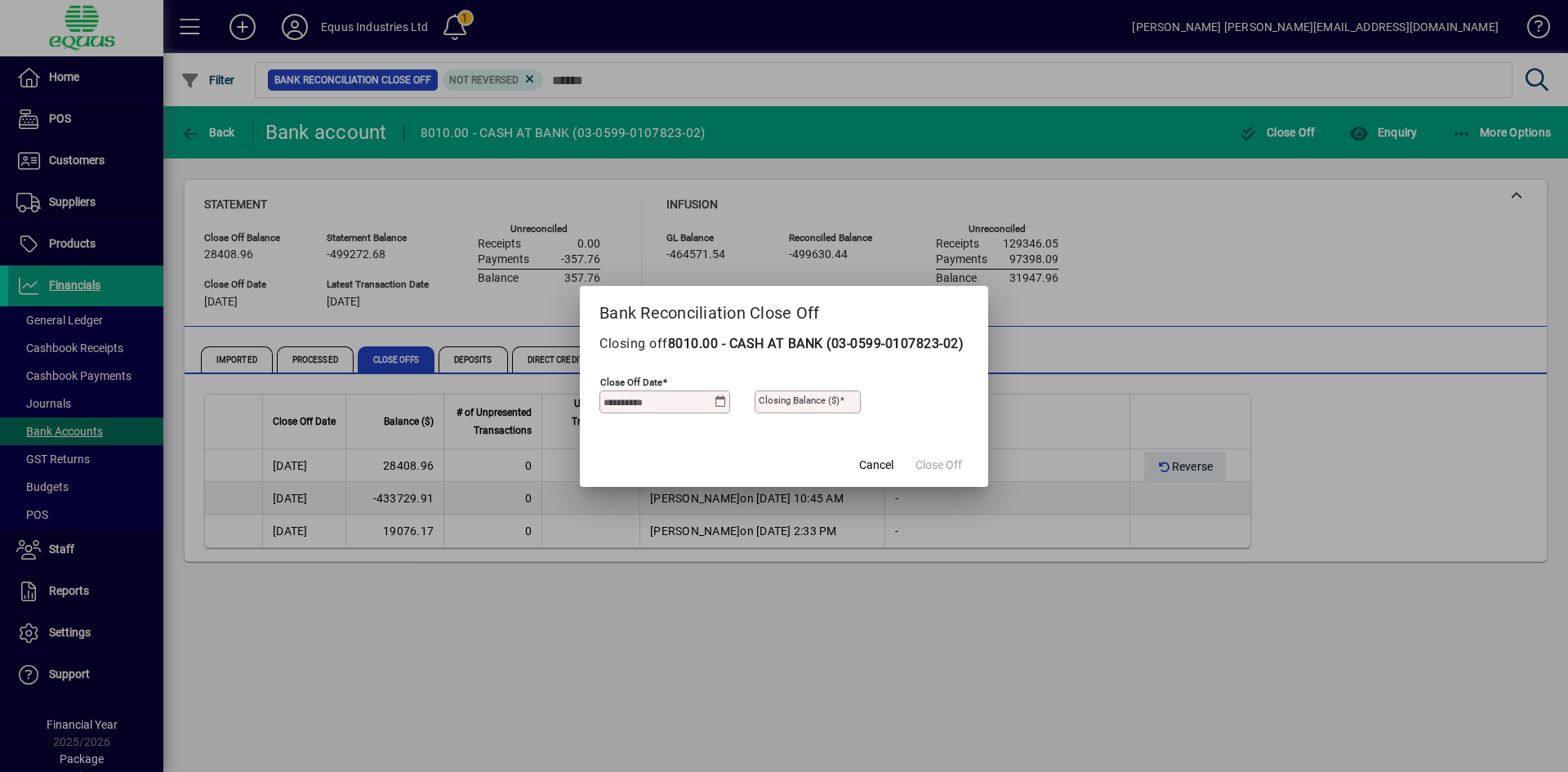
click at [724, 408] on icon at bounding box center [720, 401] width 12 height 13
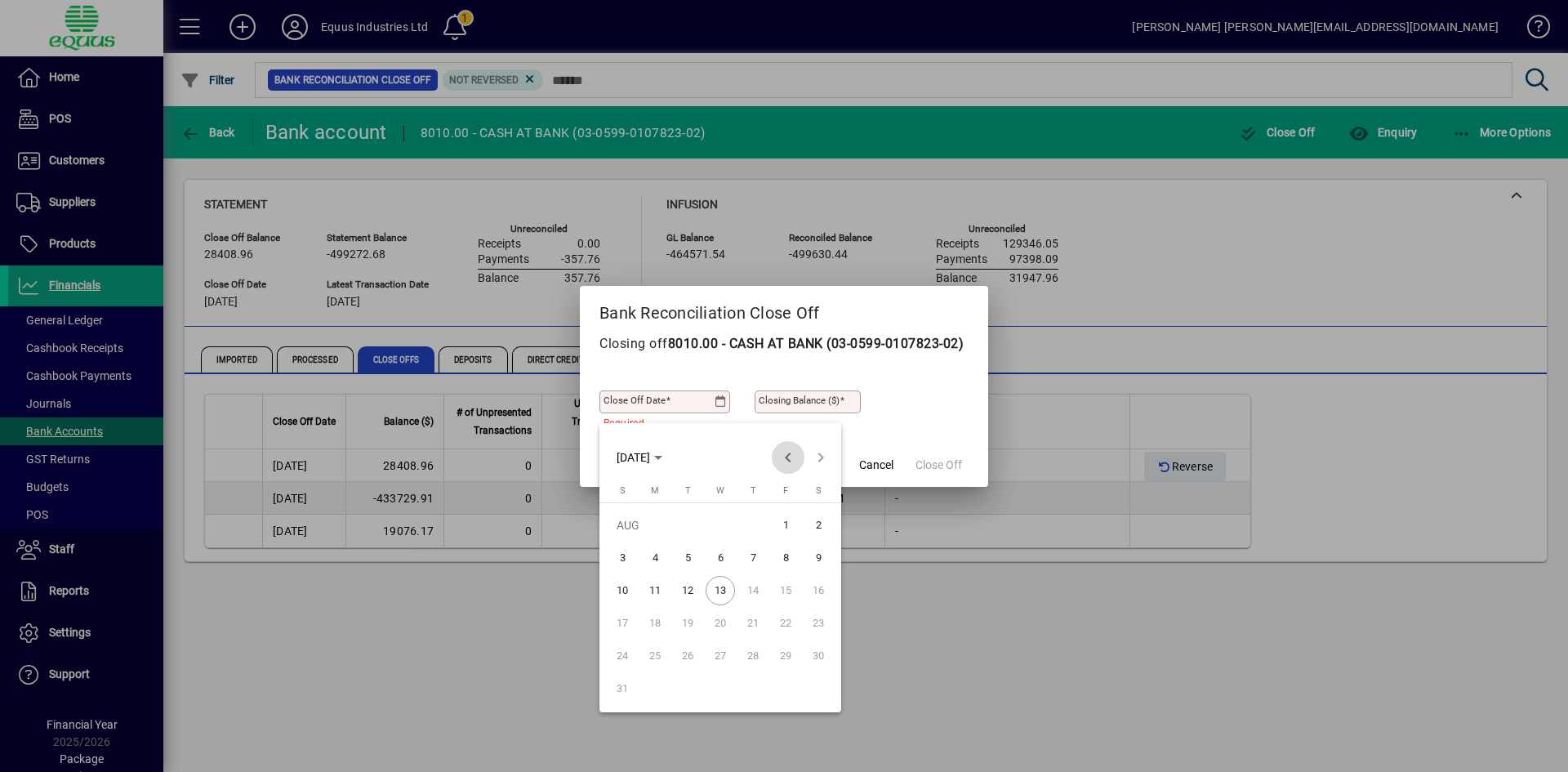
click at [786, 458] on span "Previous month" at bounding box center [788, 458] width 33 height 33
click at [818, 653] on span "31" at bounding box center [818, 656] width 29 height 29
type input "**********"
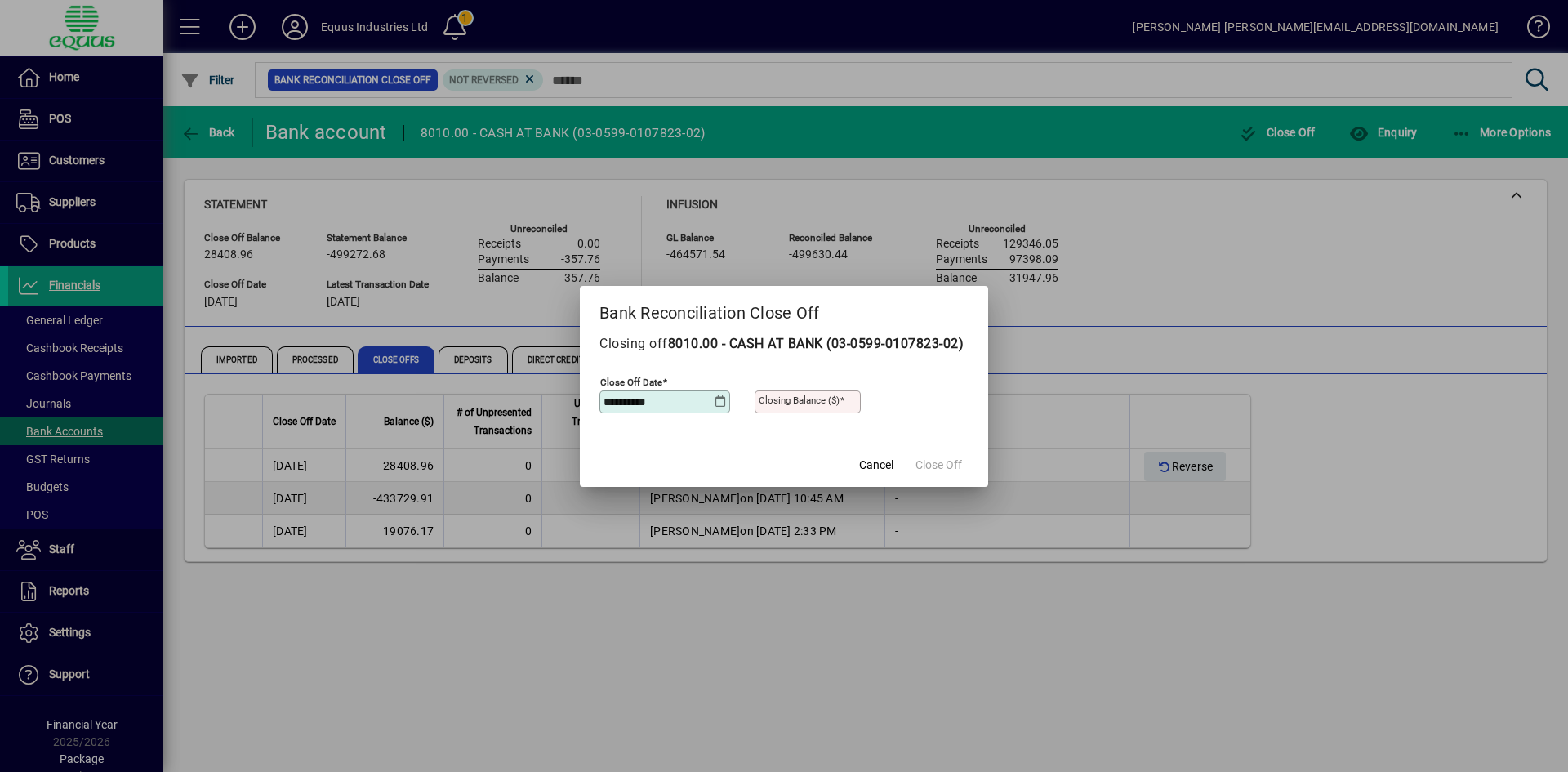
click at [763, 406] on mat-label "Closing Balance ($)" at bounding box center [799, 399] width 81 height 11
click at [763, 408] on input "Closing Balance ($)" at bounding box center [809, 401] width 101 height 13
type input "**********"
click at [949, 472] on span "Close Off" at bounding box center [939, 465] width 46 height 17
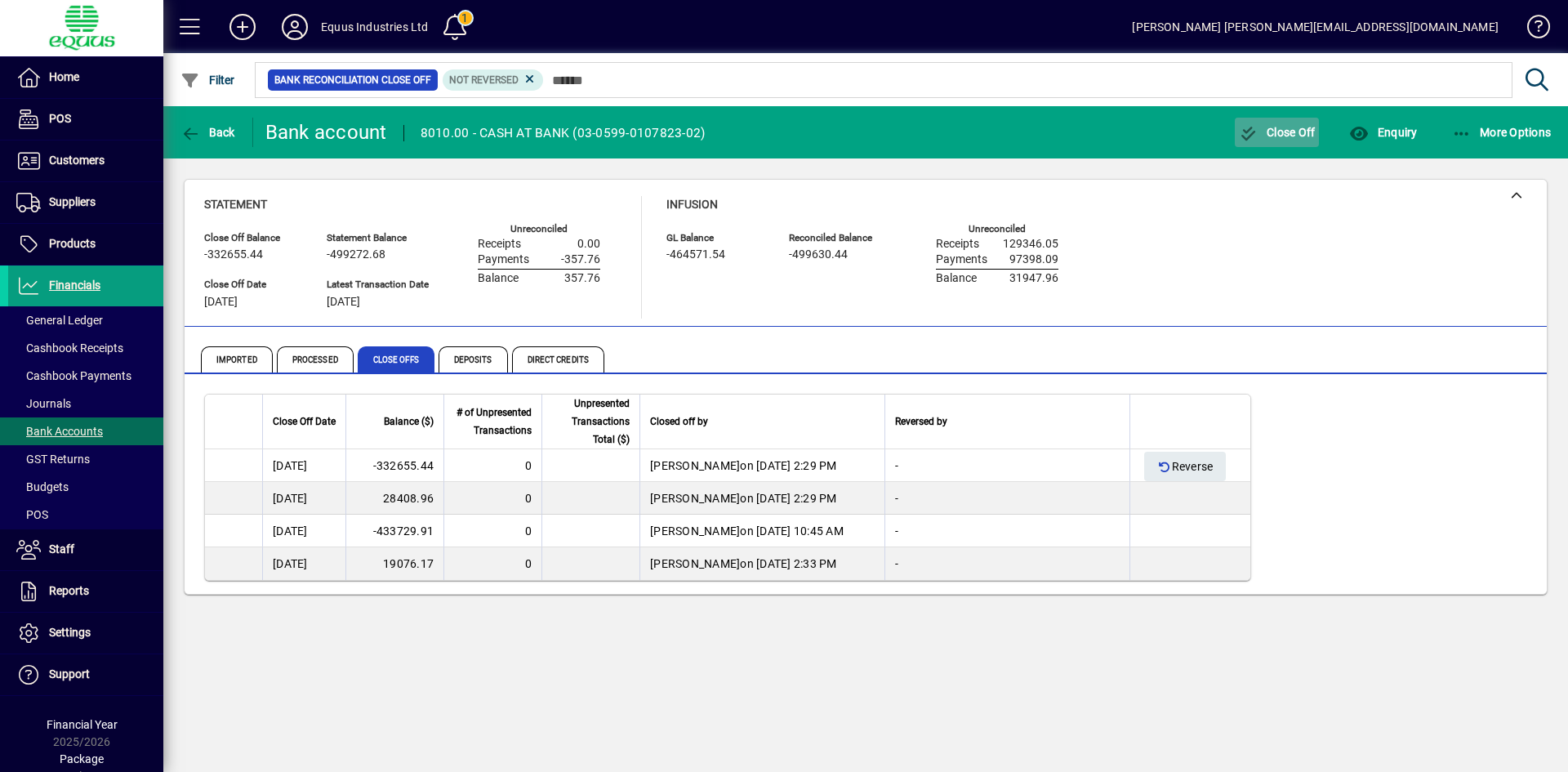
click at [1263, 125] on span "button" at bounding box center [1277, 132] width 85 height 40
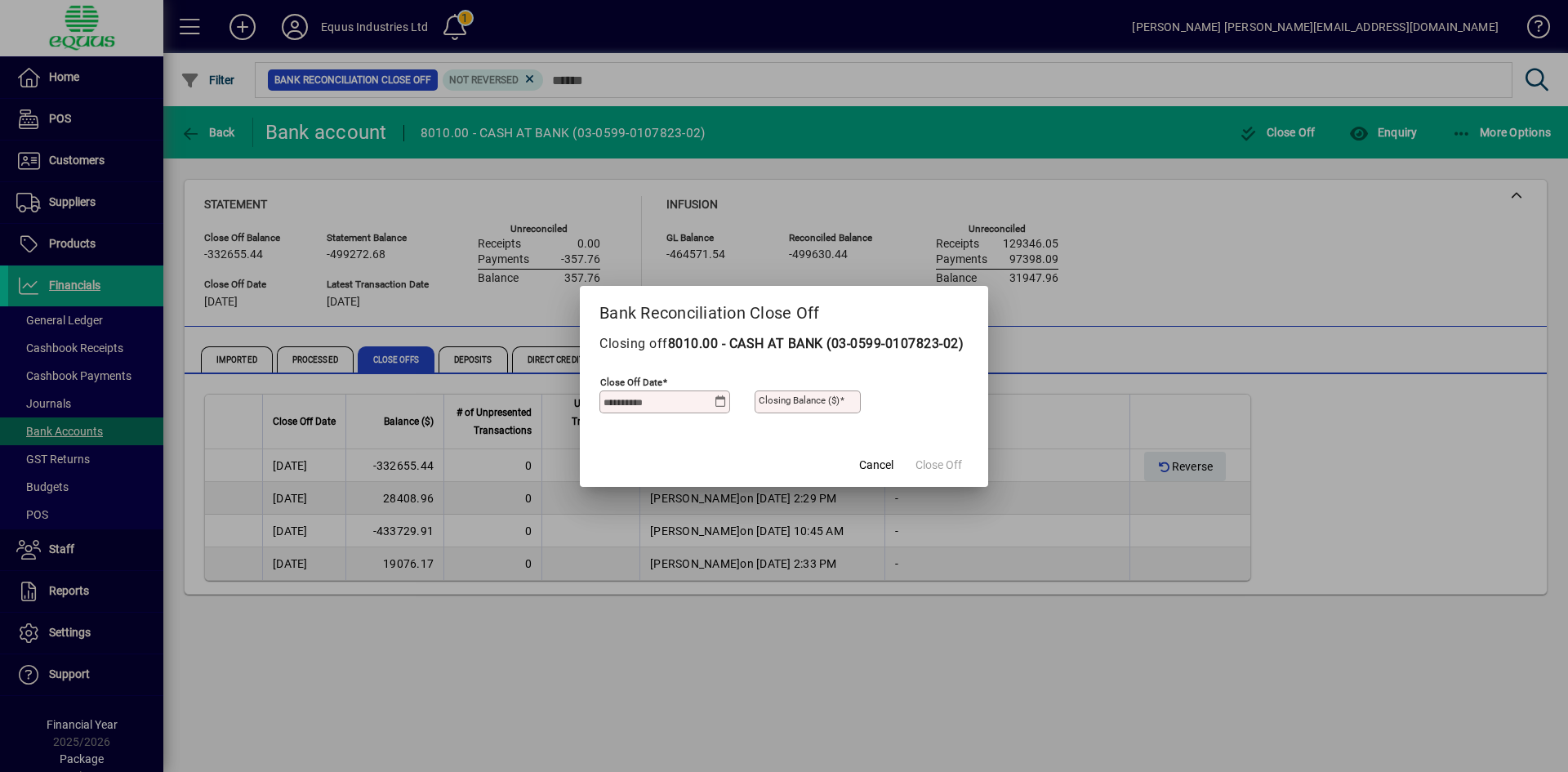
click at [725, 405] on icon at bounding box center [720, 401] width 12 height 13
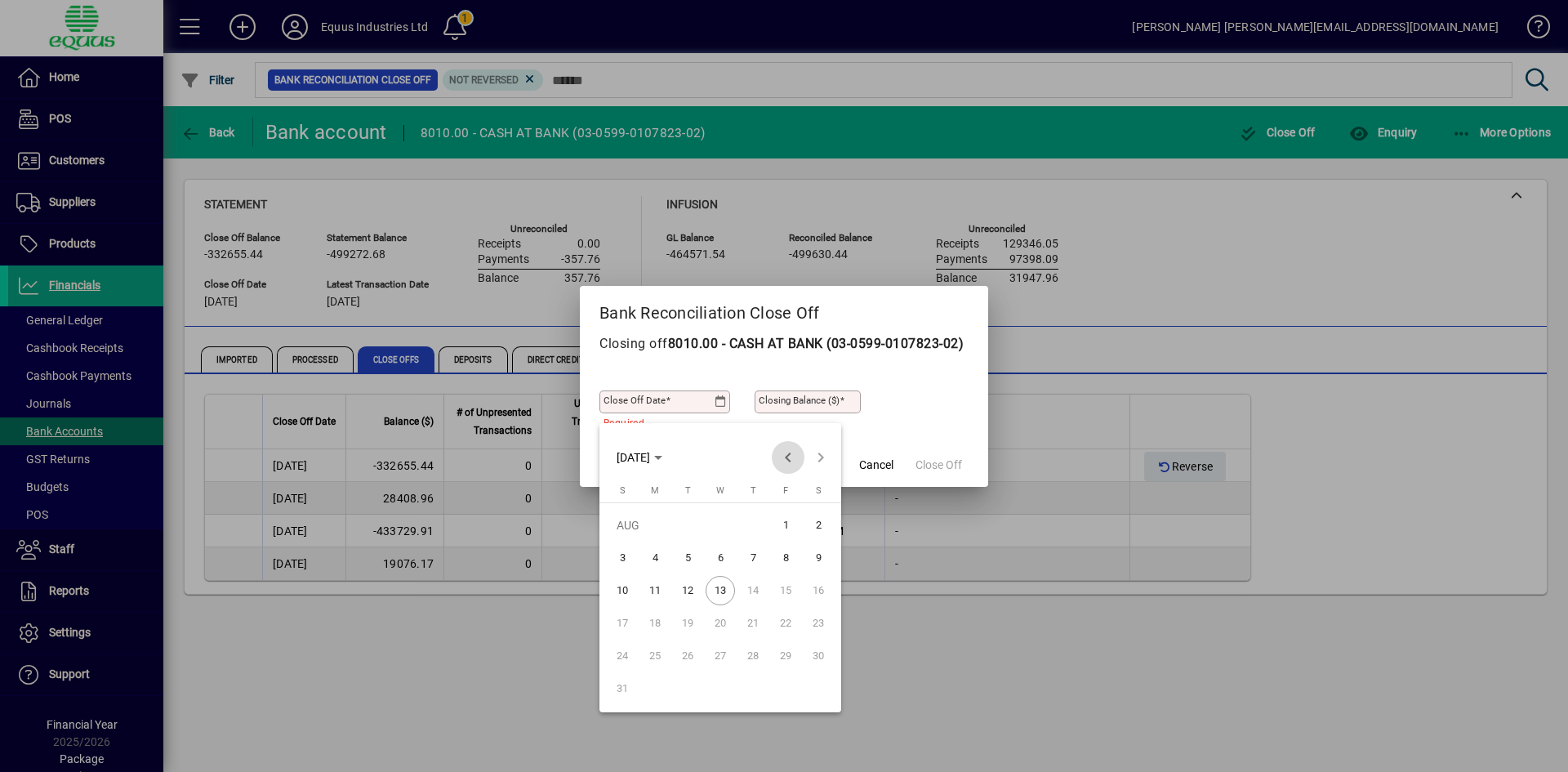
click at [785, 455] on span "Previous month" at bounding box center [788, 458] width 33 height 33
click at [661, 684] on span "30" at bounding box center [655, 689] width 29 height 29
type input "**********"
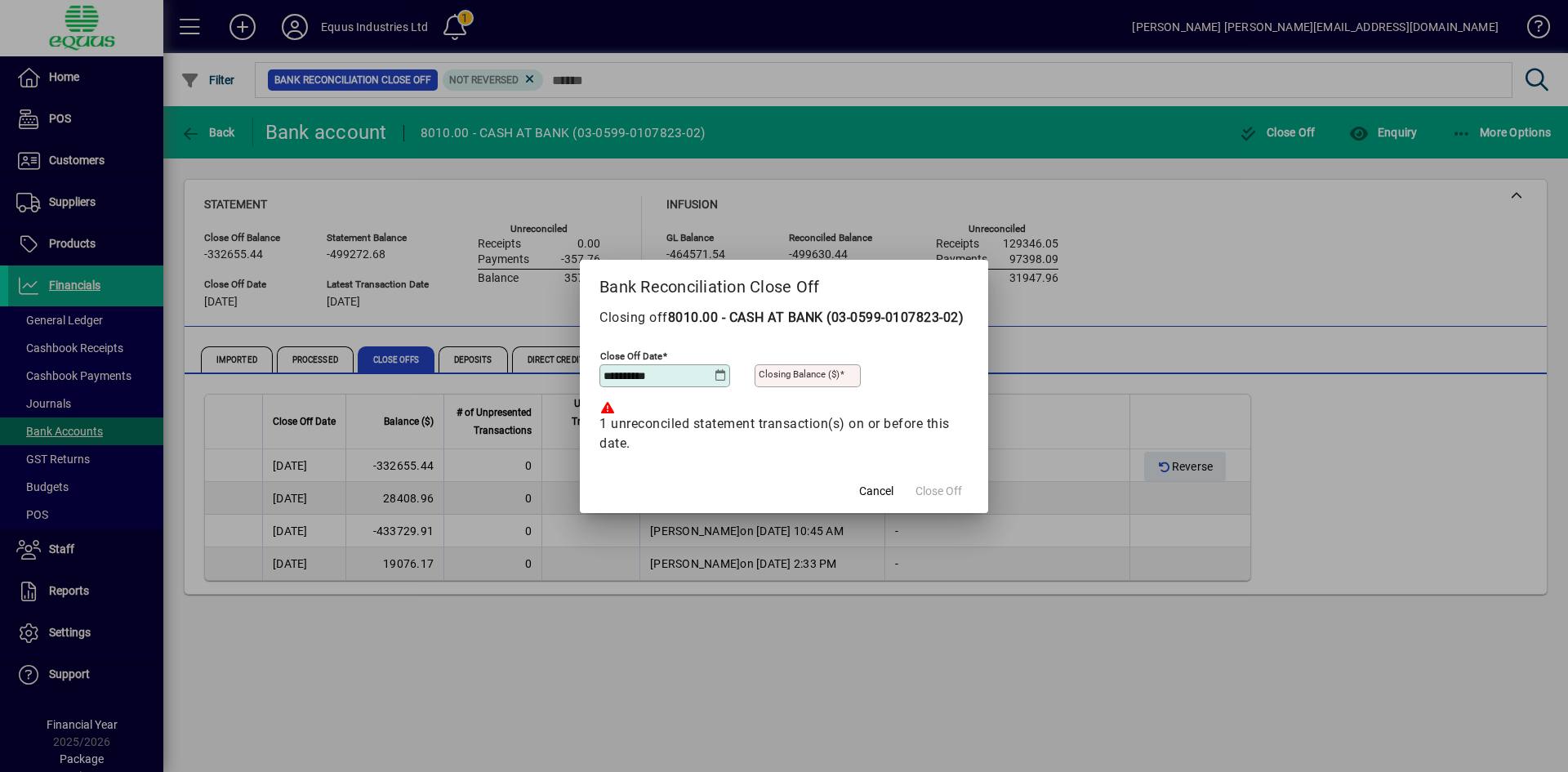
click at [924, 499] on mat-dialog-actions "Cancel Close Off" at bounding box center [909, 491] width 158 height 43
click at [864, 500] on span "Cancel" at bounding box center [876, 491] width 34 height 17
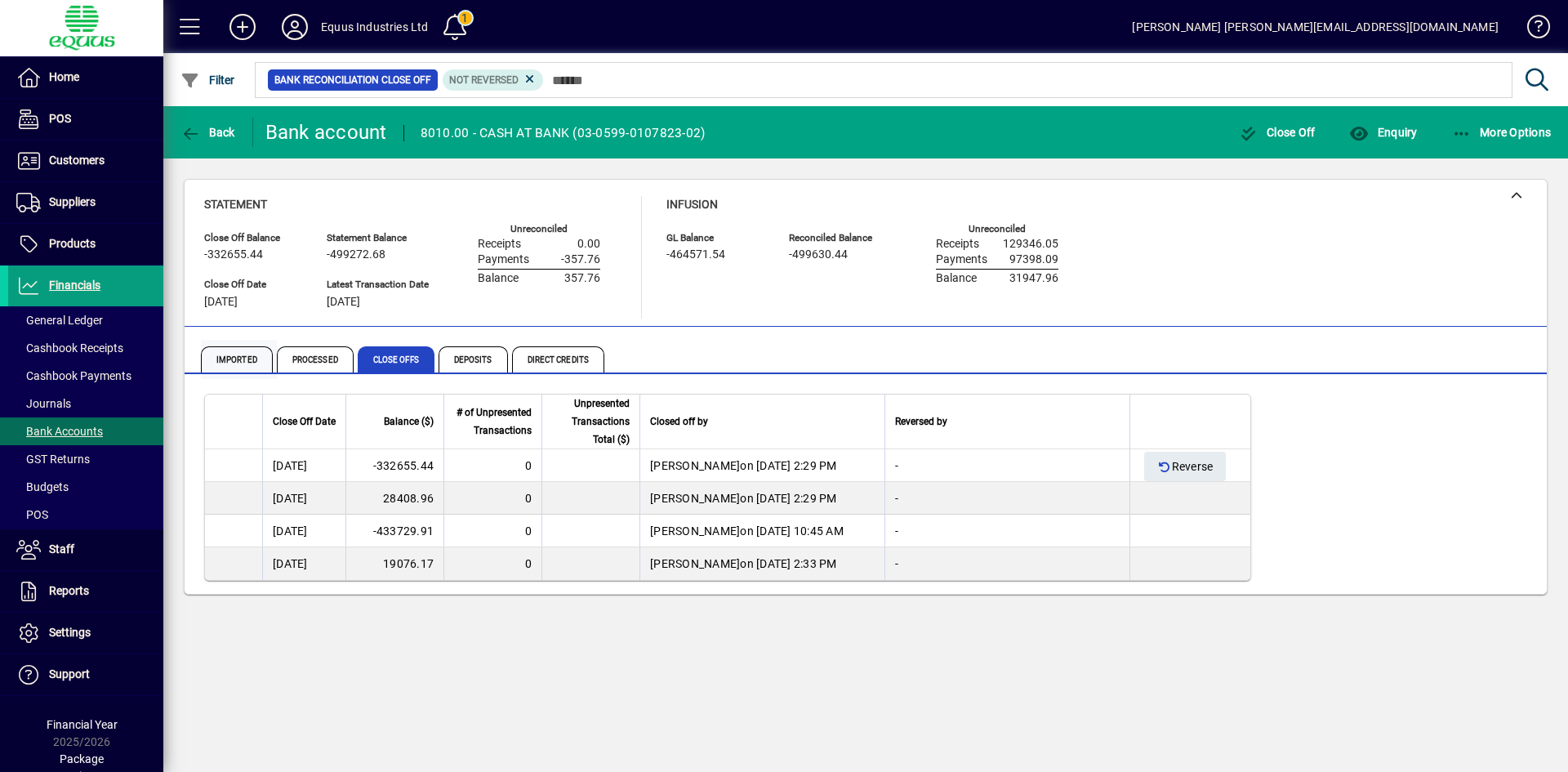
click at [234, 353] on span "Imported" at bounding box center [237, 359] width 72 height 26
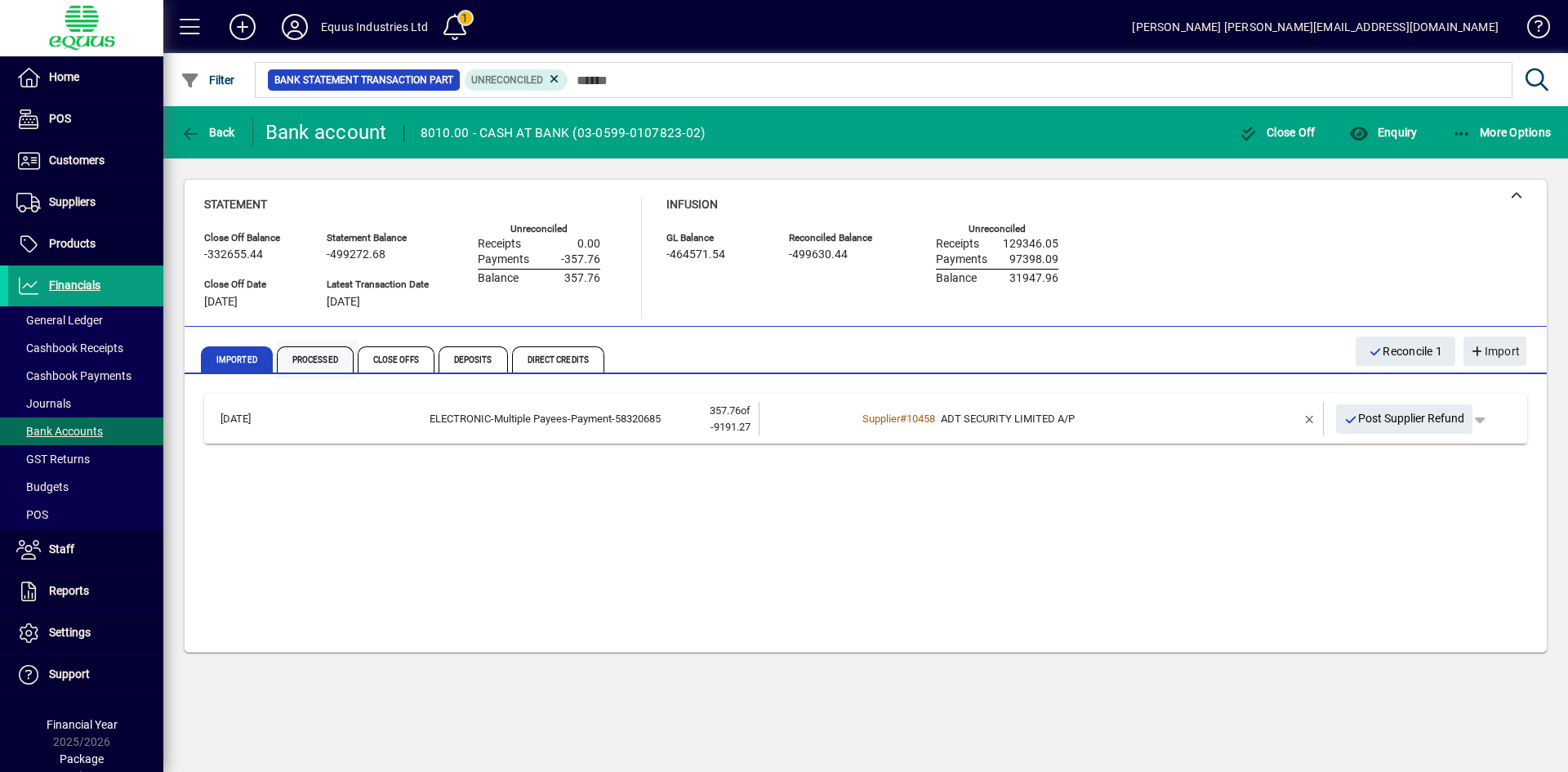
click at [323, 343] on span "Processed" at bounding box center [317, 360] width 81 height 40
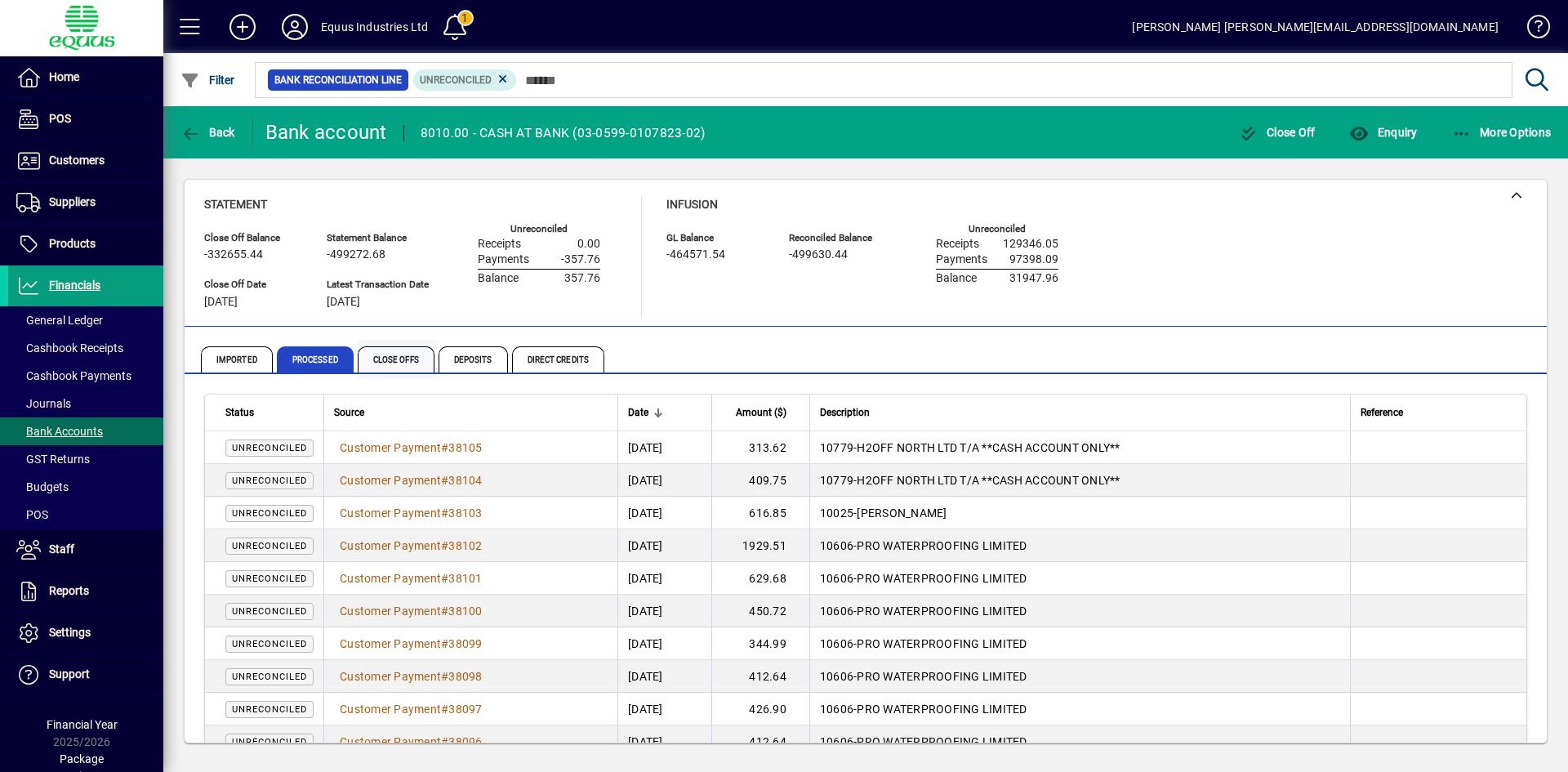
click at [398, 362] on span "Close Offs" at bounding box center [396, 359] width 76 height 26
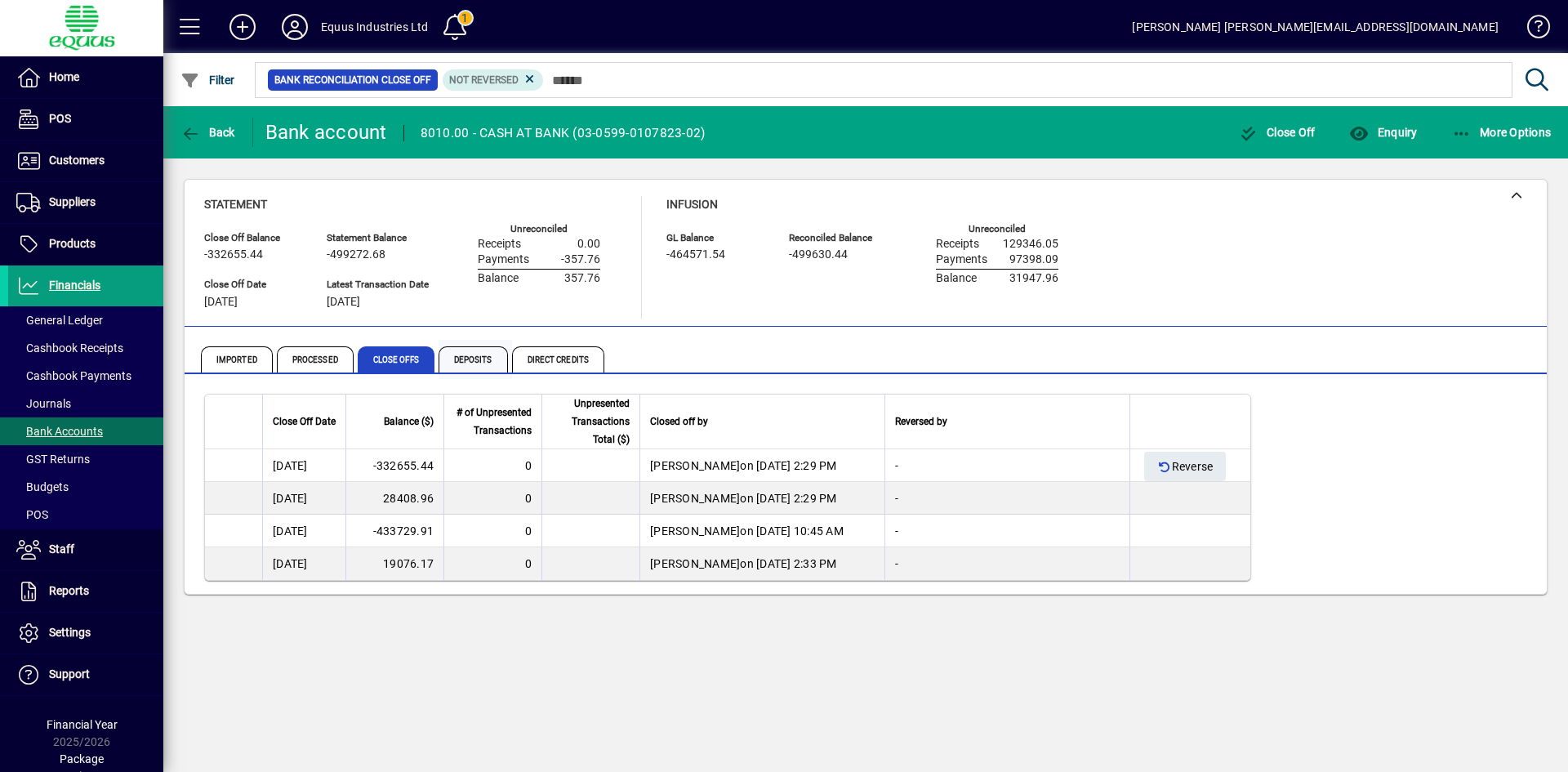
click at [475, 359] on span "Deposits" at bounding box center [473, 359] width 70 height 26
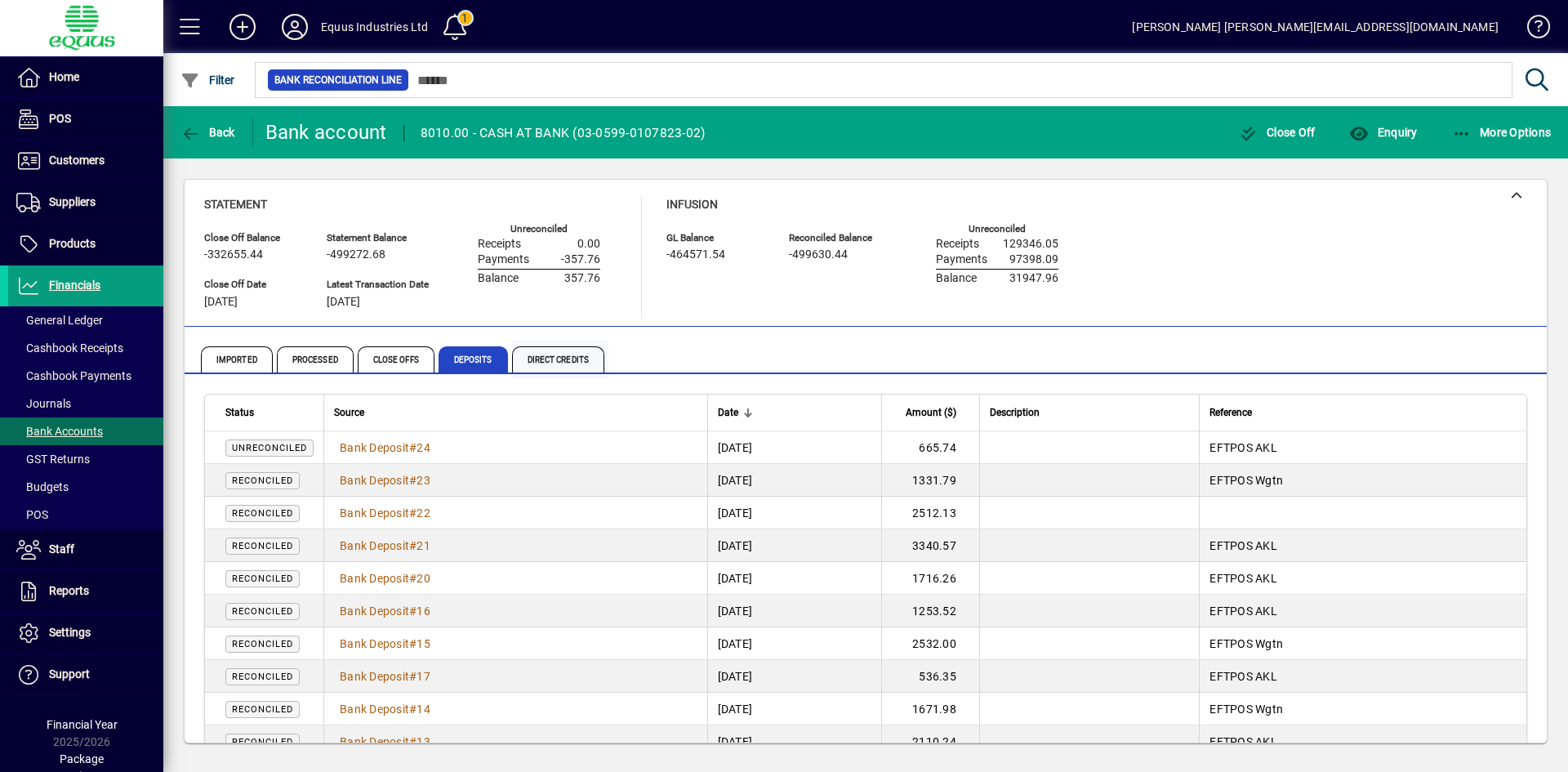
click at [572, 355] on span "Direct Credits" at bounding box center [557, 359] width 92 height 26
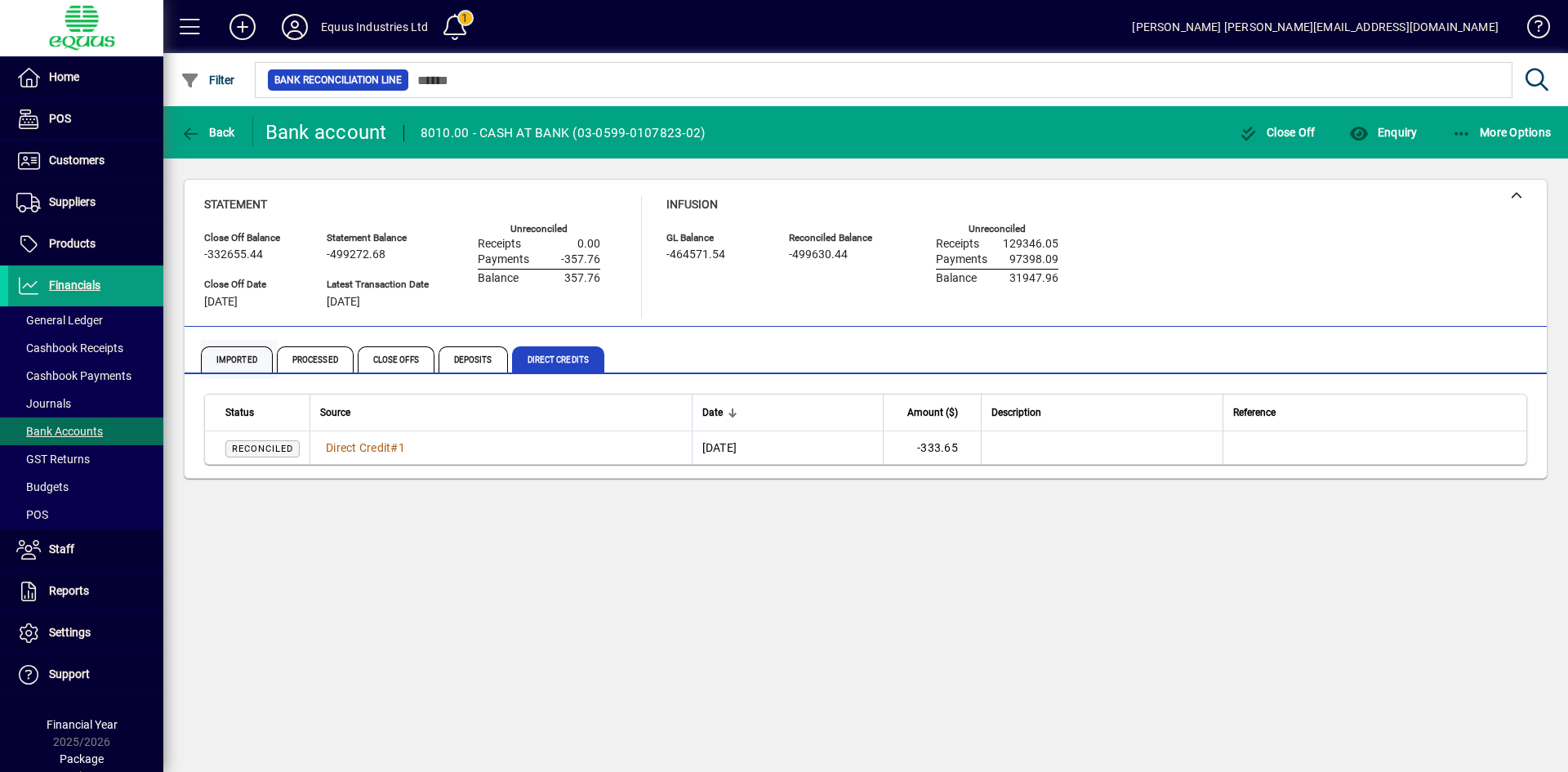
click at [225, 350] on span "Imported" at bounding box center [237, 359] width 72 height 26
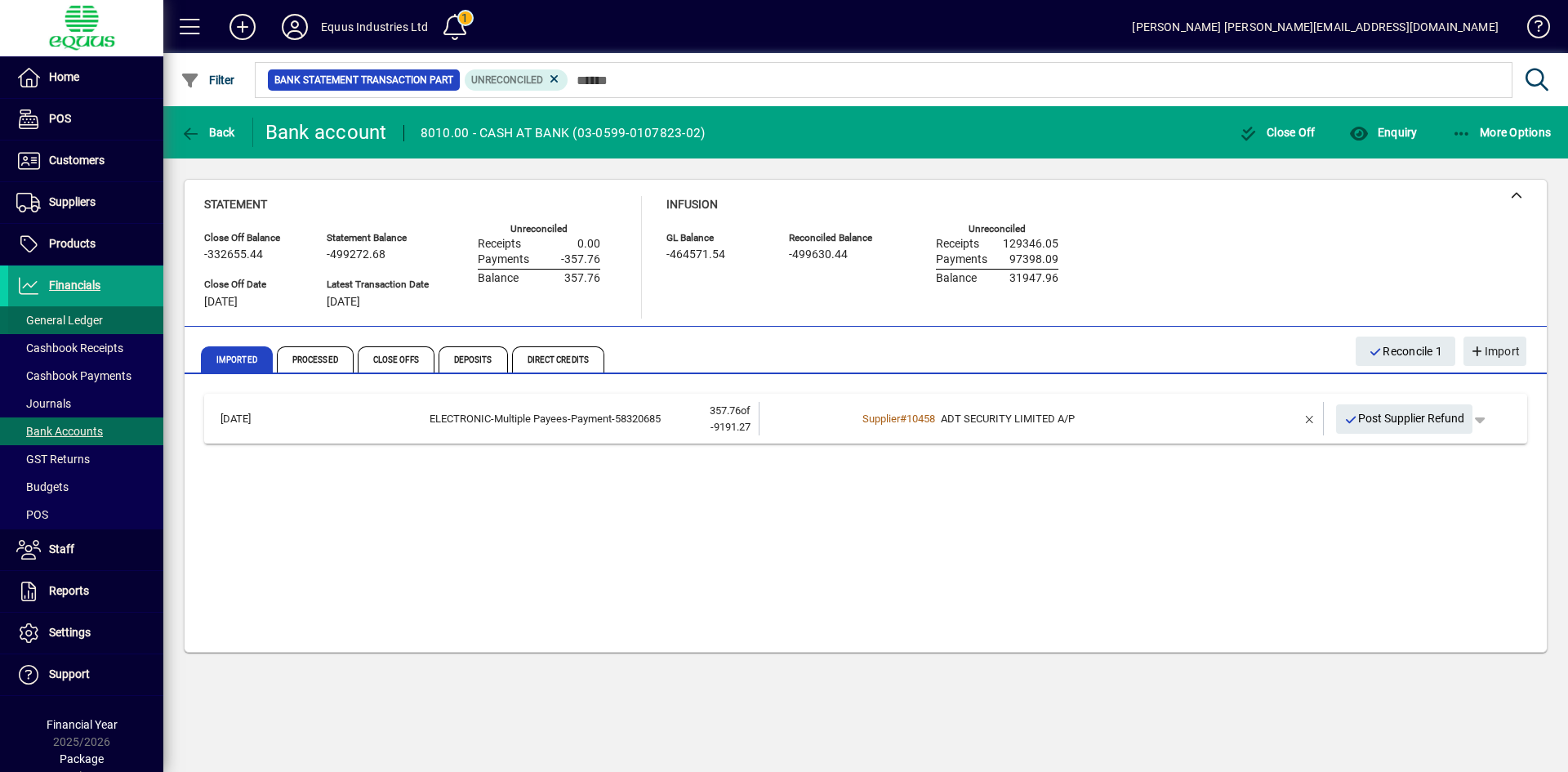
click at [68, 312] on span "General Ledger" at bounding box center [56, 320] width 94 height 17
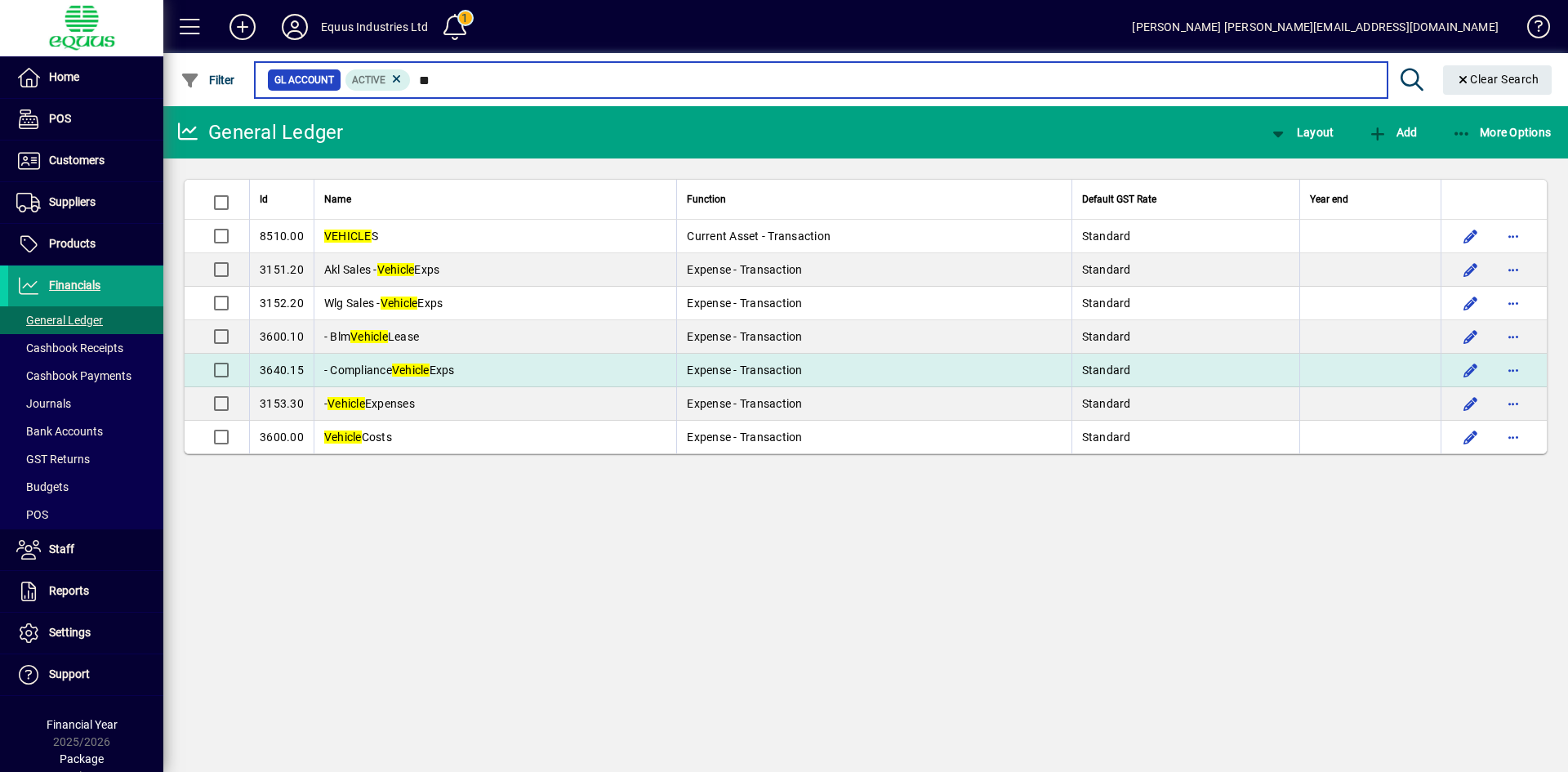
type input "*"
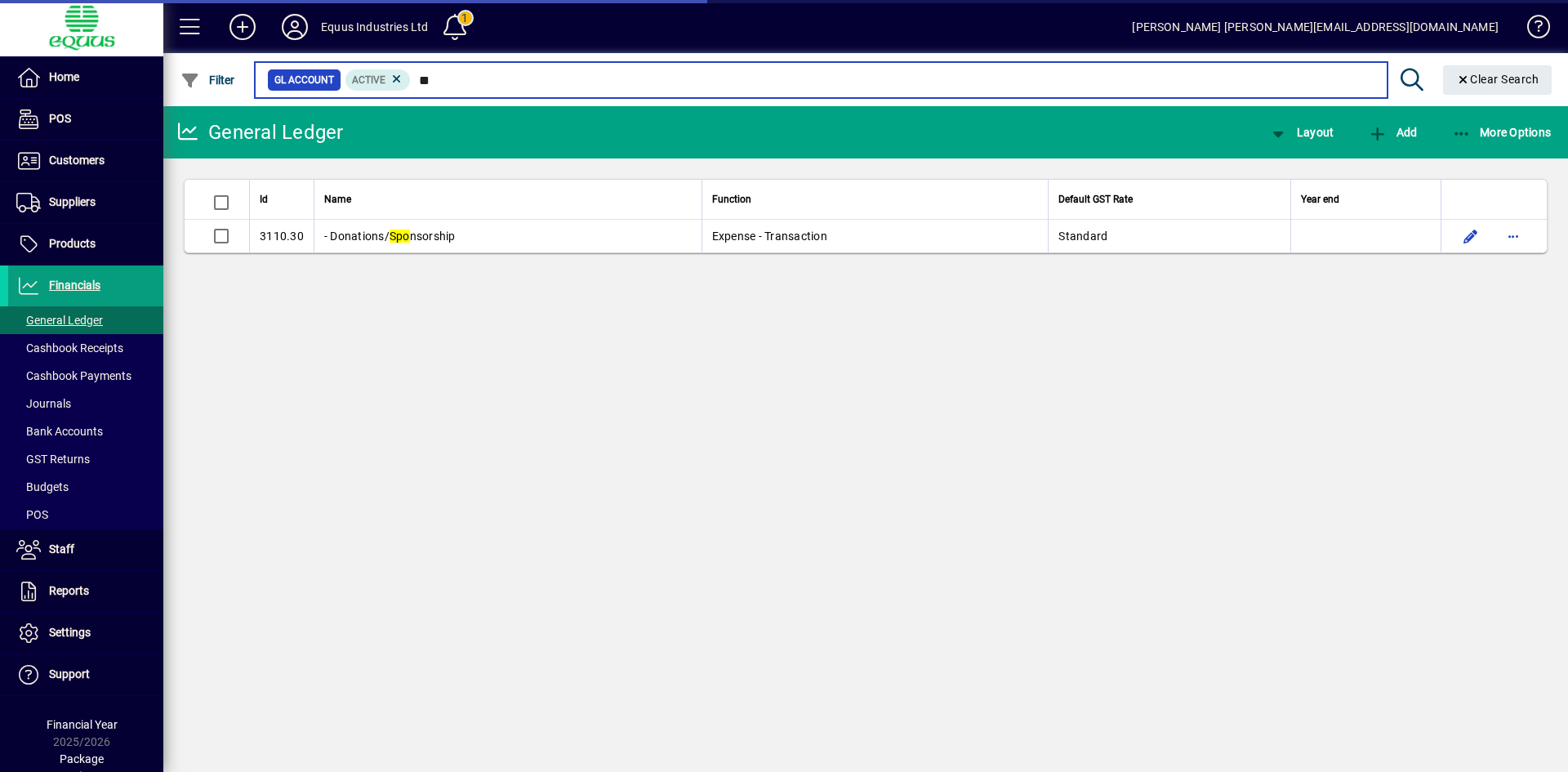
type input "*"
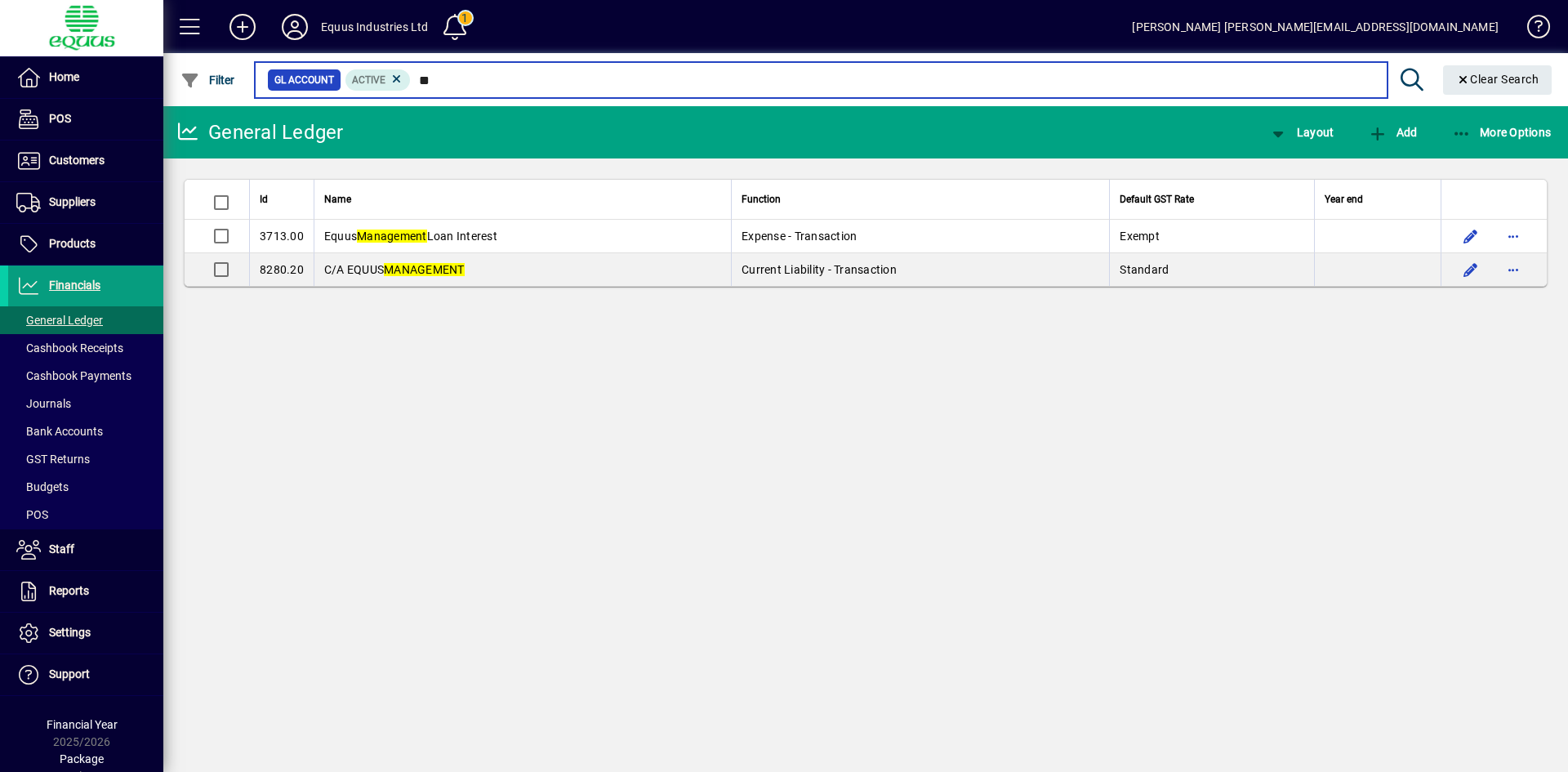
type input "*"
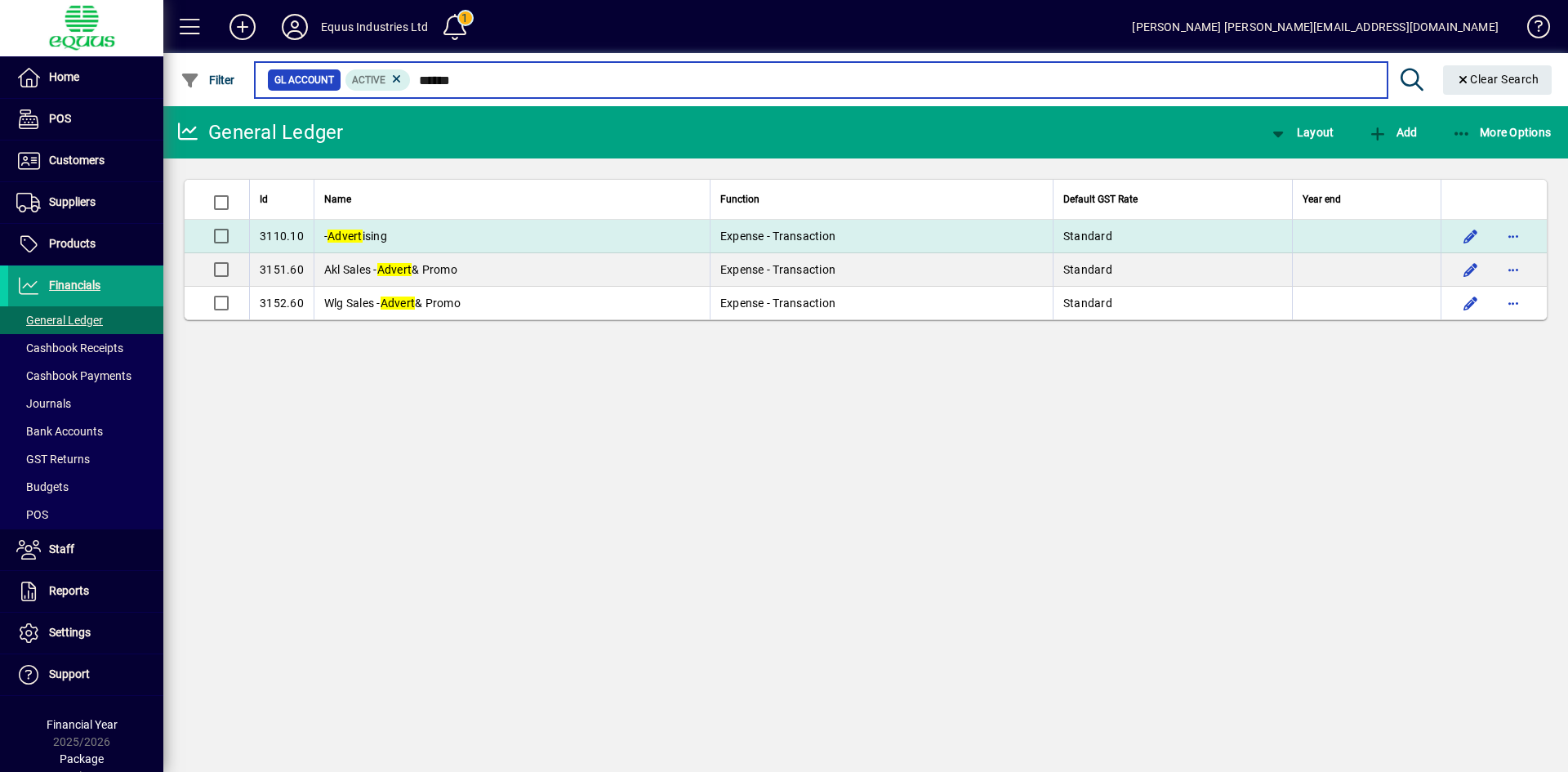
type input "******"
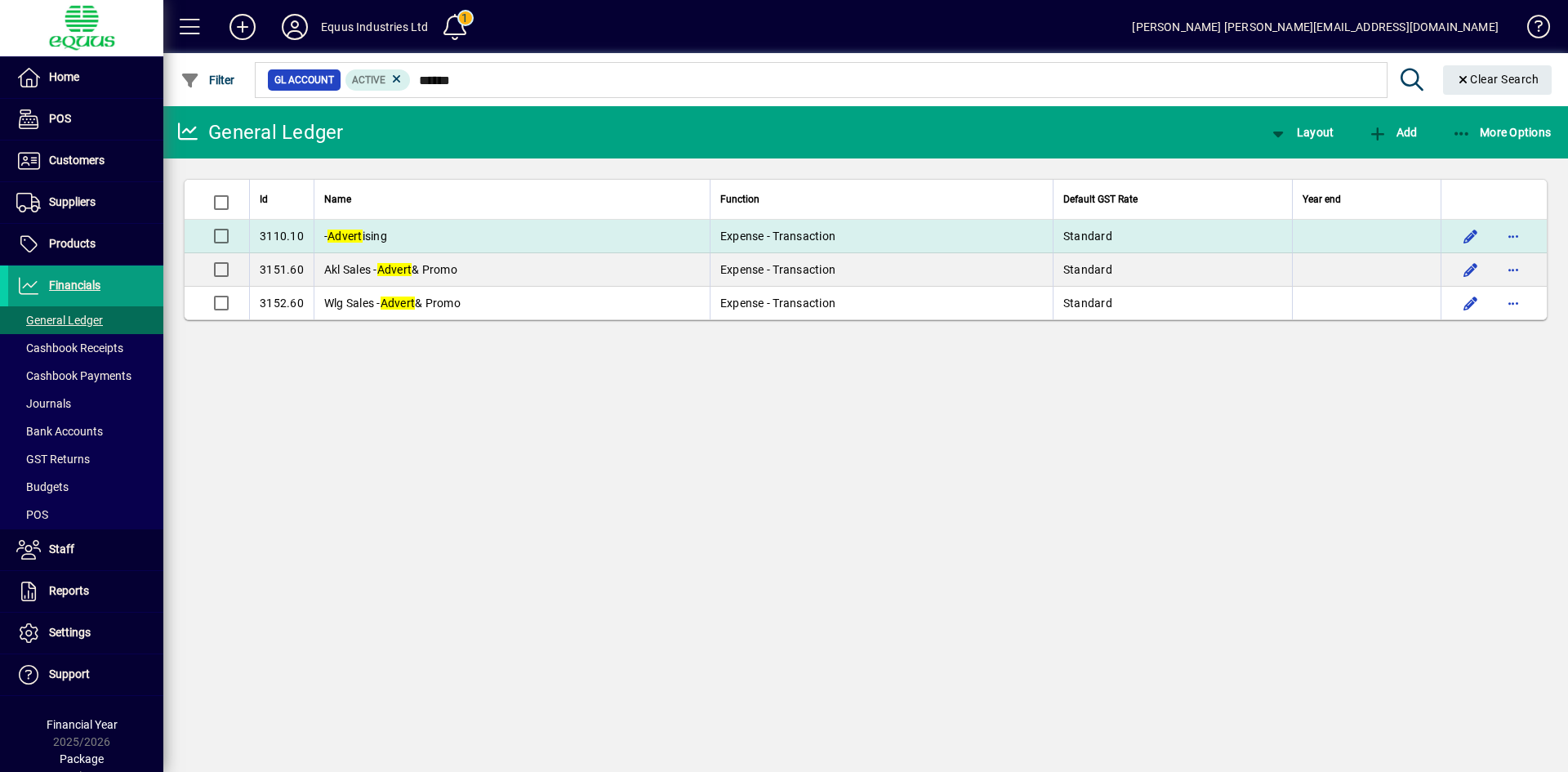
click at [537, 234] on td "- Advert ising" at bounding box center [511, 236] width 396 height 33
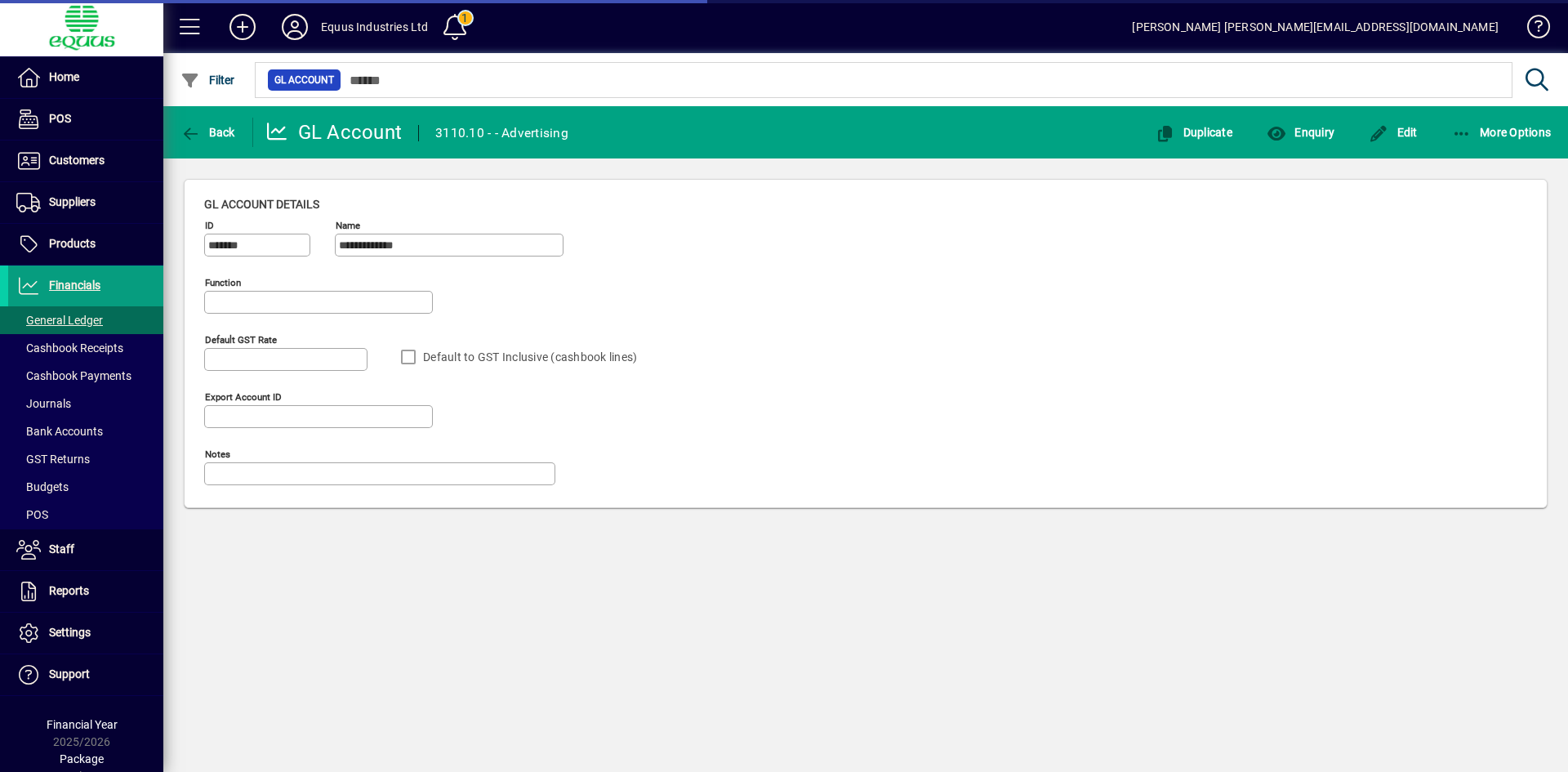
type input "**********"
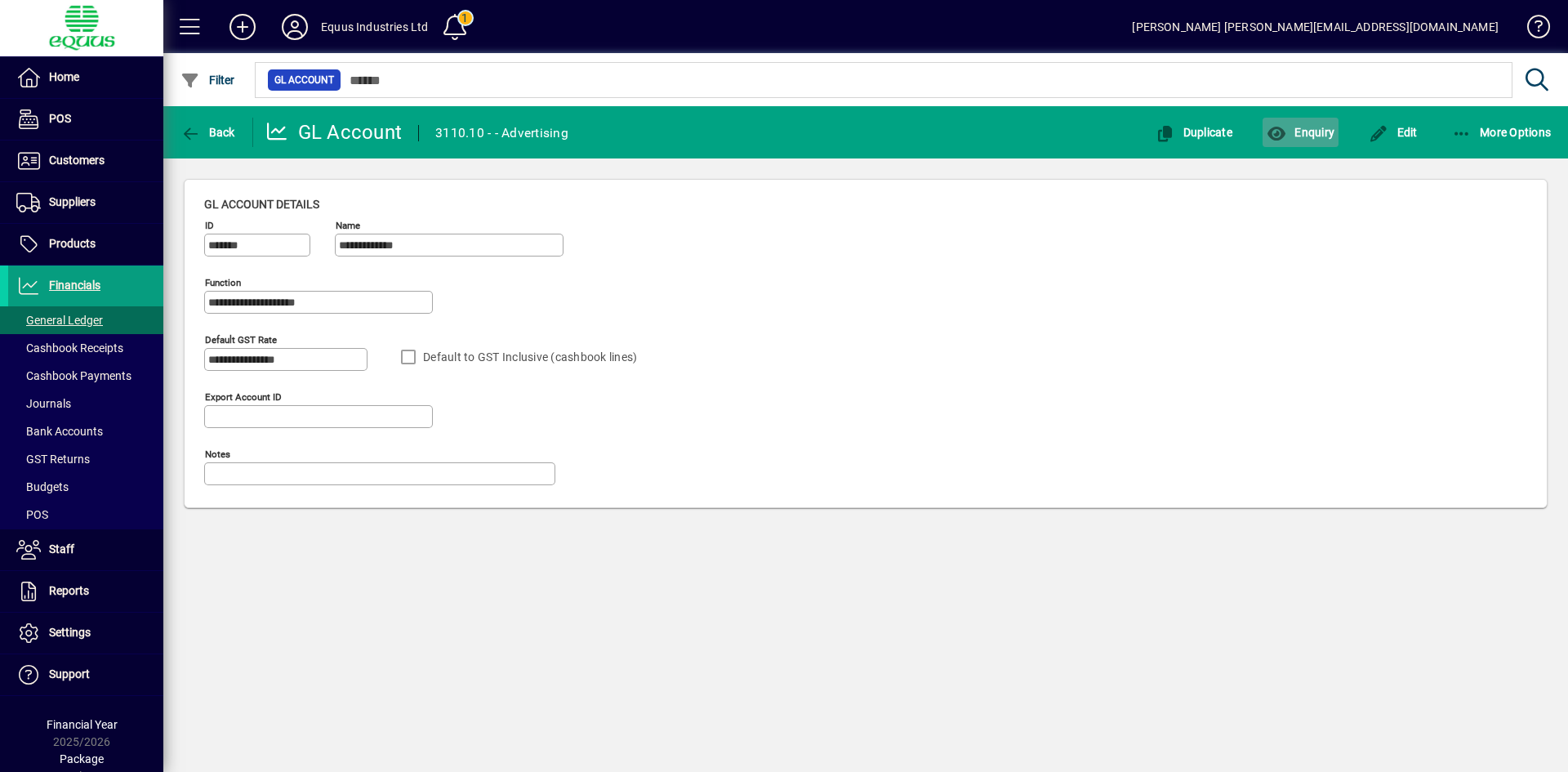
click at [1307, 133] on span "Enquiry" at bounding box center [1300, 131] width 68 height 13
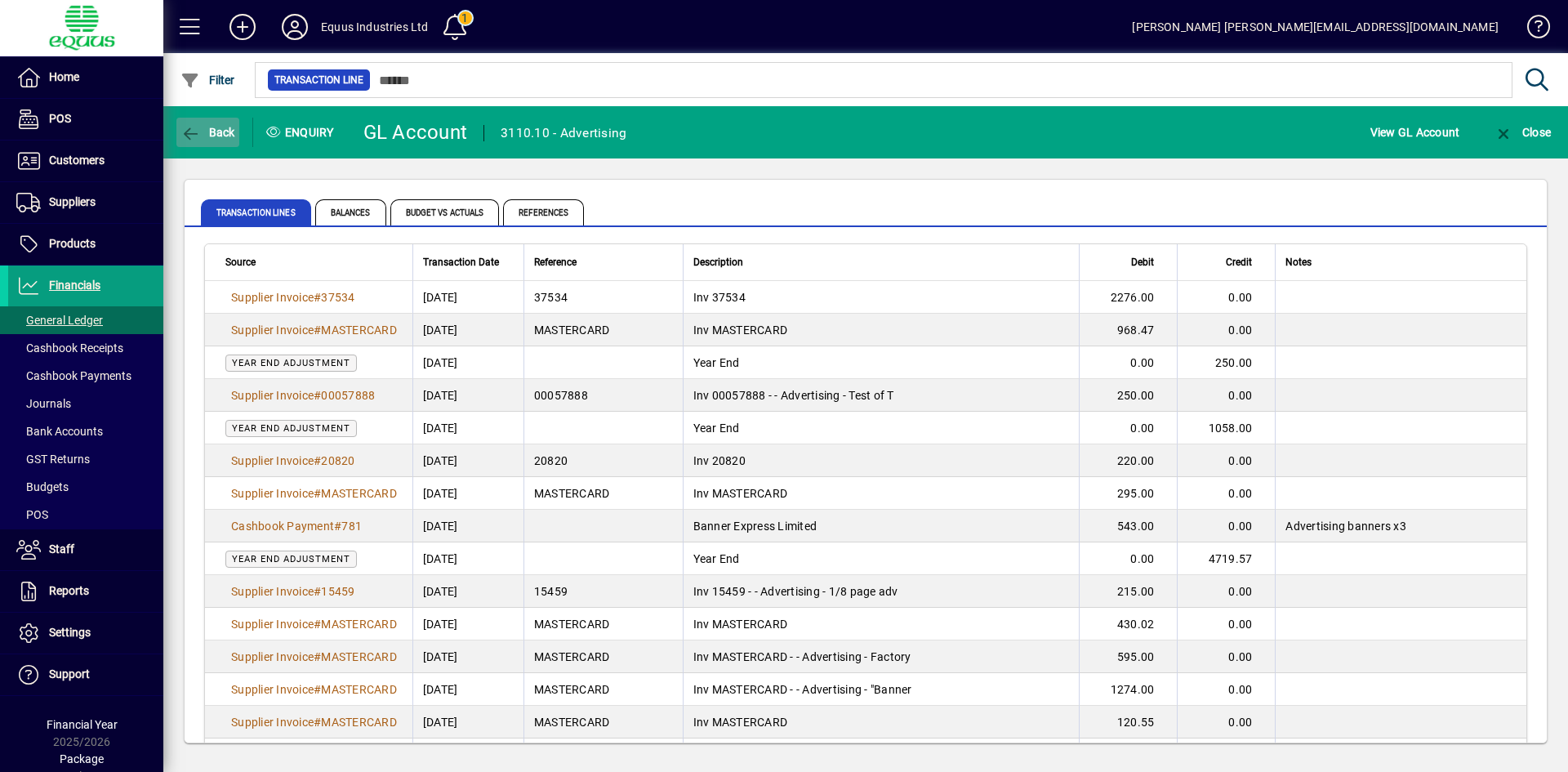
click at [216, 129] on span "Back" at bounding box center [208, 131] width 55 height 13
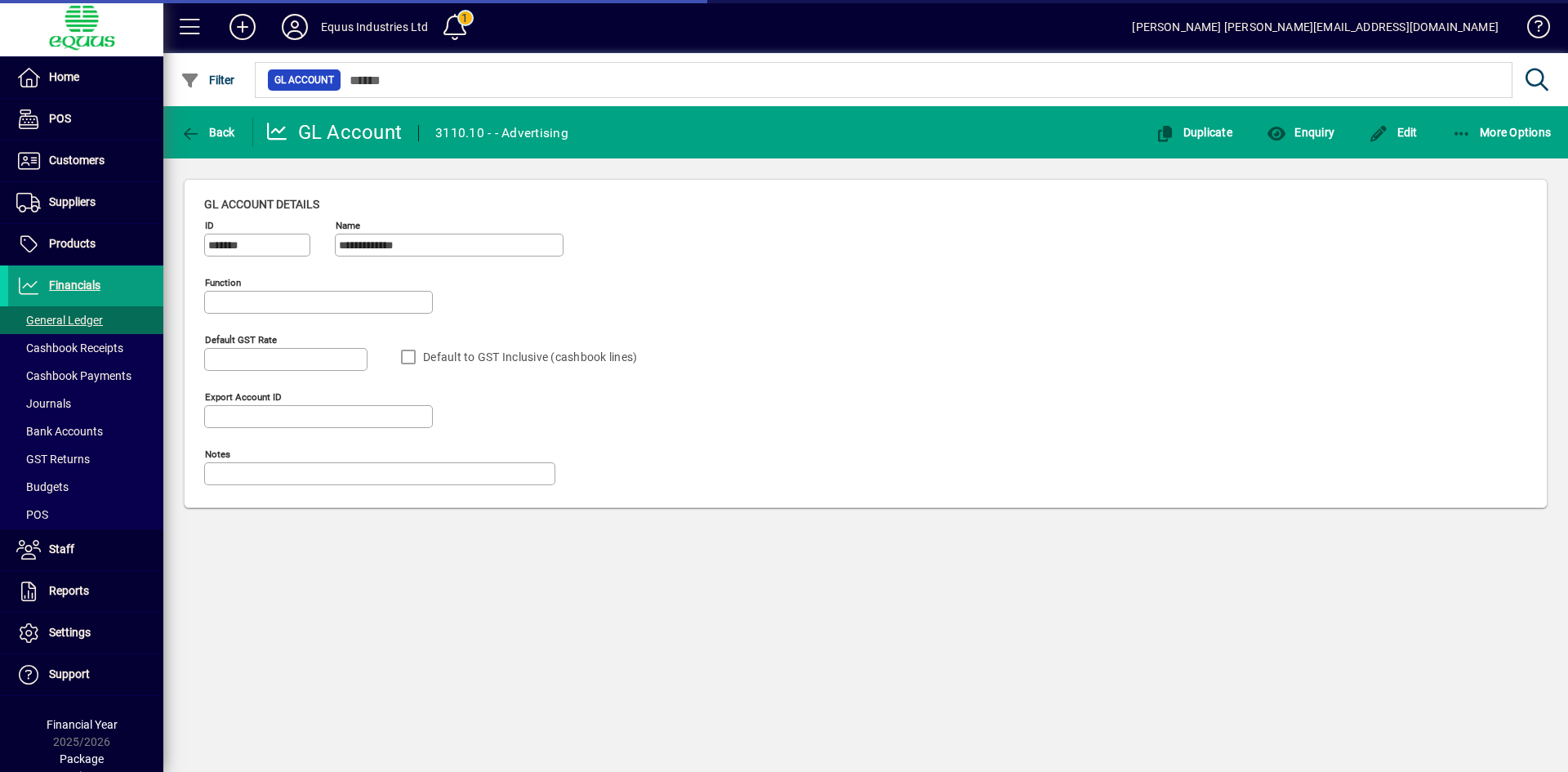
type input "**********"
click at [58, 281] on span "Financials" at bounding box center [75, 284] width 52 height 13
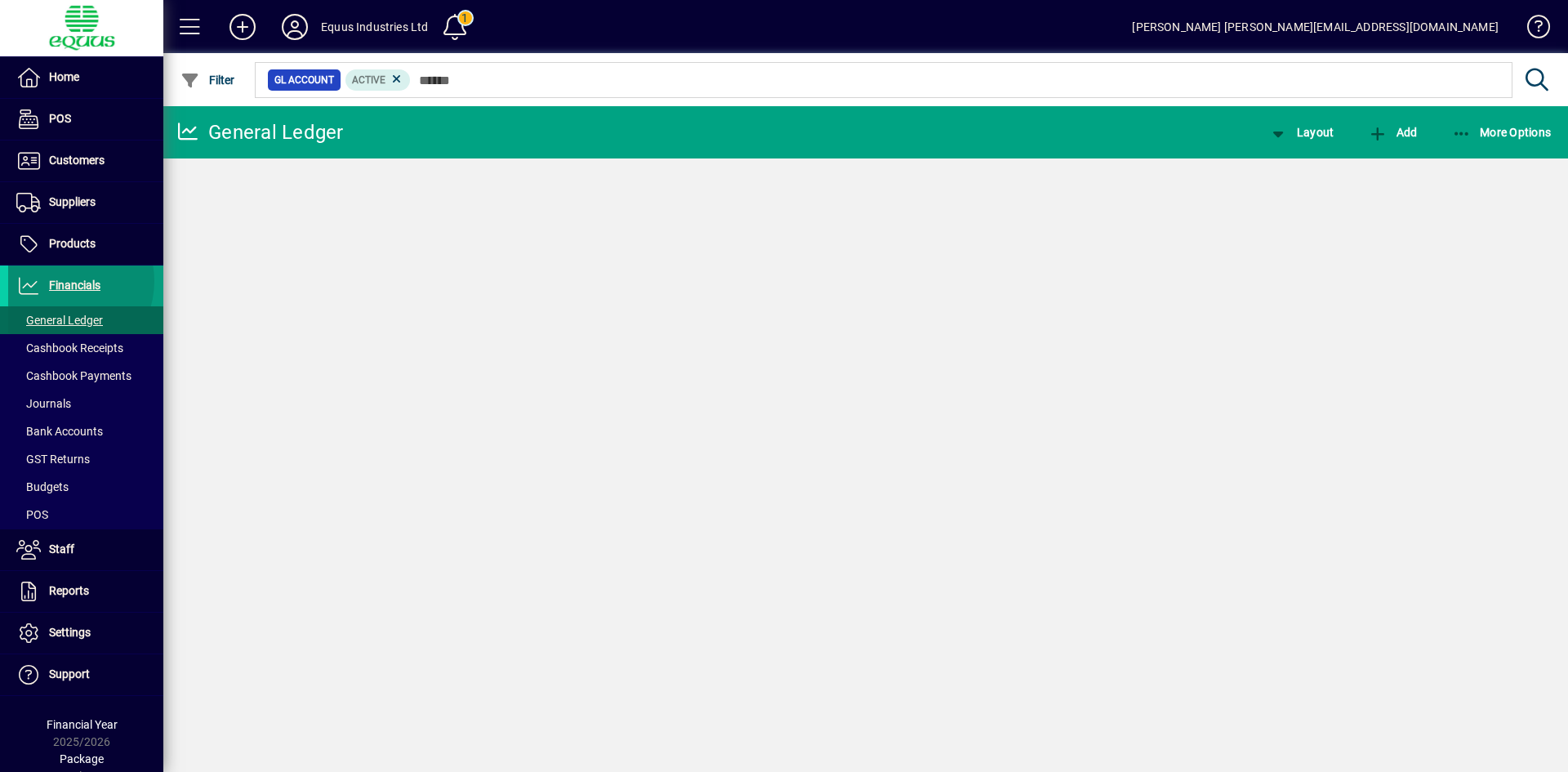
click at [51, 315] on span "General Ledger" at bounding box center [59, 319] width 87 height 13
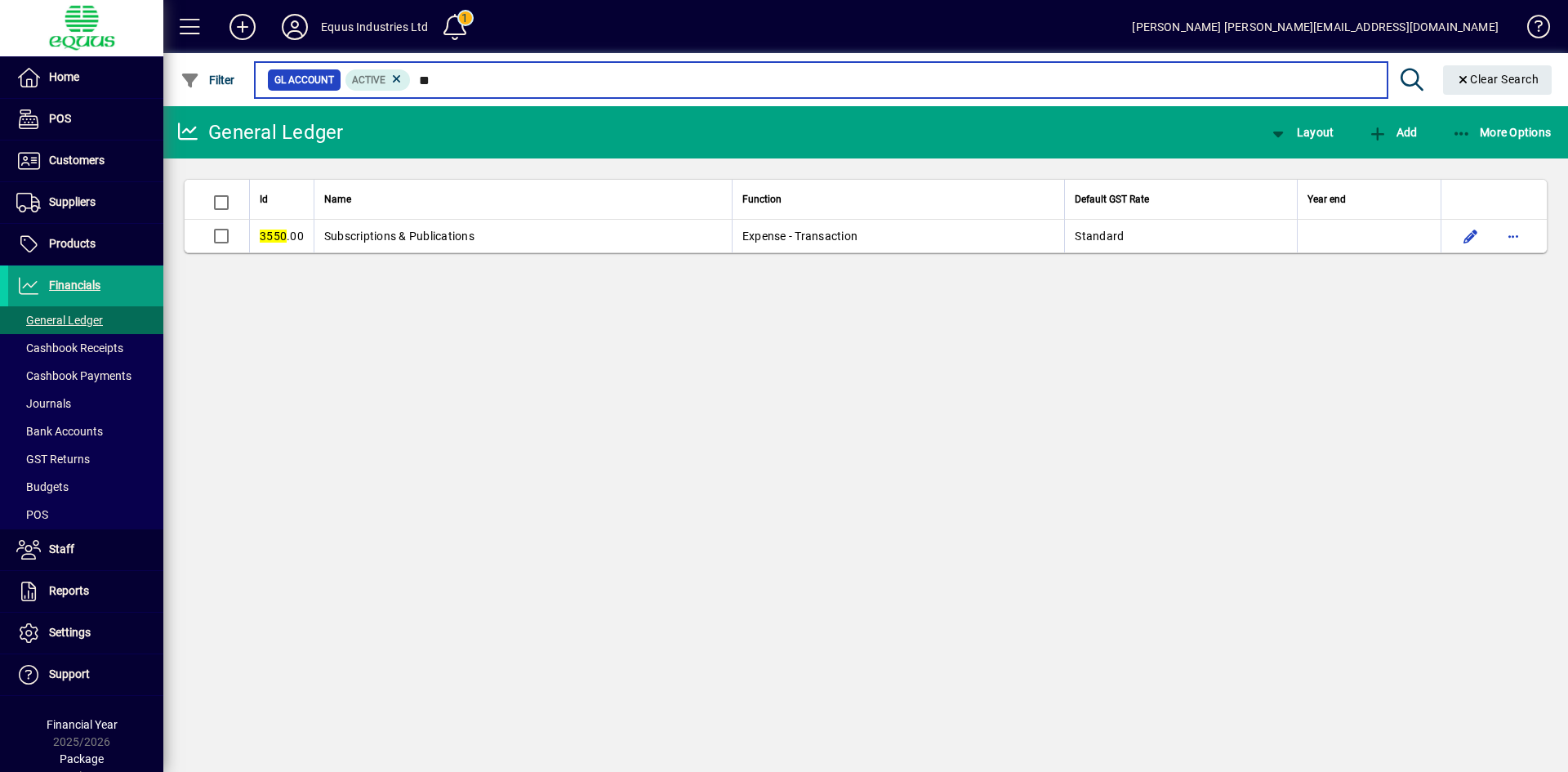
type input "*"
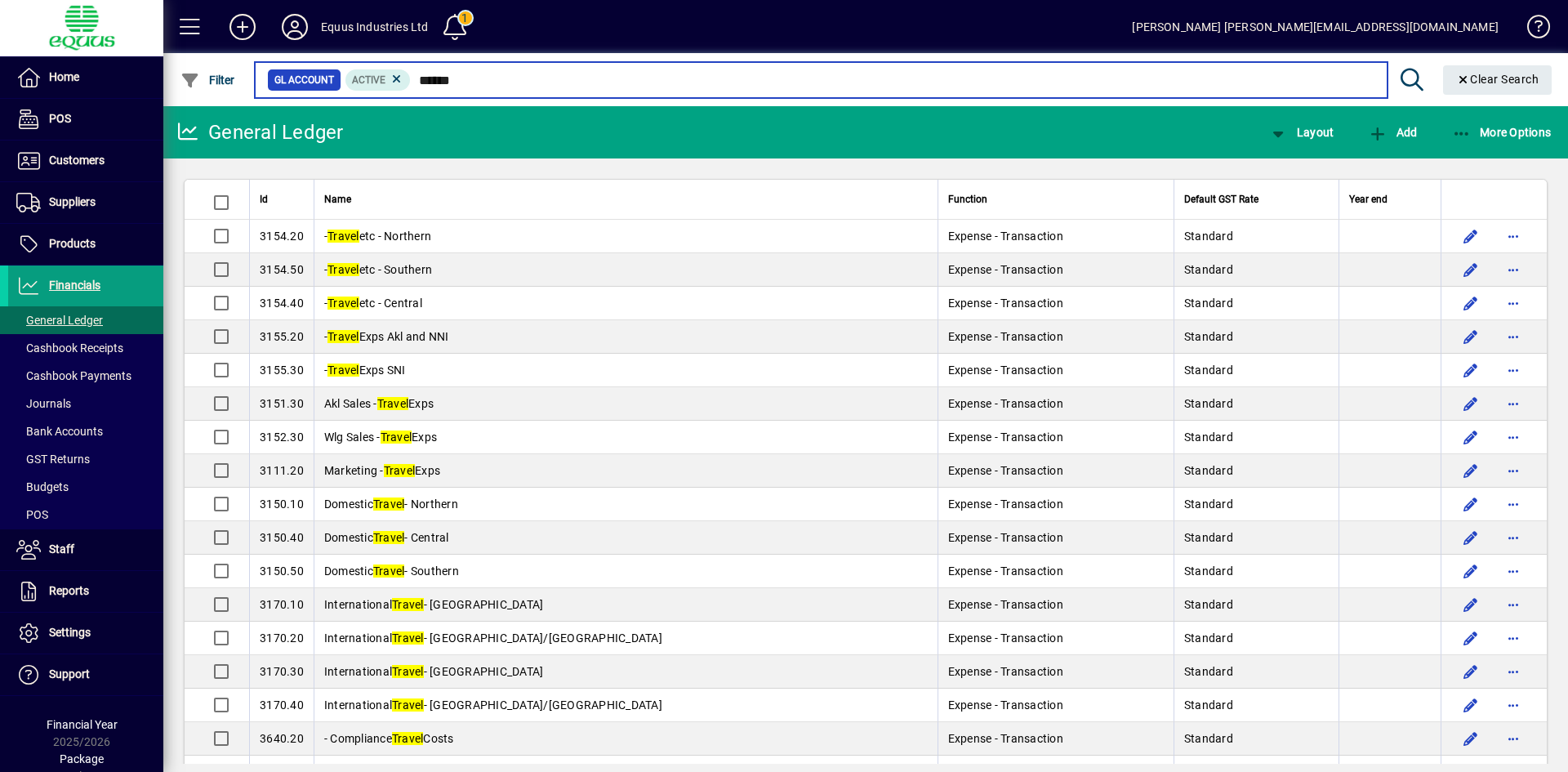
type input "******"
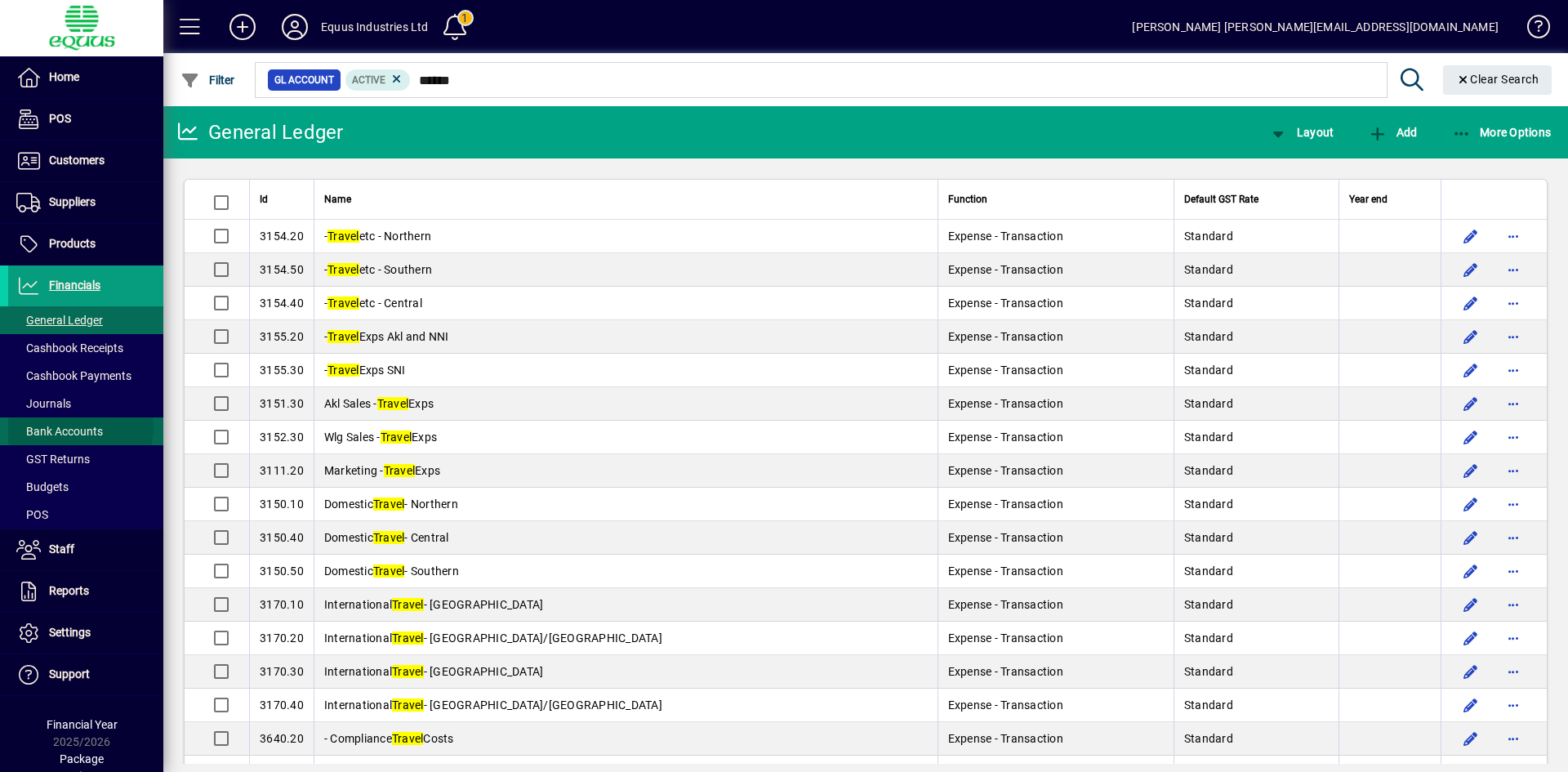
click at [68, 425] on span "Bank Accounts" at bounding box center [59, 431] width 87 height 13
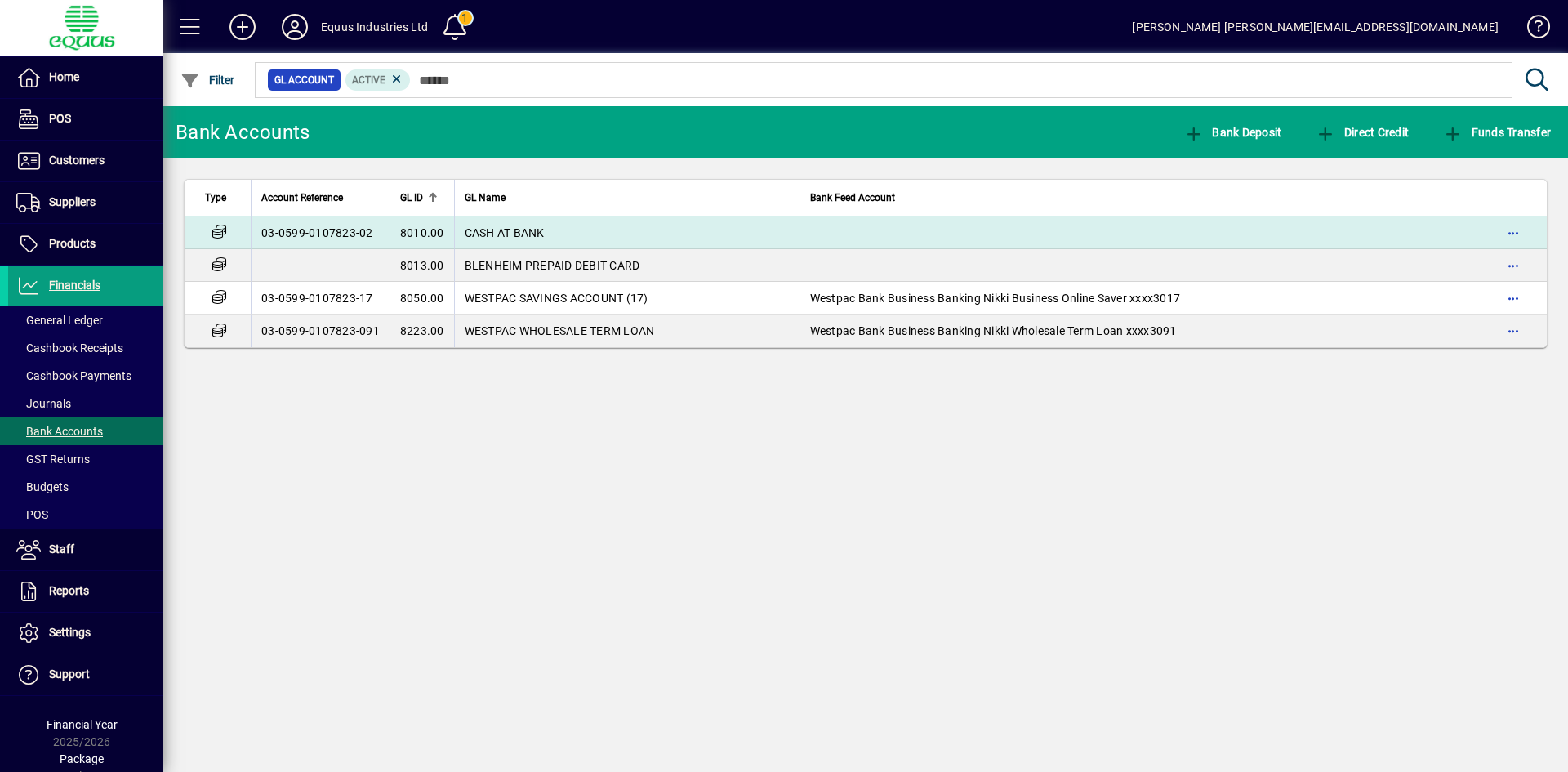
click at [534, 226] on span "CASH AT BANK" at bounding box center [504, 232] width 80 height 13
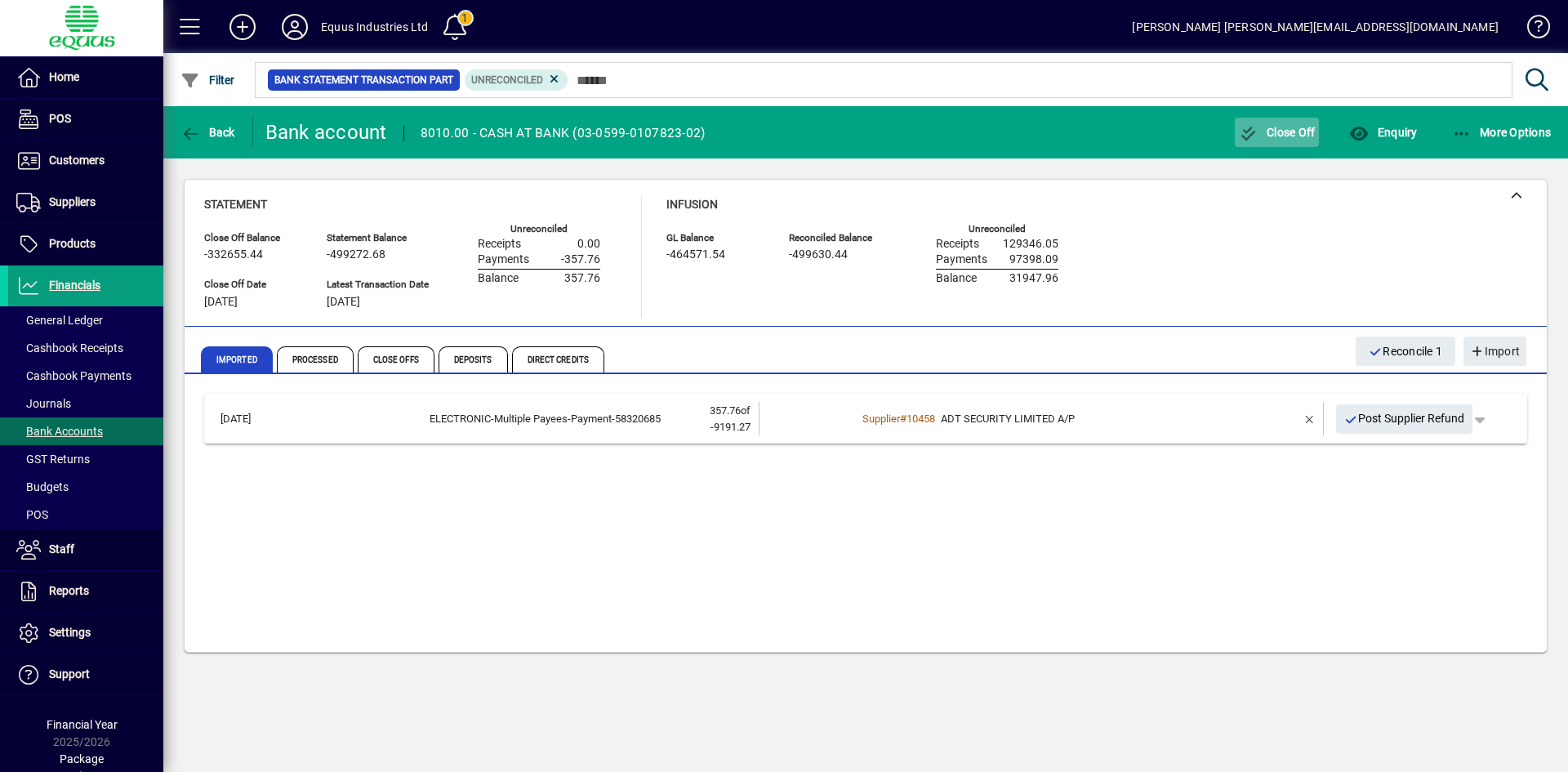
click at [1285, 134] on span "Close Off" at bounding box center [1277, 131] width 76 height 13
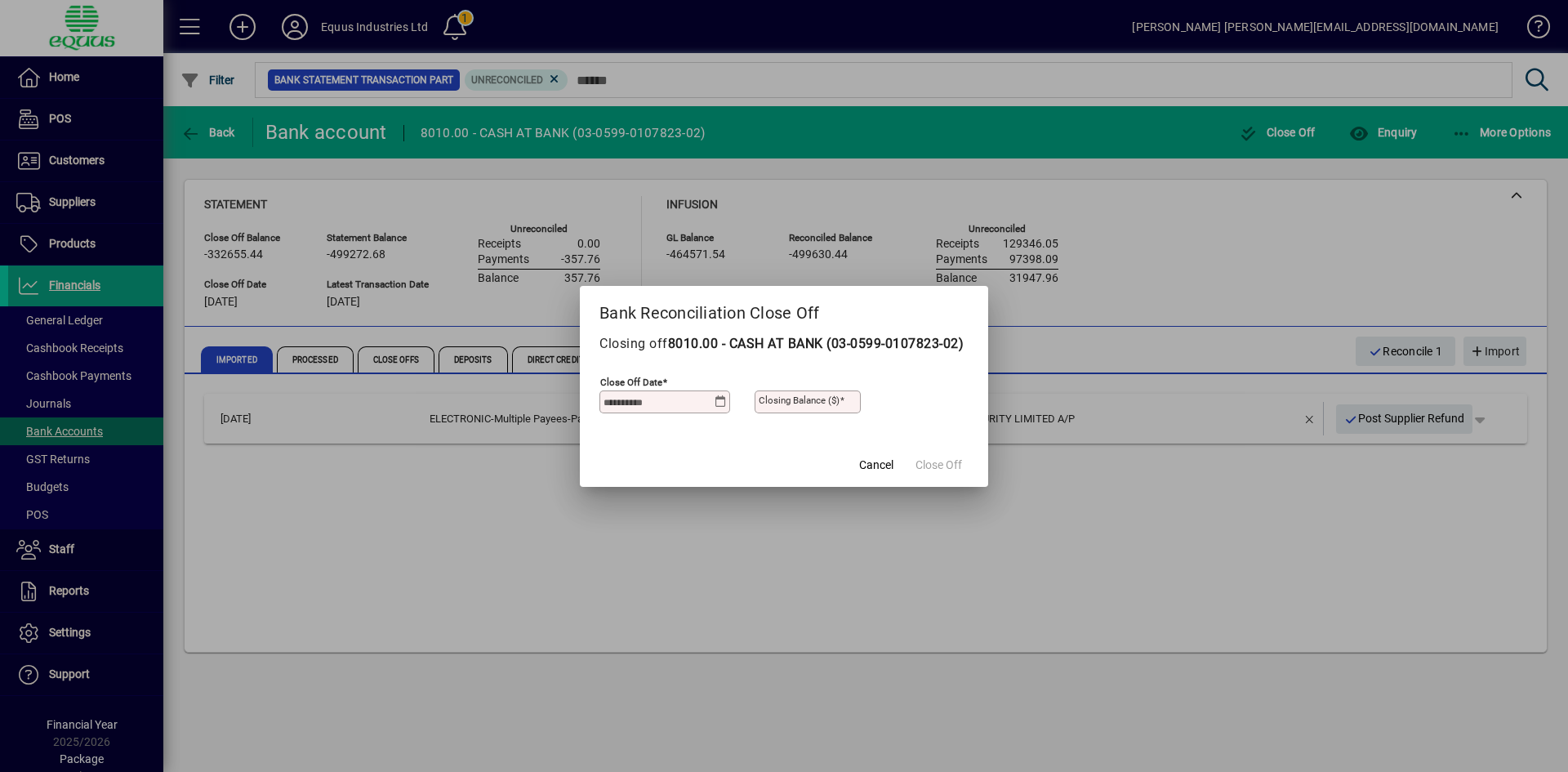
drag, startPoint x: 670, startPoint y: 410, endPoint x: 477, endPoint y: 390, distance: 194.0
click at [475, 398] on div "Bank Reconciliation Close Off Closing off 8010.00 - CASH AT BANK (03-0599-01078…" at bounding box center [784, 386] width 1568 height 772
type input "**********"
click at [950, 472] on span "Close Off" at bounding box center [939, 465] width 46 height 17
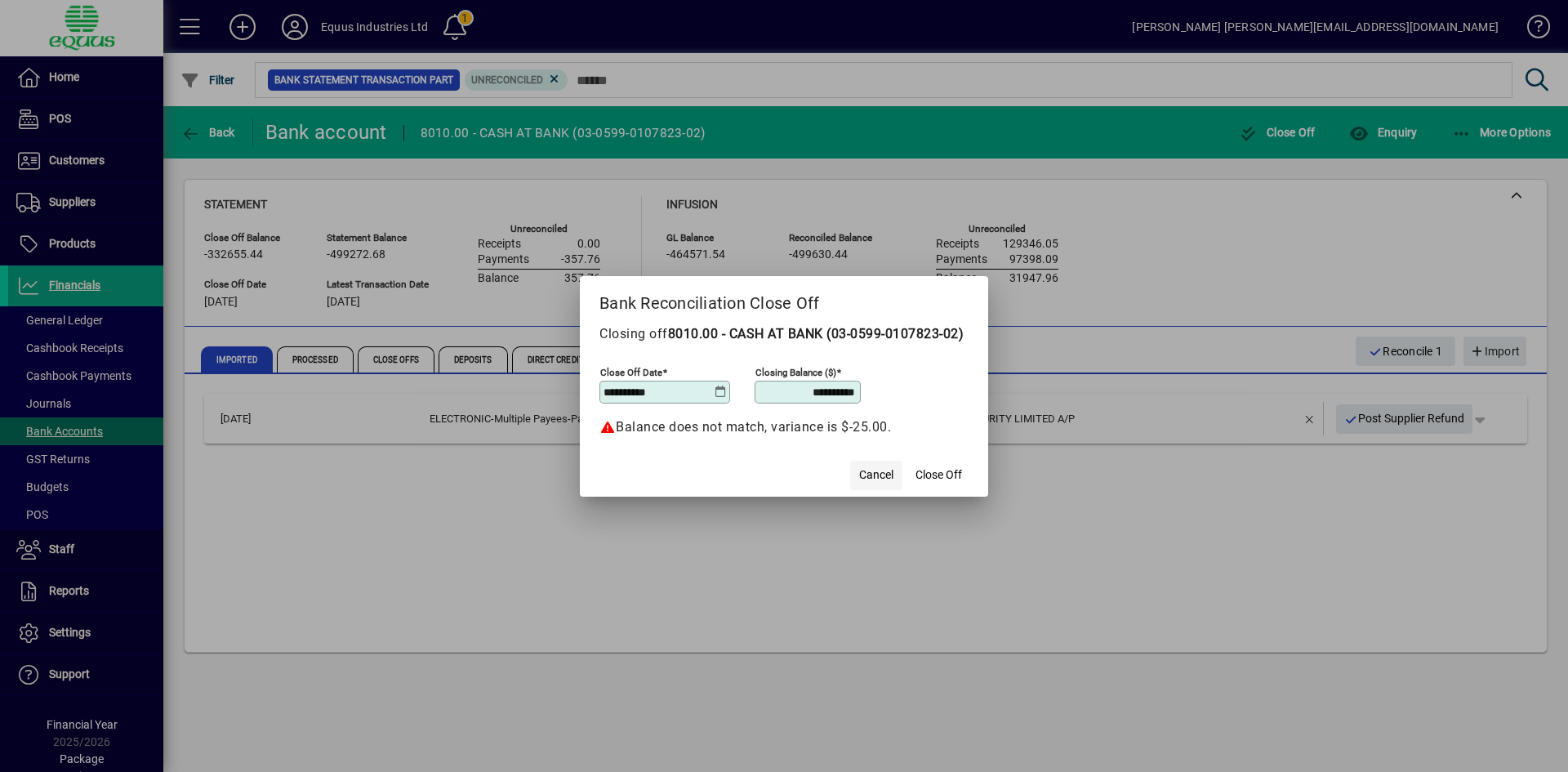
click at [881, 481] on span "Cancel" at bounding box center [876, 475] width 34 height 17
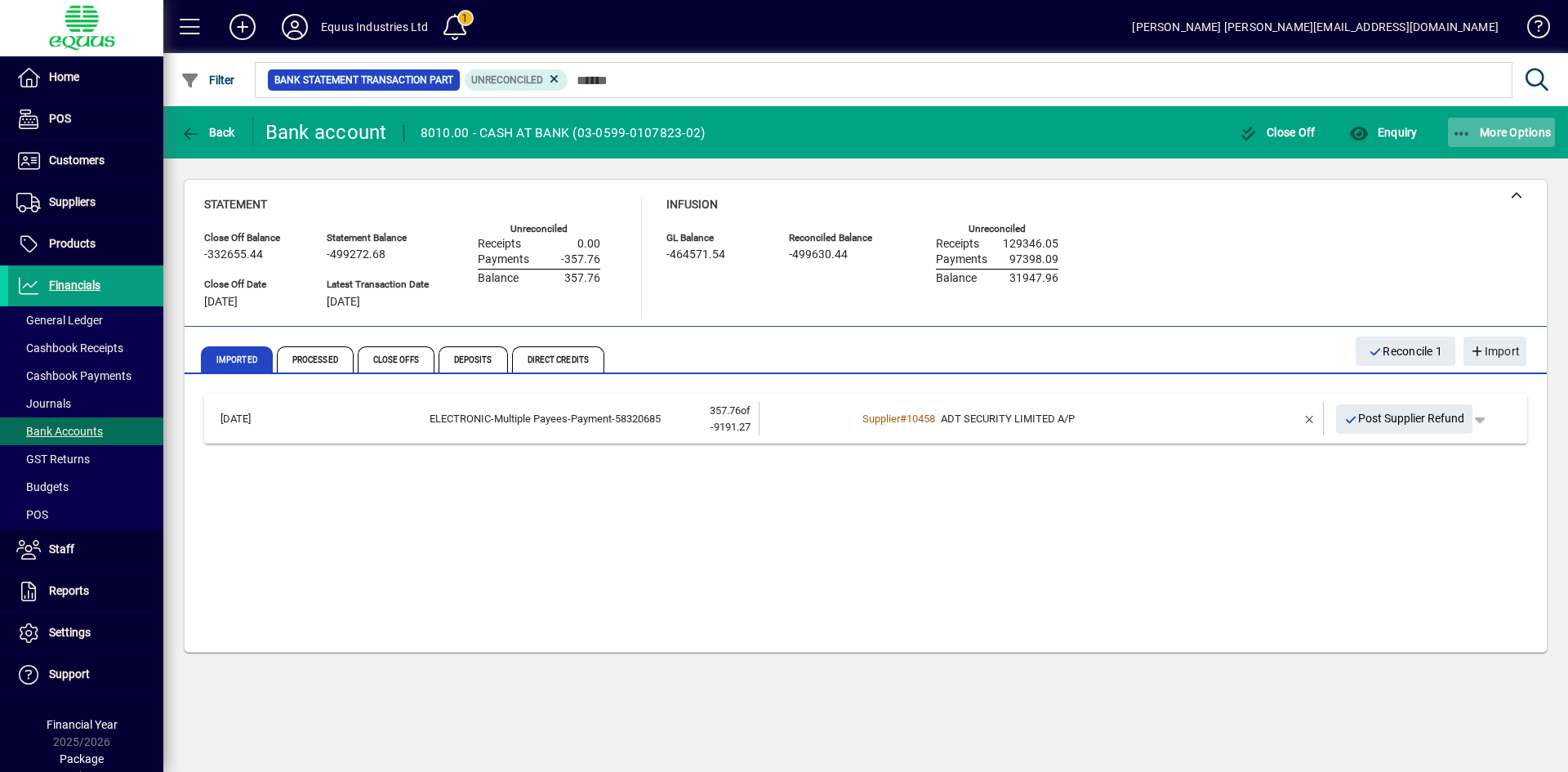
click at [1505, 133] on span "More Options" at bounding box center [1502, 131] width 100 height 13
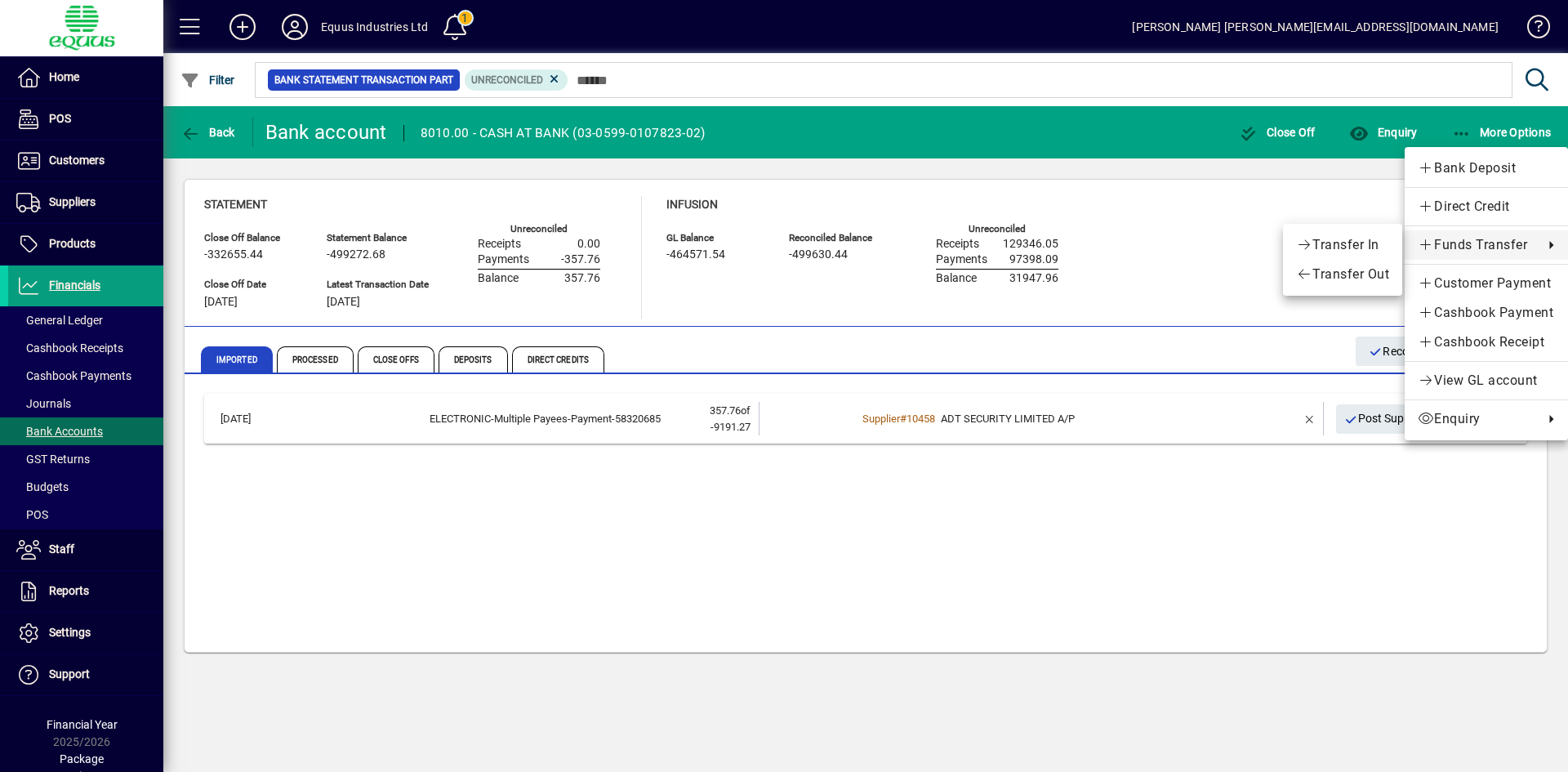
click at [681, 522] on div at bounding box center [784, 386] width 1568 height 772
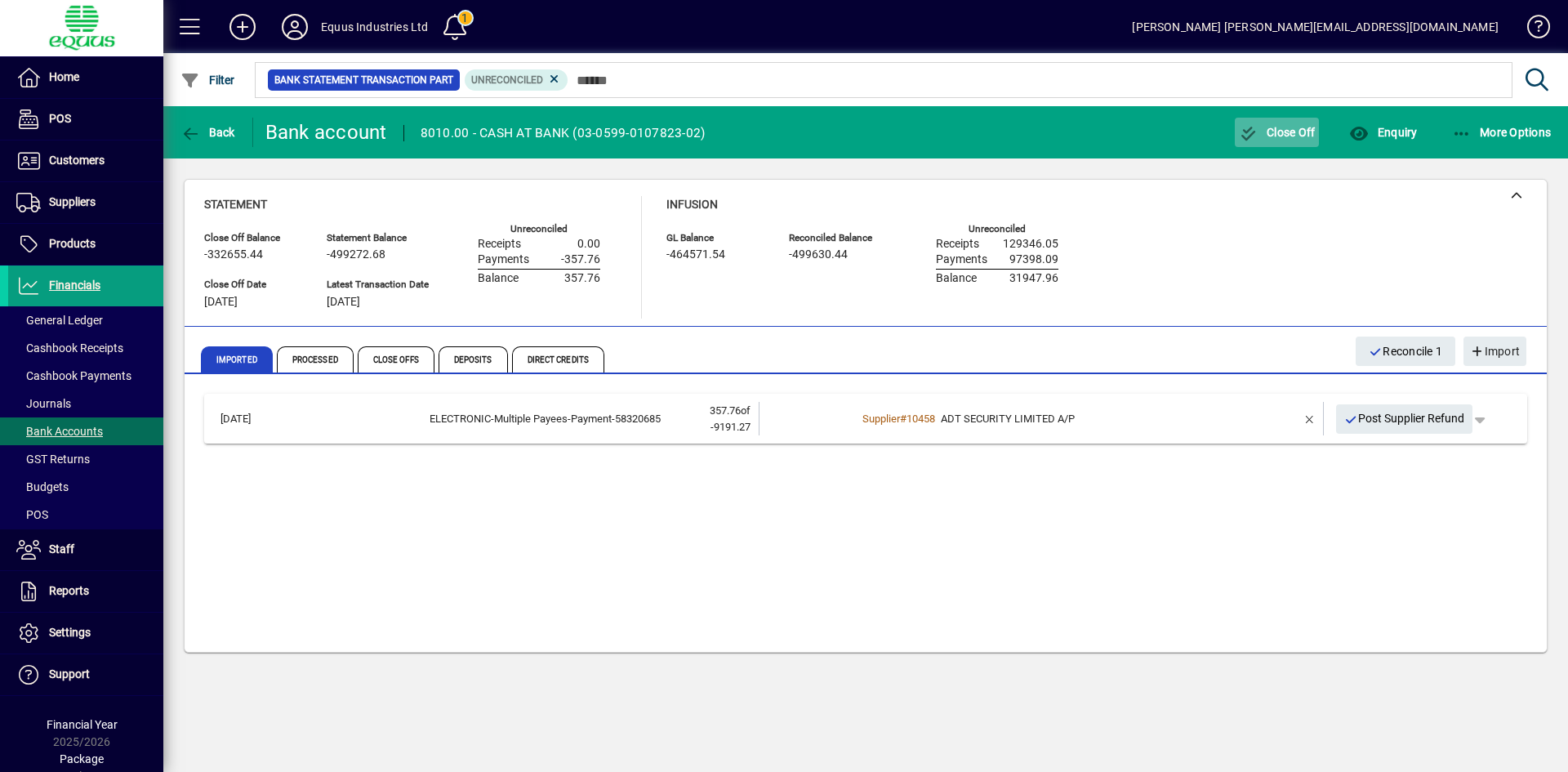
click at [1261, 123] on span "button" at bounding box center [1277, 132] width 85 height 40
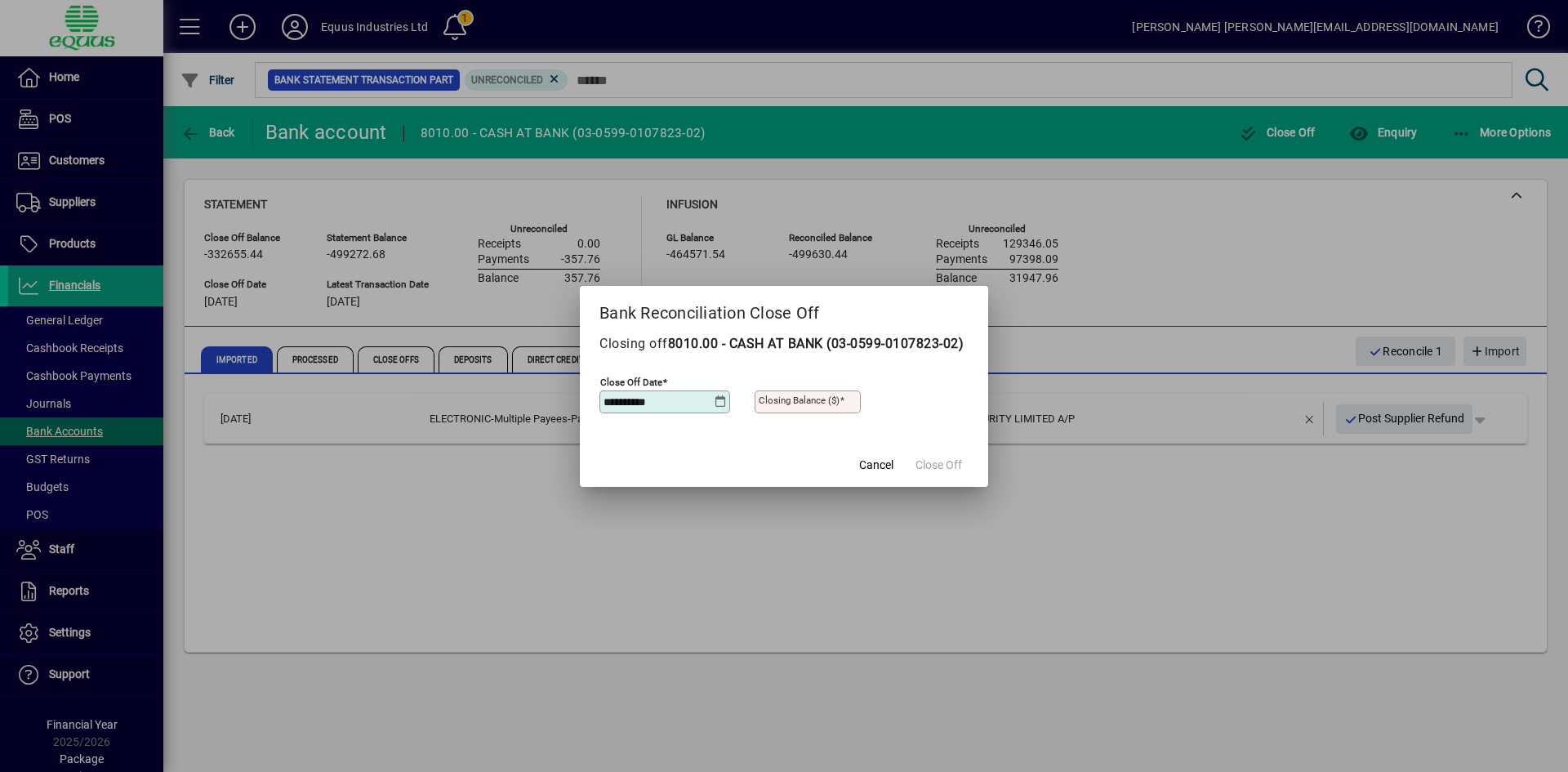
type input "**********"
click at [953, 470] on span "Close Off" at bounding box center [939, 465] width 46 height 17
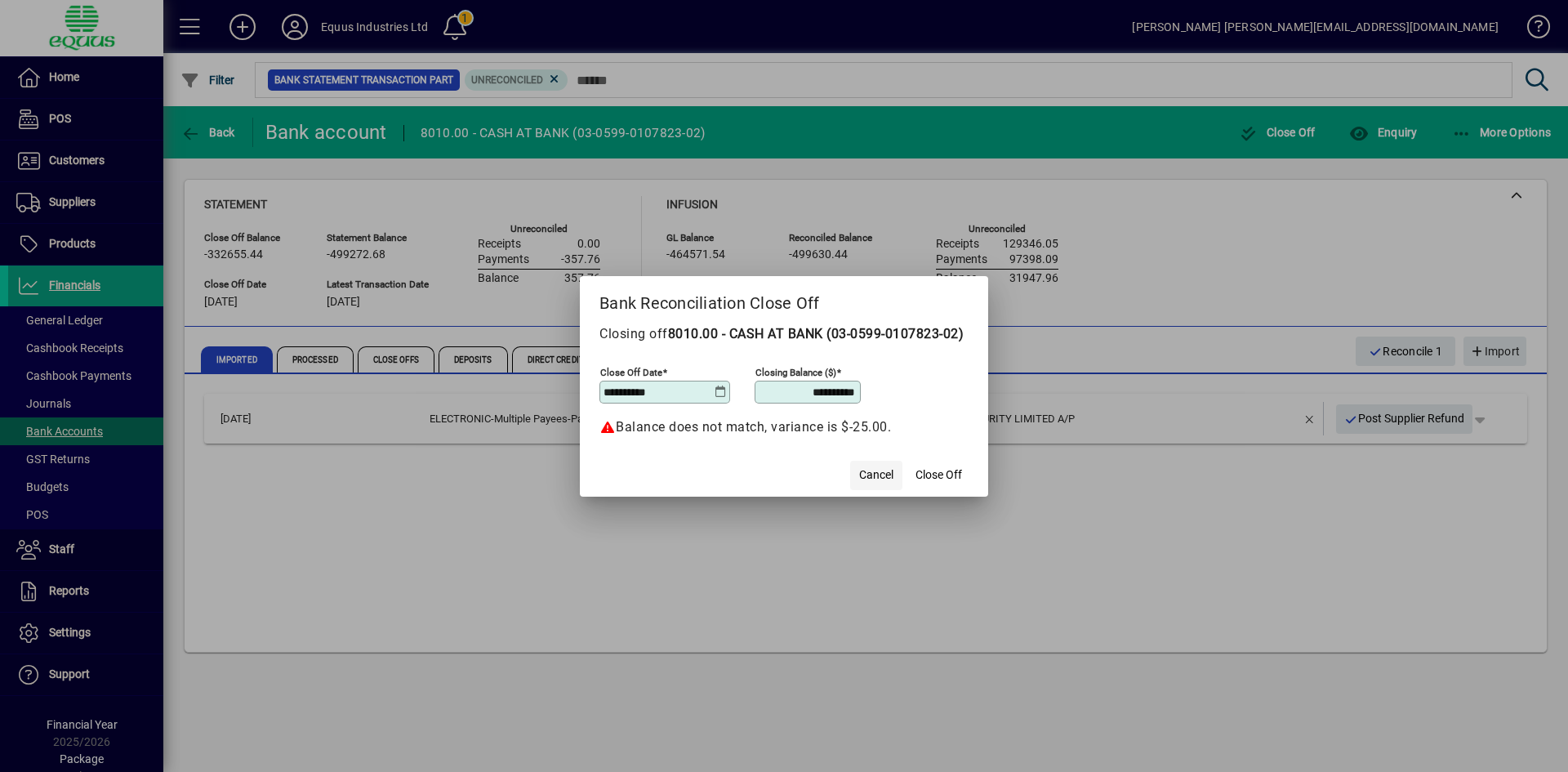
click at [877, 483] on span "Cancel" at bounding box center [876, 475] width 34 height 17
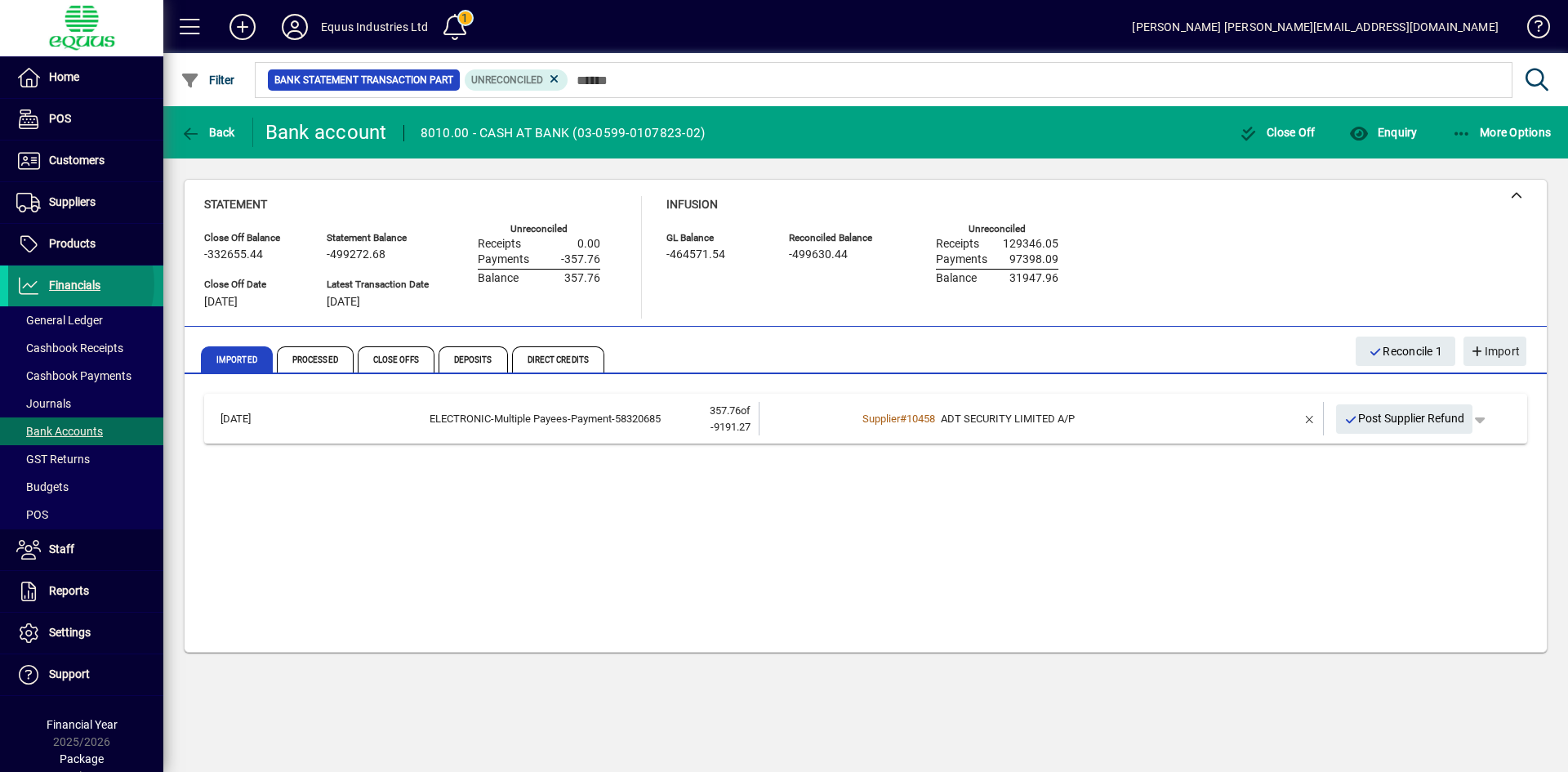
click at [61, 283] on span "Financials" at bounding box center [75, 284] width 52 height 13
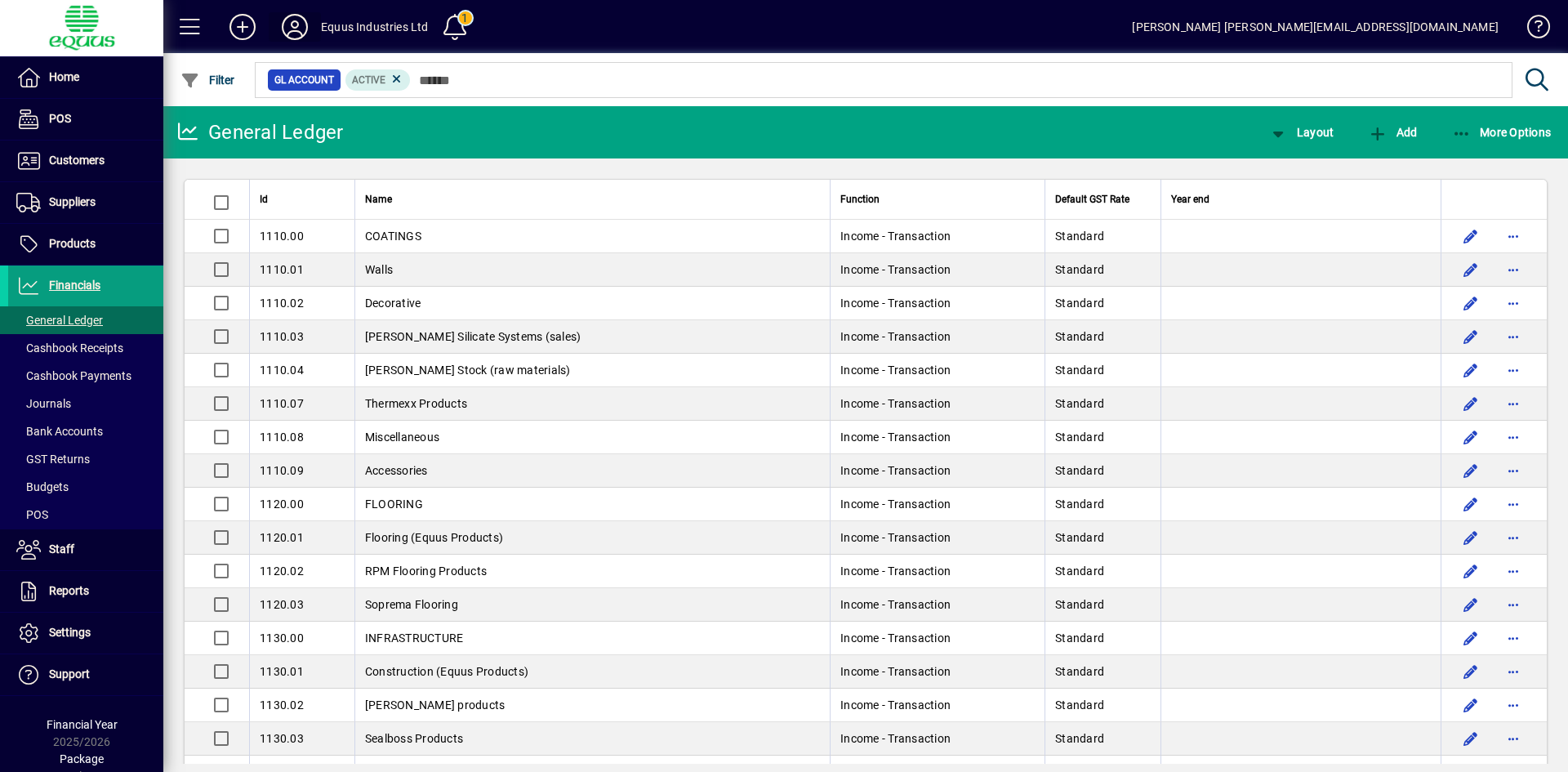
click at [303, 23] on icon at bounding box center [295, 27] width 33 height 26
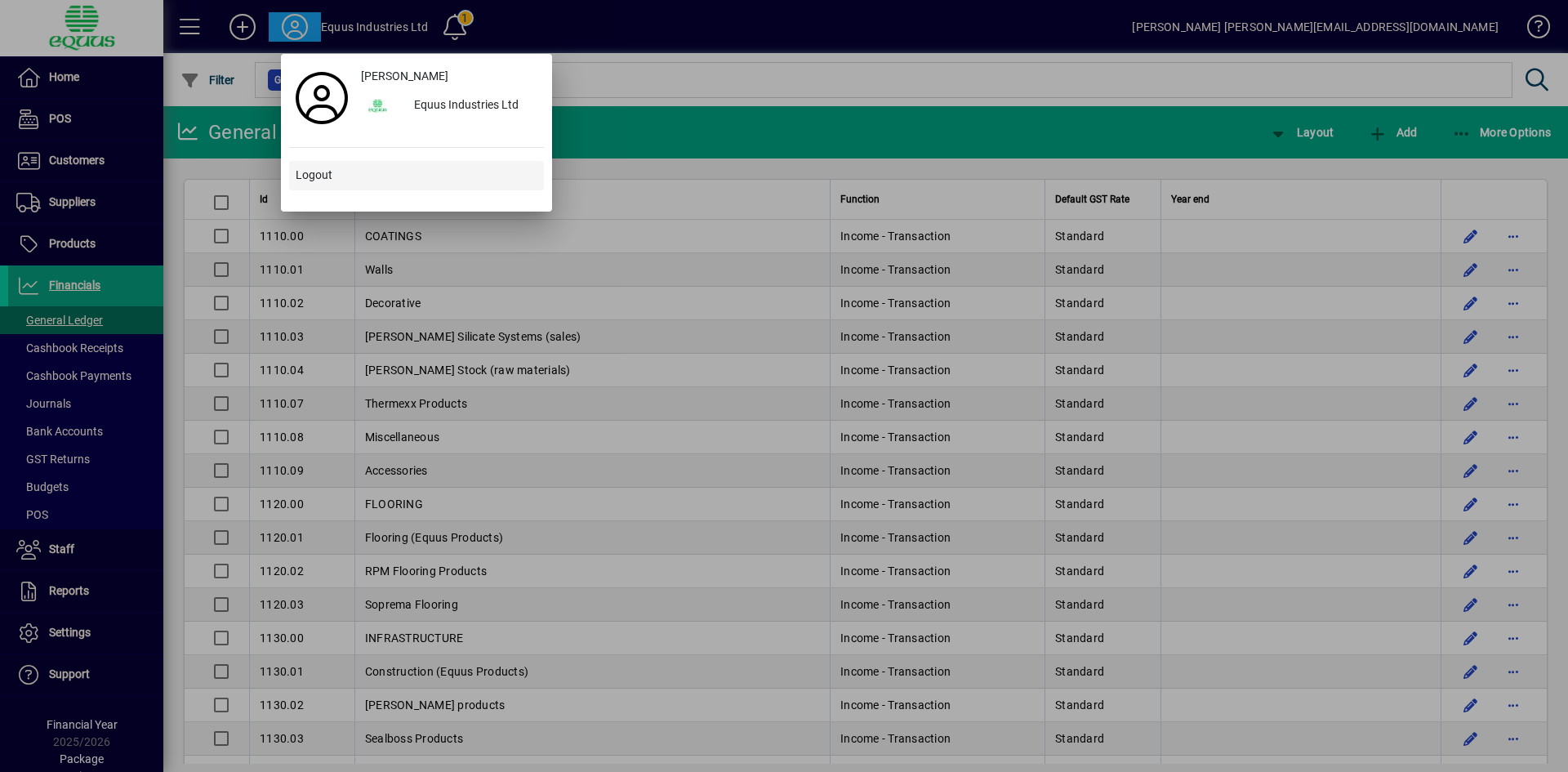
click at [311, 183] on span "Logout" at bounding box center [313, 175] width 37 height 17
